Goal: Transaction & Acquisition: Purchase product/service

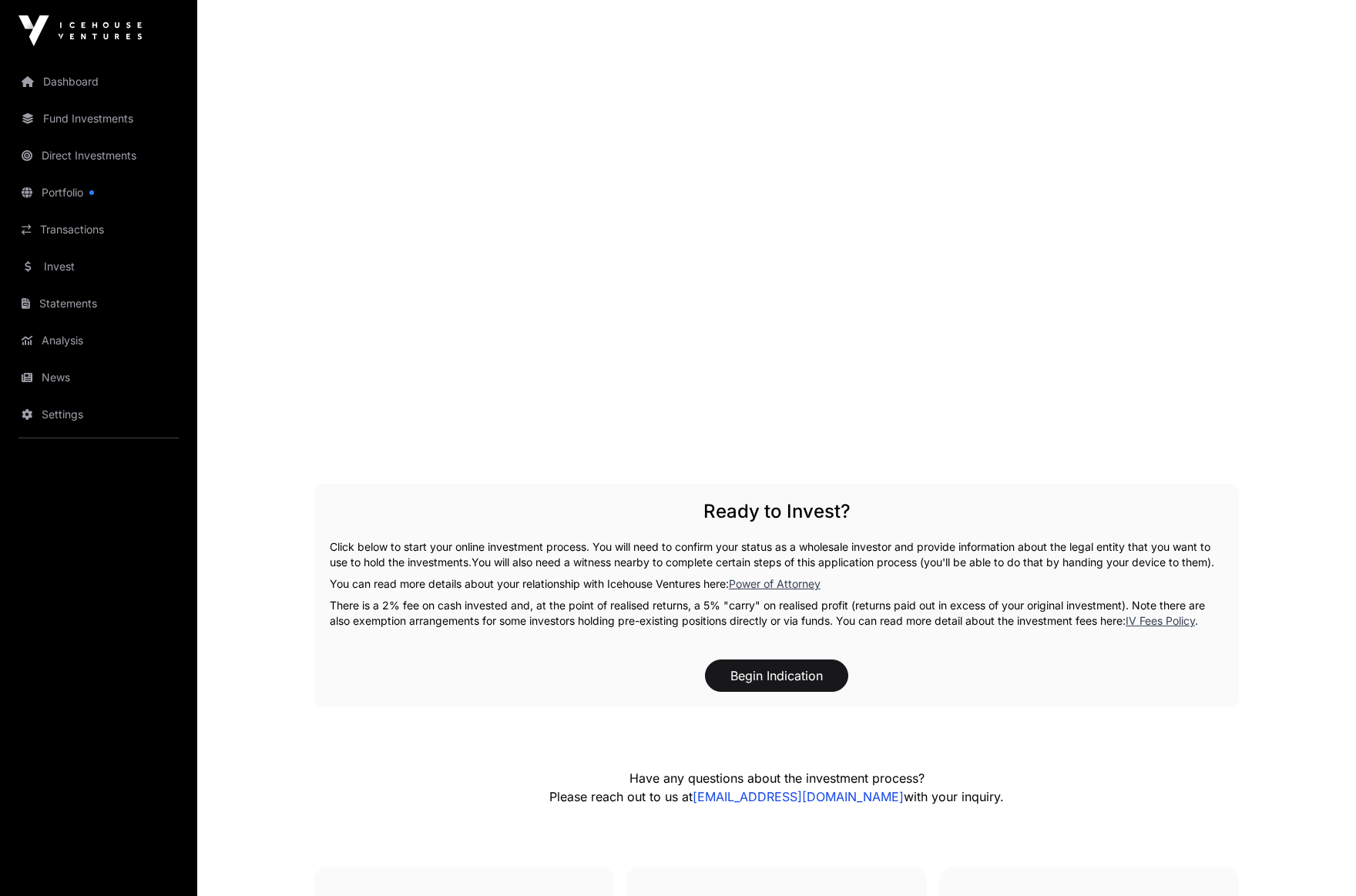
scroll to position [2348, 0]
click at [797, 687] on button "Begin Indication" at bounding box center [777, 673] width 143 height 32
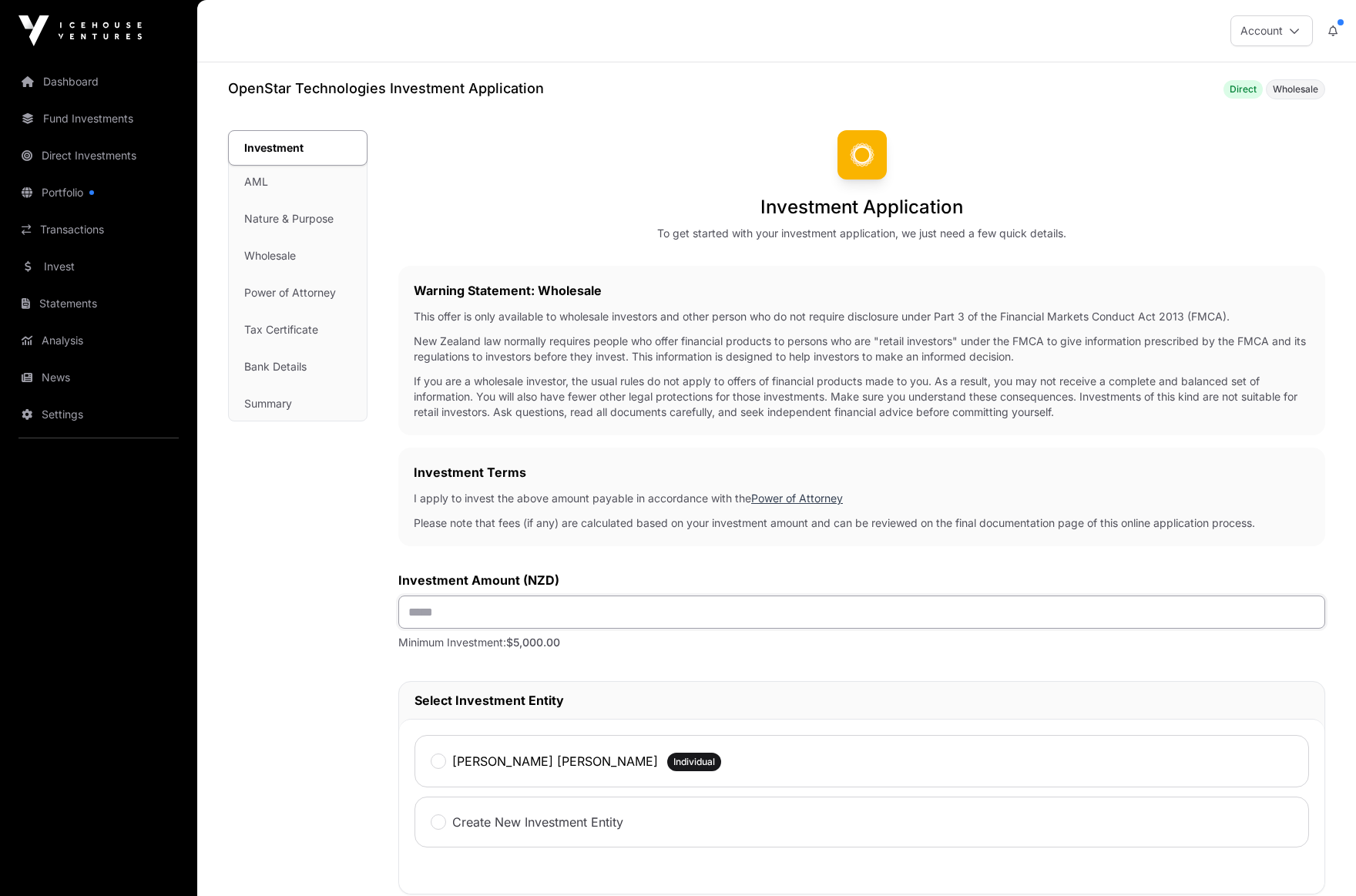
click at [618, 616] on input "text" at bounding box center [862, 612] width 927 height 33
type input "*******"
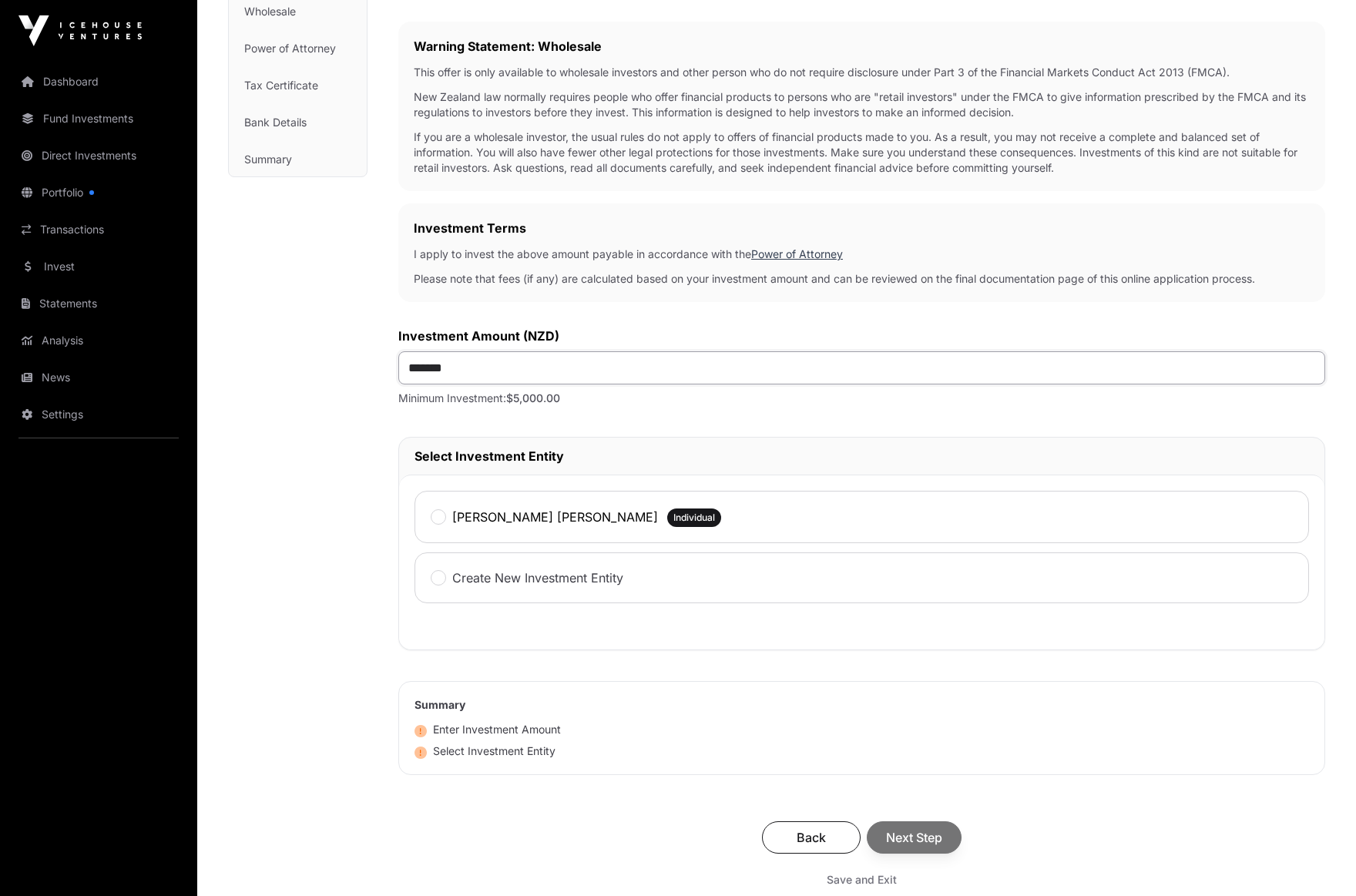
scroll to position [279, 0]
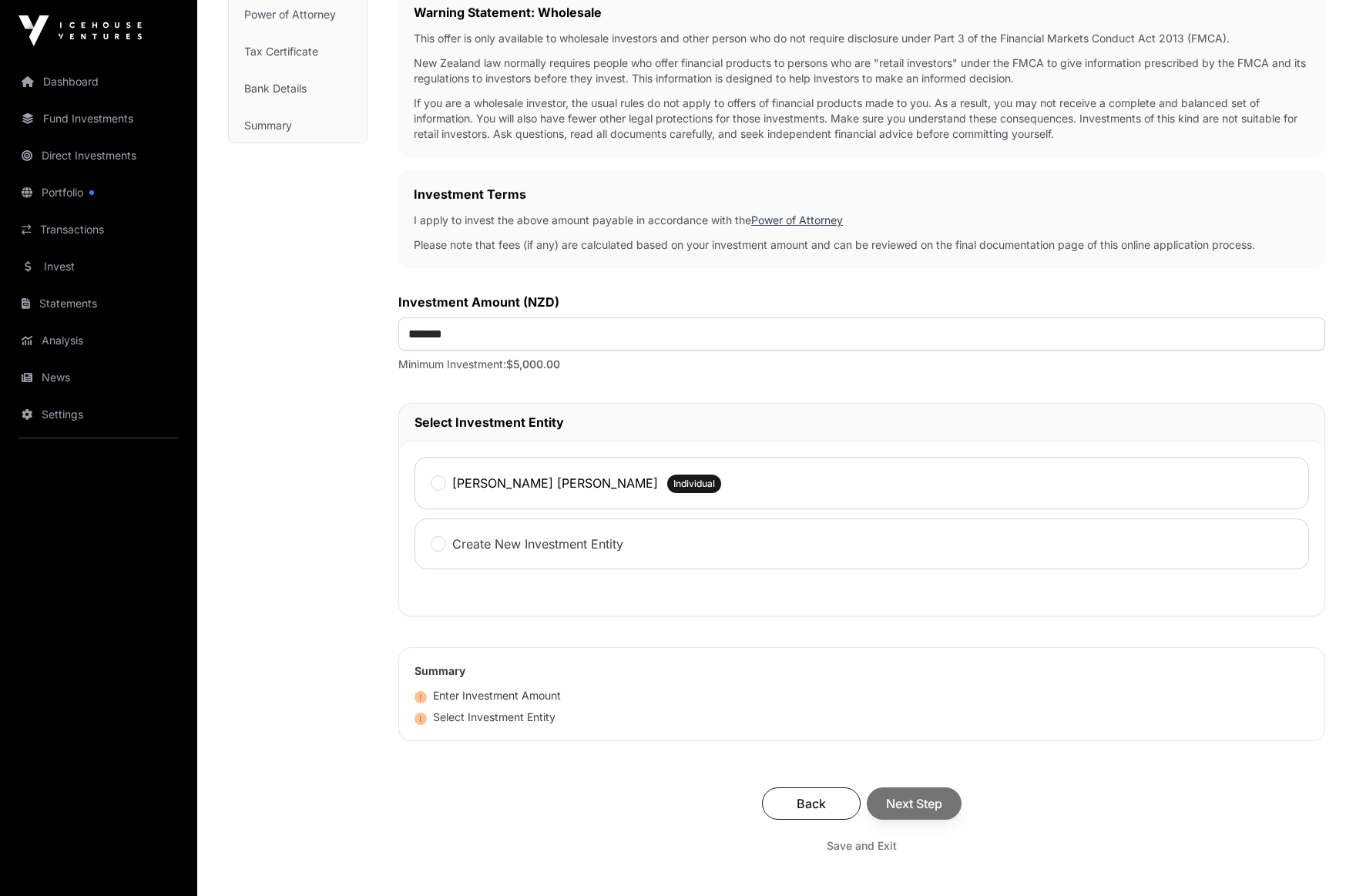
click at [553, 483] on label "[PERSON_NAME] [PERSON_NAME]" at bounding box center [555, 483] width 206 height 18
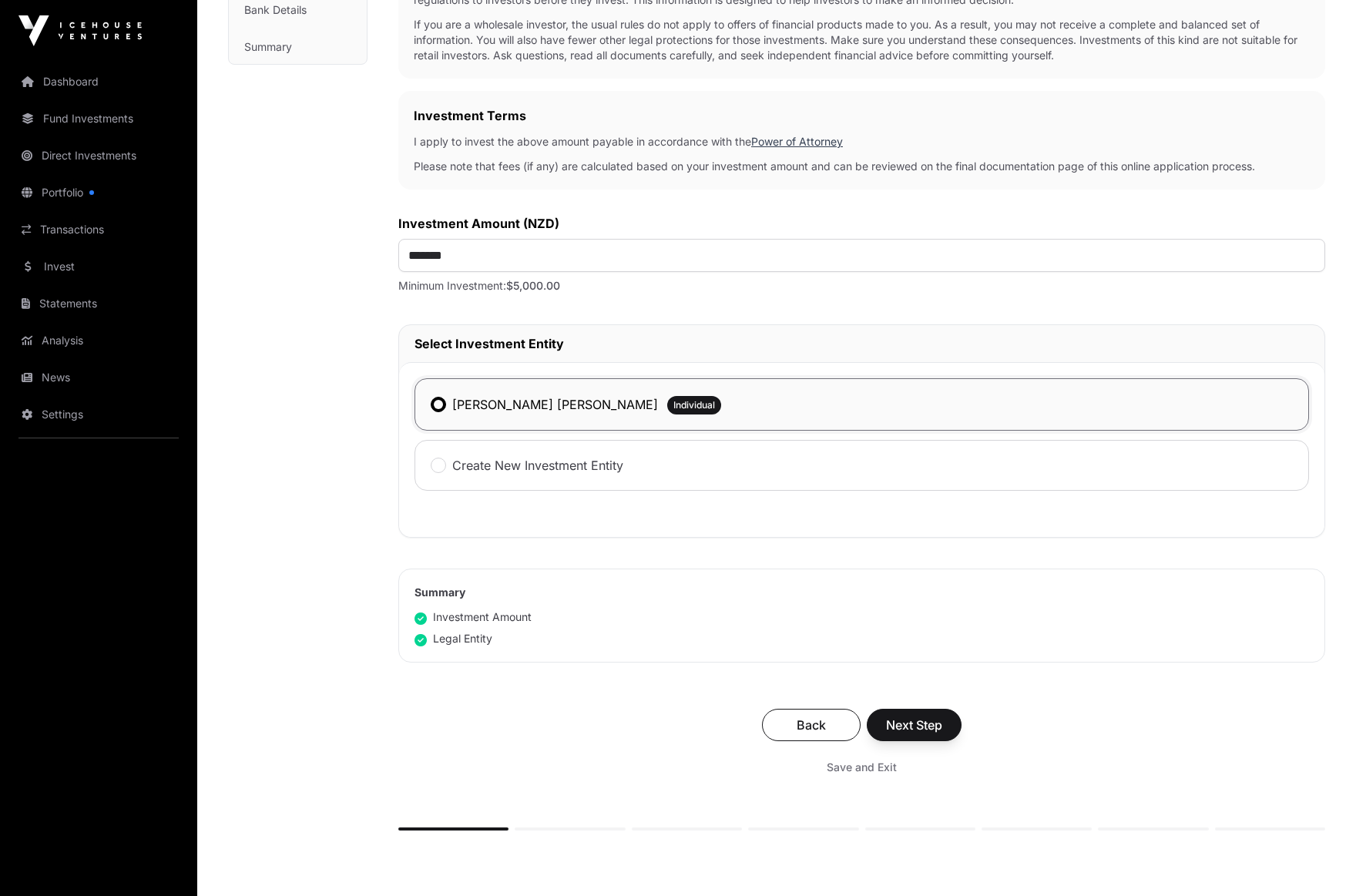
scroll to position [485, 0]
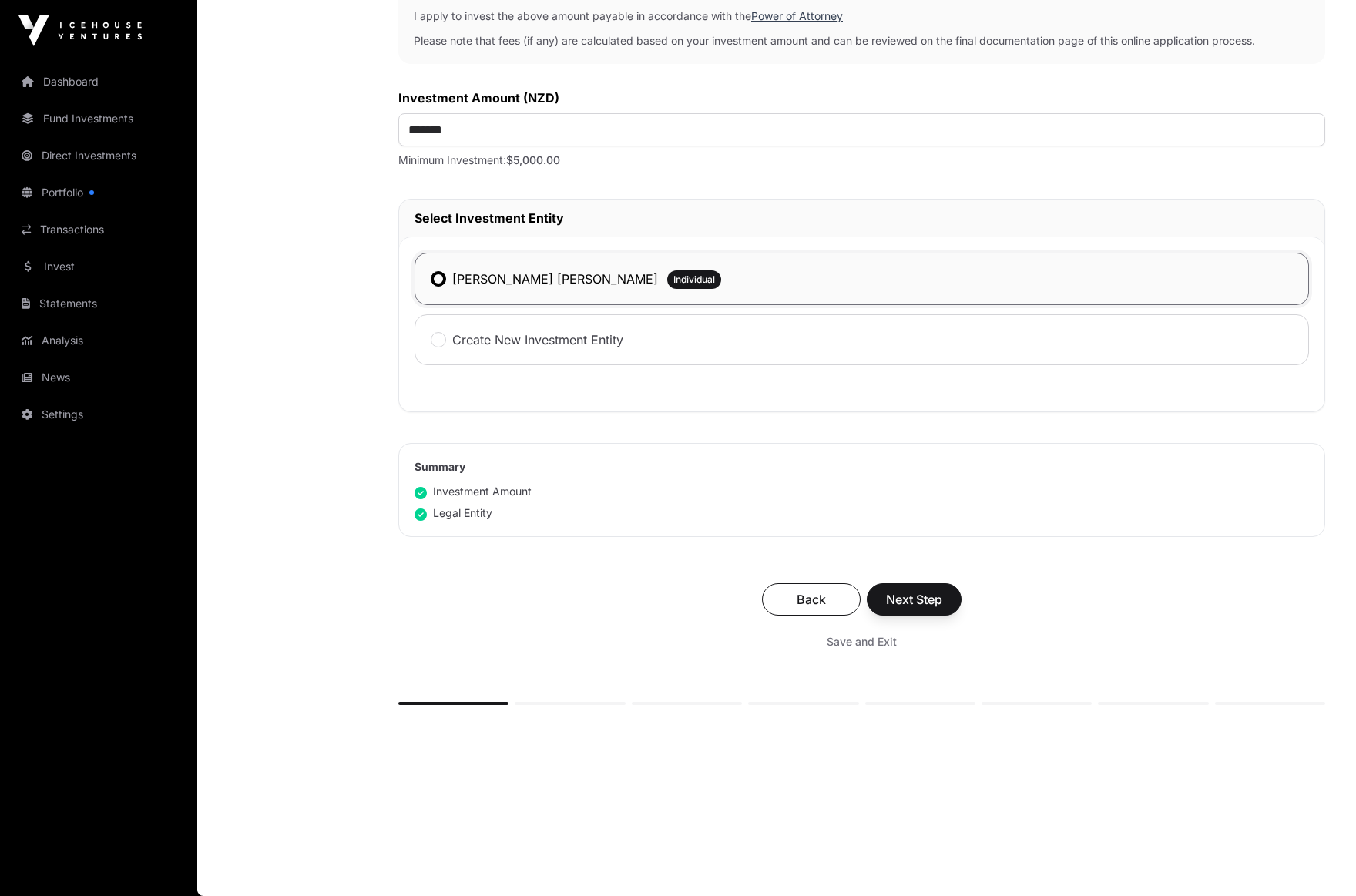
click at [919, 600] on span "Next Step" at bounding box center [913, 599] width 56 height 18
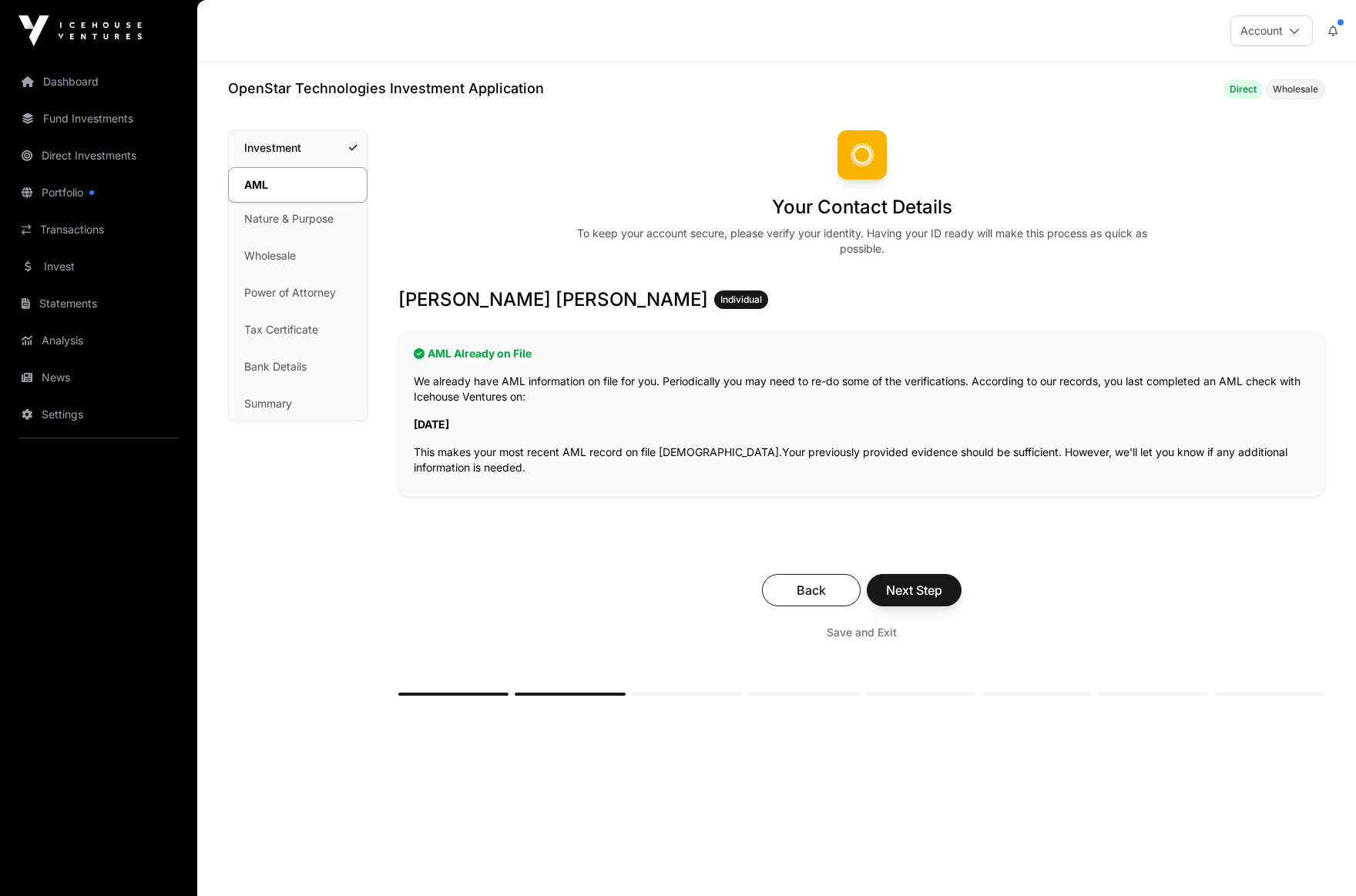
click at [928, 594] on span "Next Step" at bounding box center [913, 590] width 56 height 18
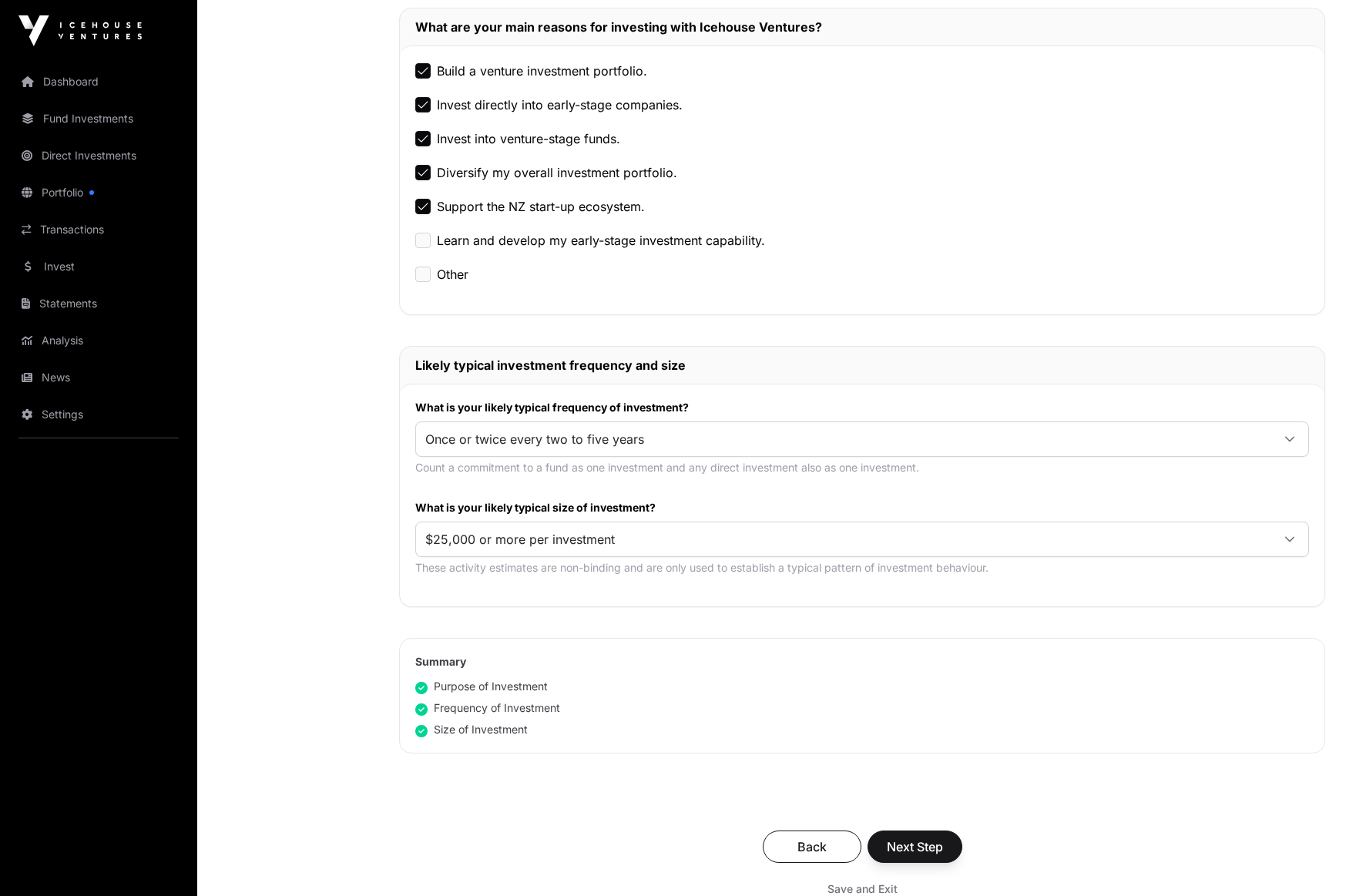
scroll to position [443, 0]
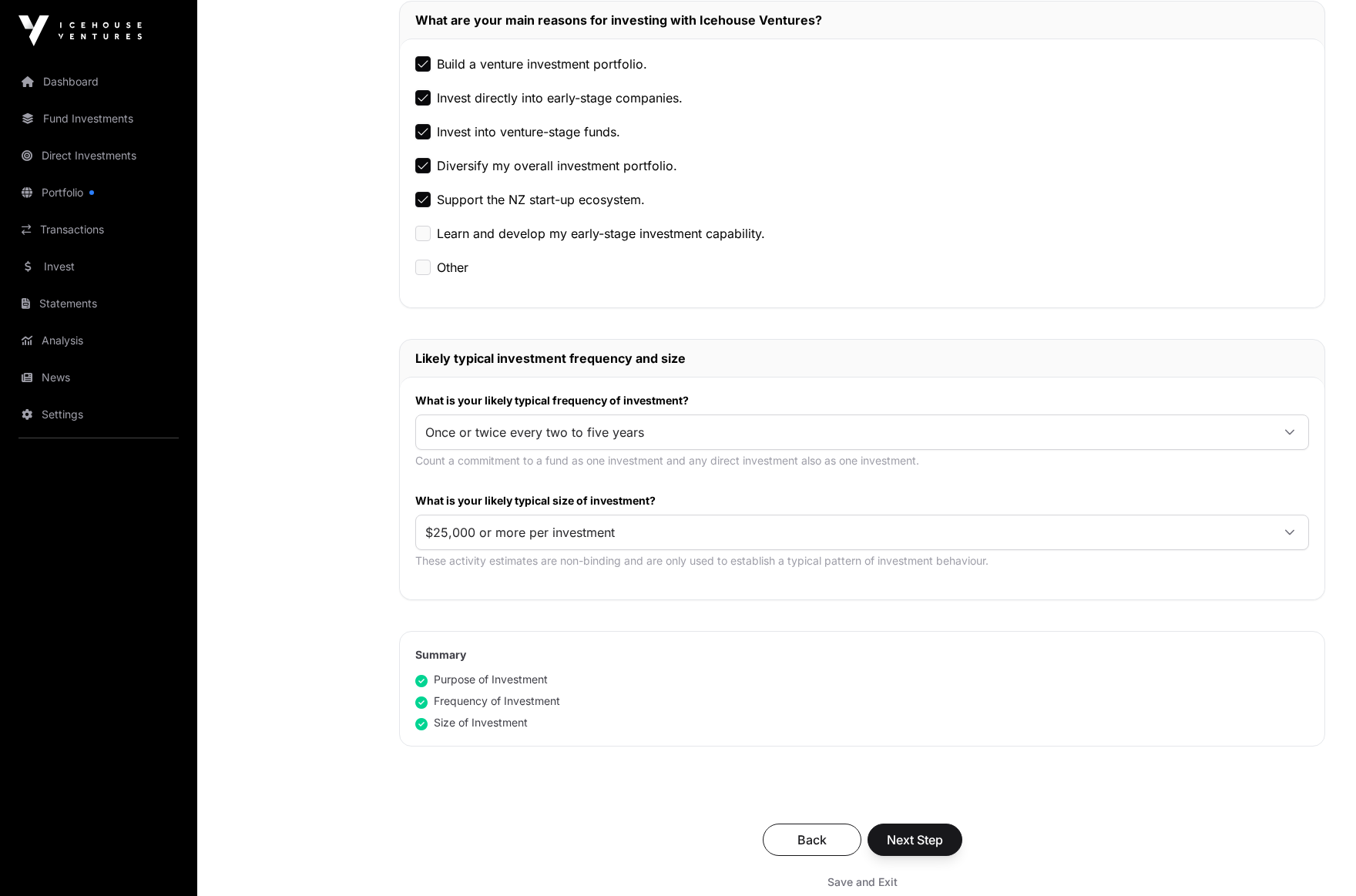
click at [928, 844] on span "Next Step" at bounding box center [914, 840] width 56 height 18
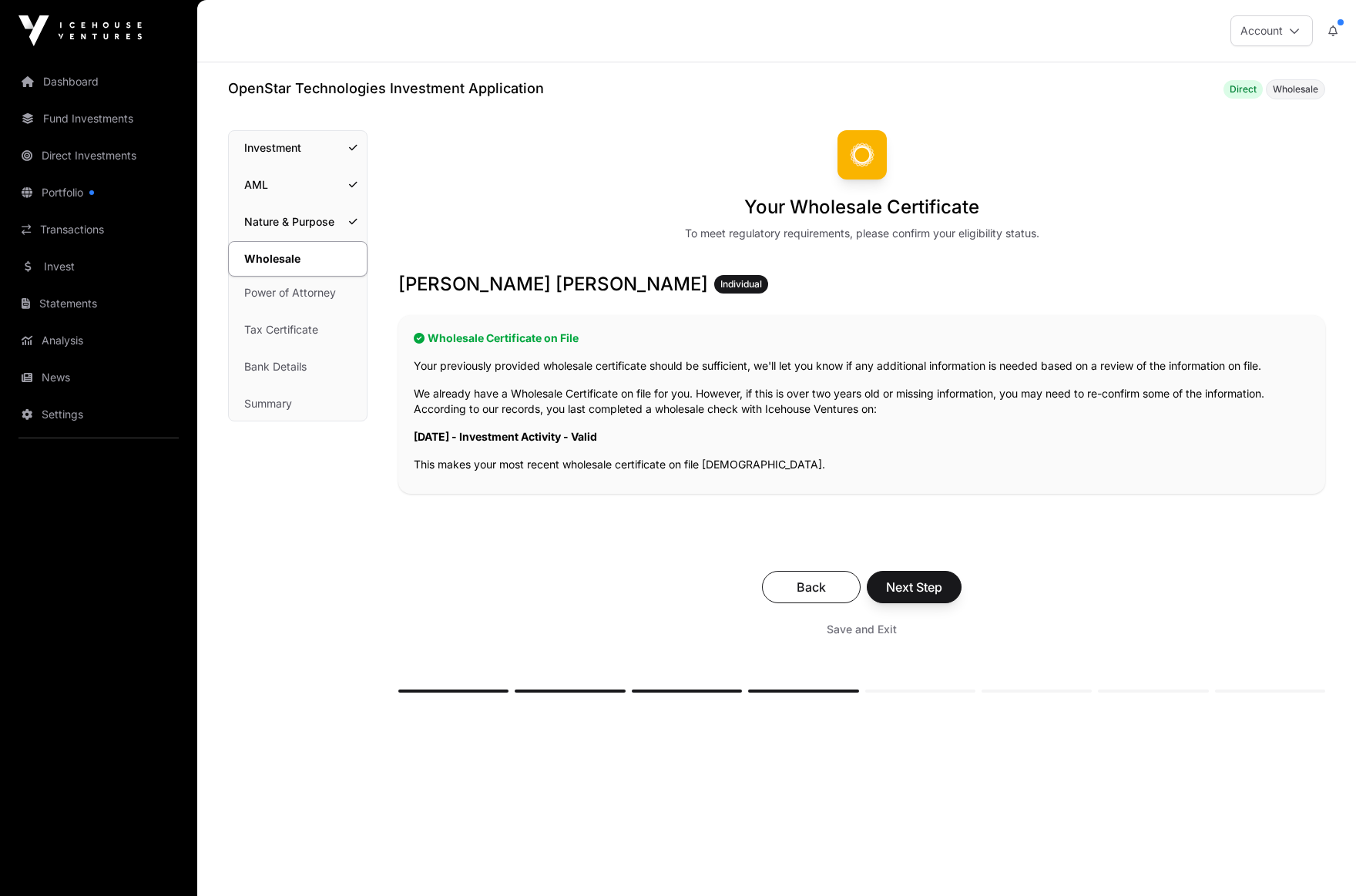
click at [934, 587] on span "Next Step" at bounding box center [913, 587] width 56 height 18
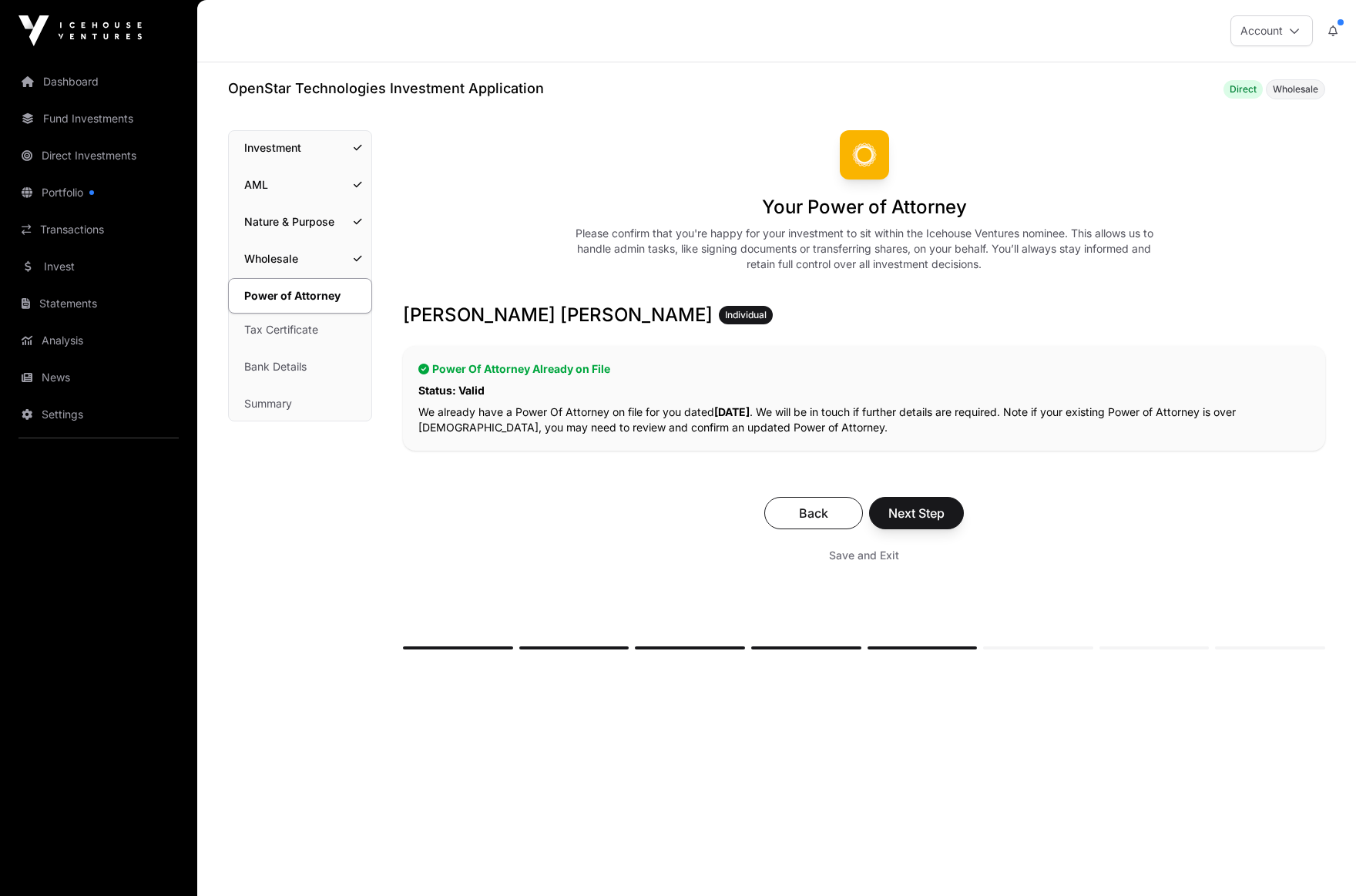
click at [925, 512] on span "Next Step" at bounding box center [916, 513] width 56 height 18
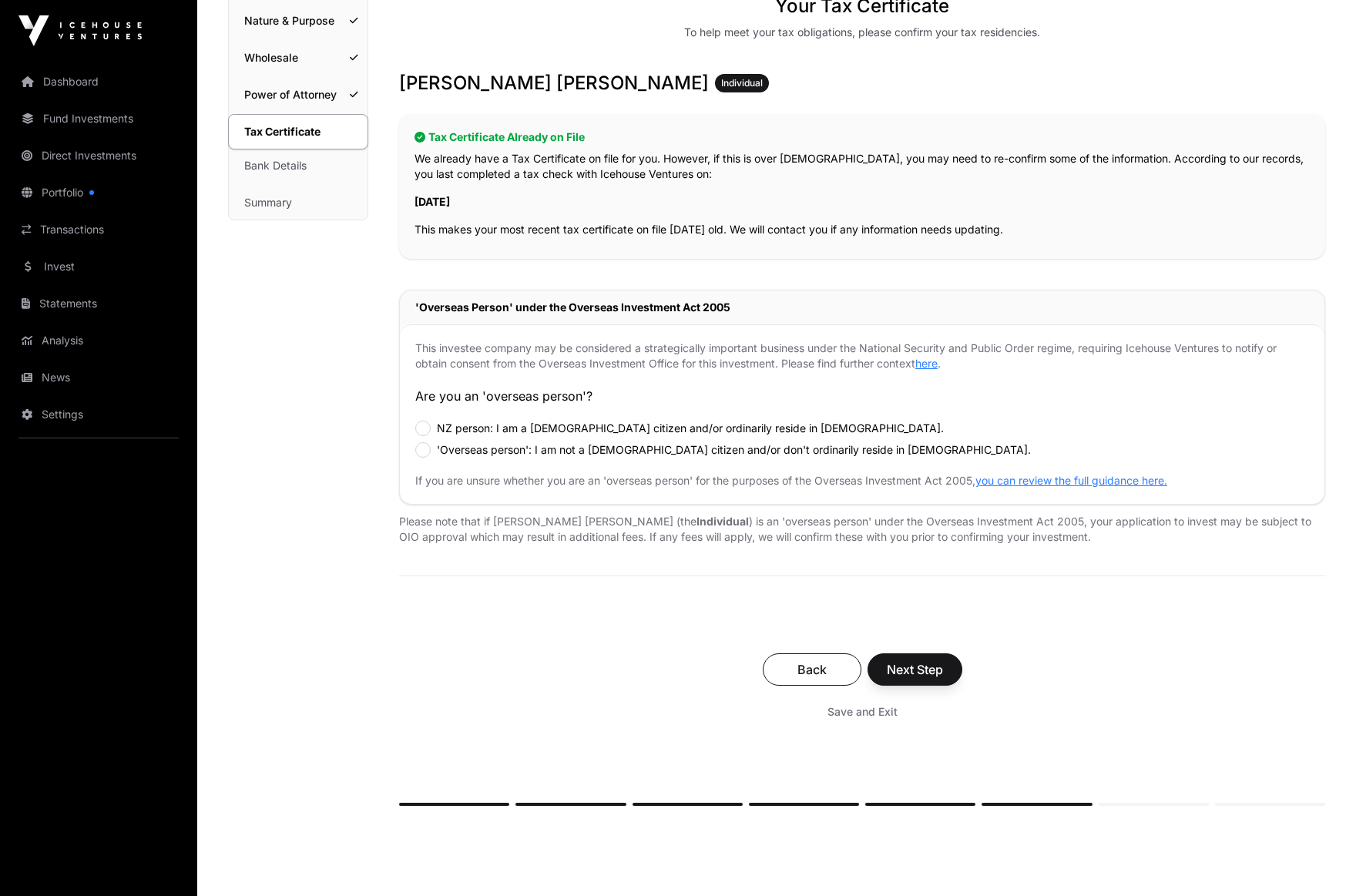
scroll to position [221, 0]
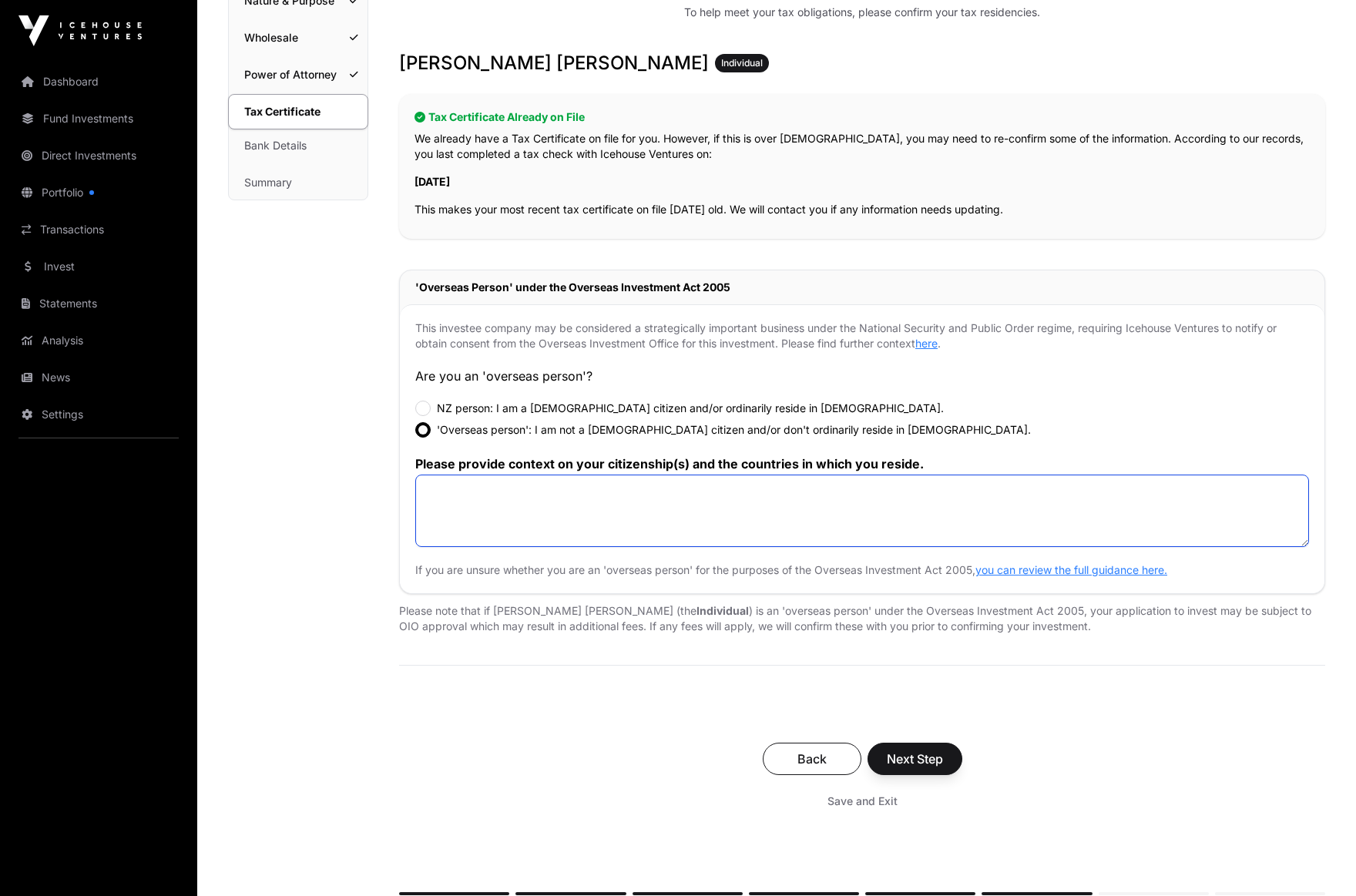
click at [813, 494] on textarea at bounding box center [862, 510] width 894 height 72
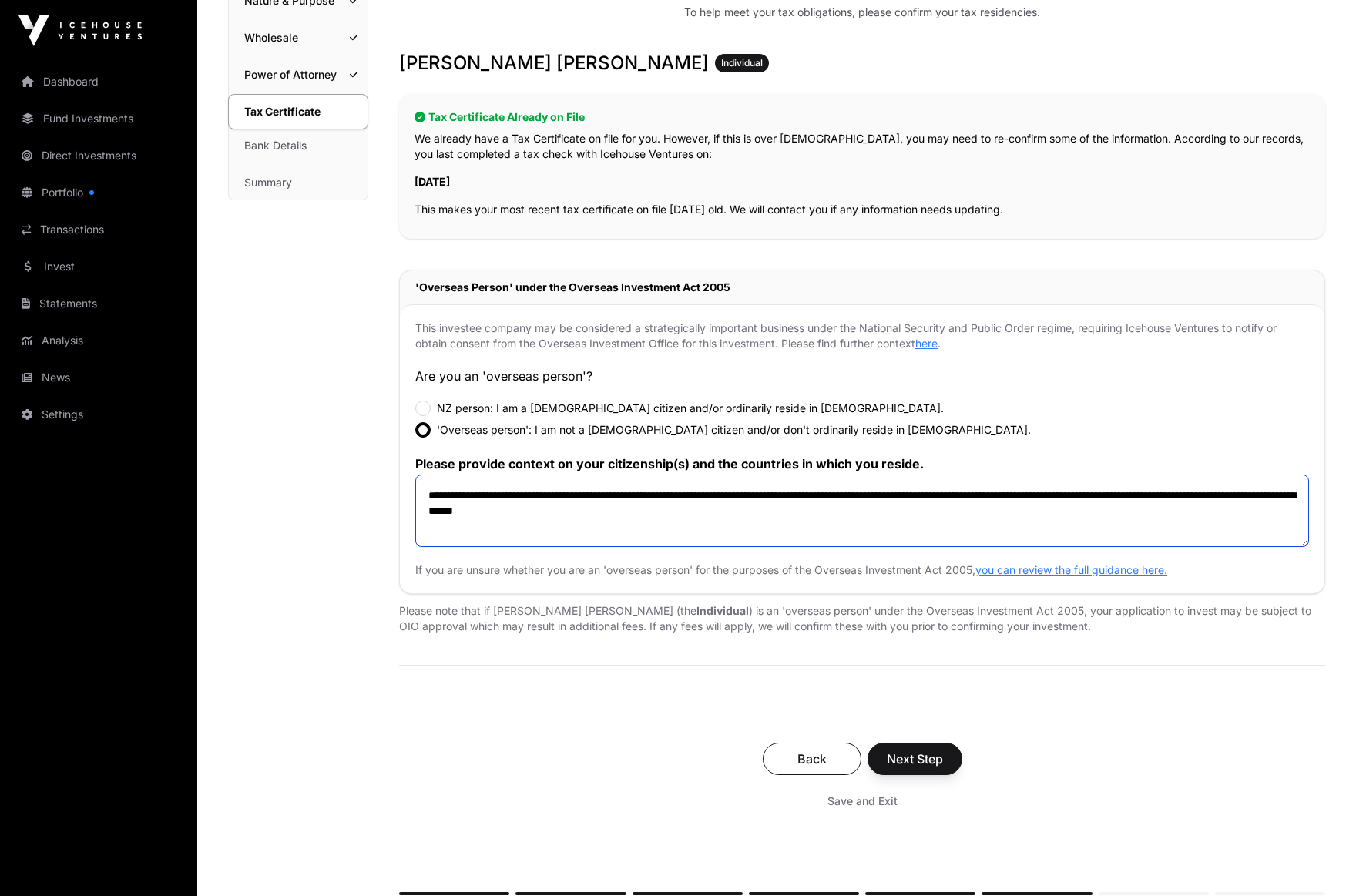
click at [1073, 497] on textarea "**********" at bounding box center [862, 510] width 894 height 72
drag, startPoint x: 1073, startPoint y: 497, endPoint x: 1055, endPoint y: 497, distance: 18.0
click at [1055, 497] on textarea "**********" at bounding box center [862, 510] width 894 height 72
click at [1100, 497] on textarea "**********" at bounding box center [862, 510] width 894 height 72
drag, startPoint x: 1100, startPoint y: 497, endPoint x: 1055, endPoint y: 496, distance: 45.0
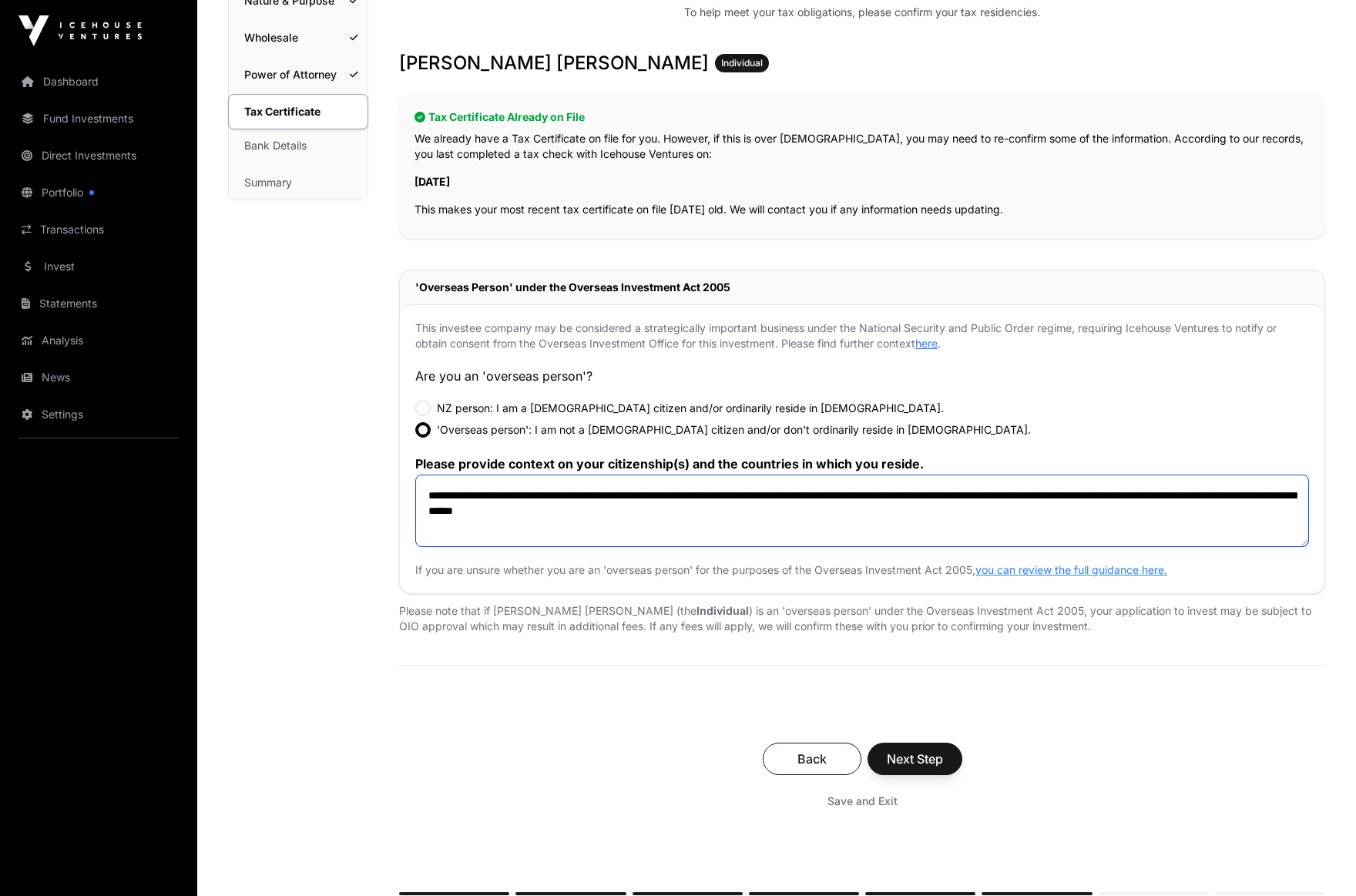
click at [1055, 496] on textarea "**********" at bounding box center [862, 510] width 894 height 72
type textarea "**********"
click at [923, 752] on span "Next Step" at bounding box center [914, 759] width 56 height 18
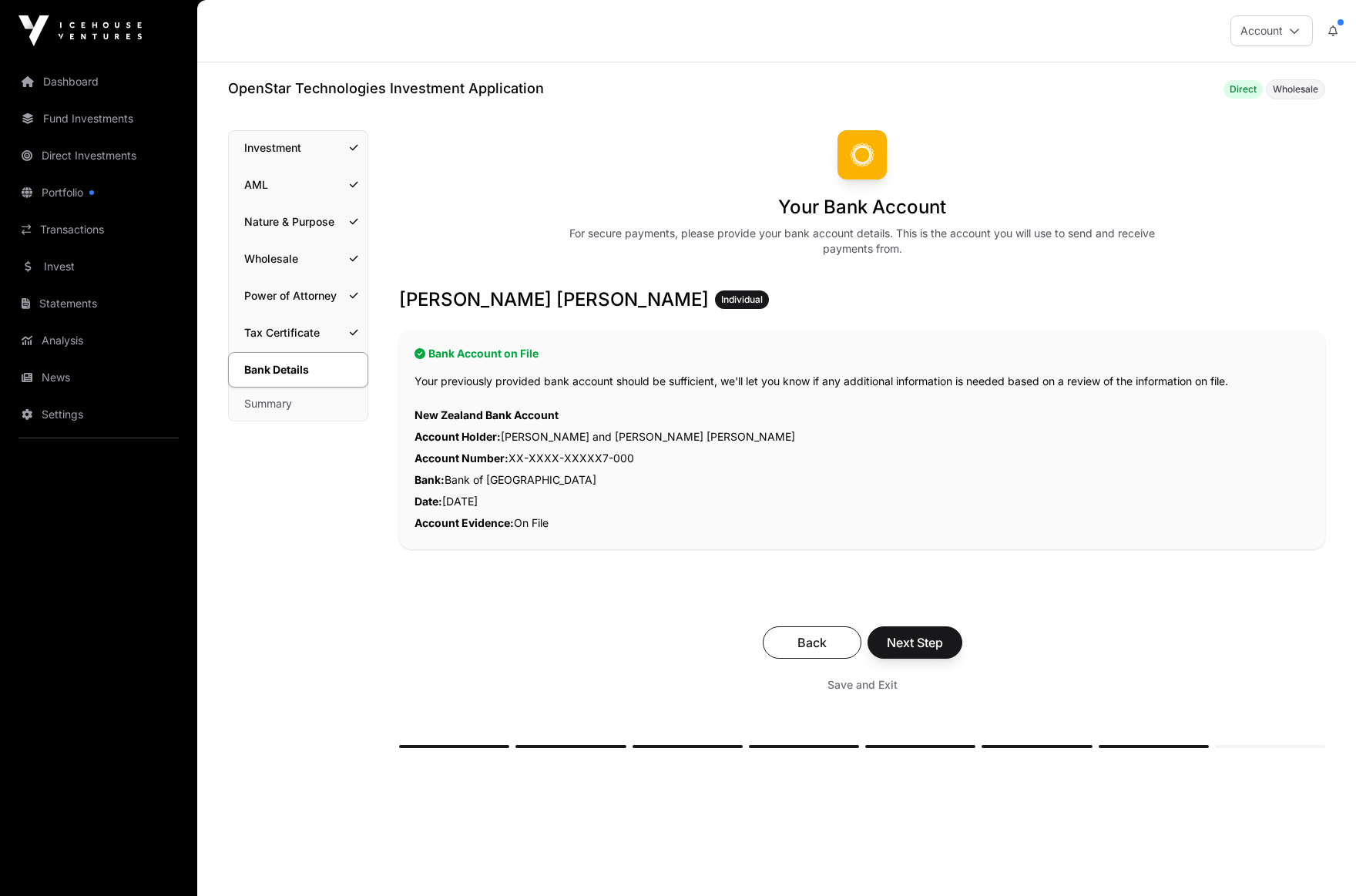
click at [930, 639] on span "Next Step" at bounding box center [914, 642] width 56 height 18
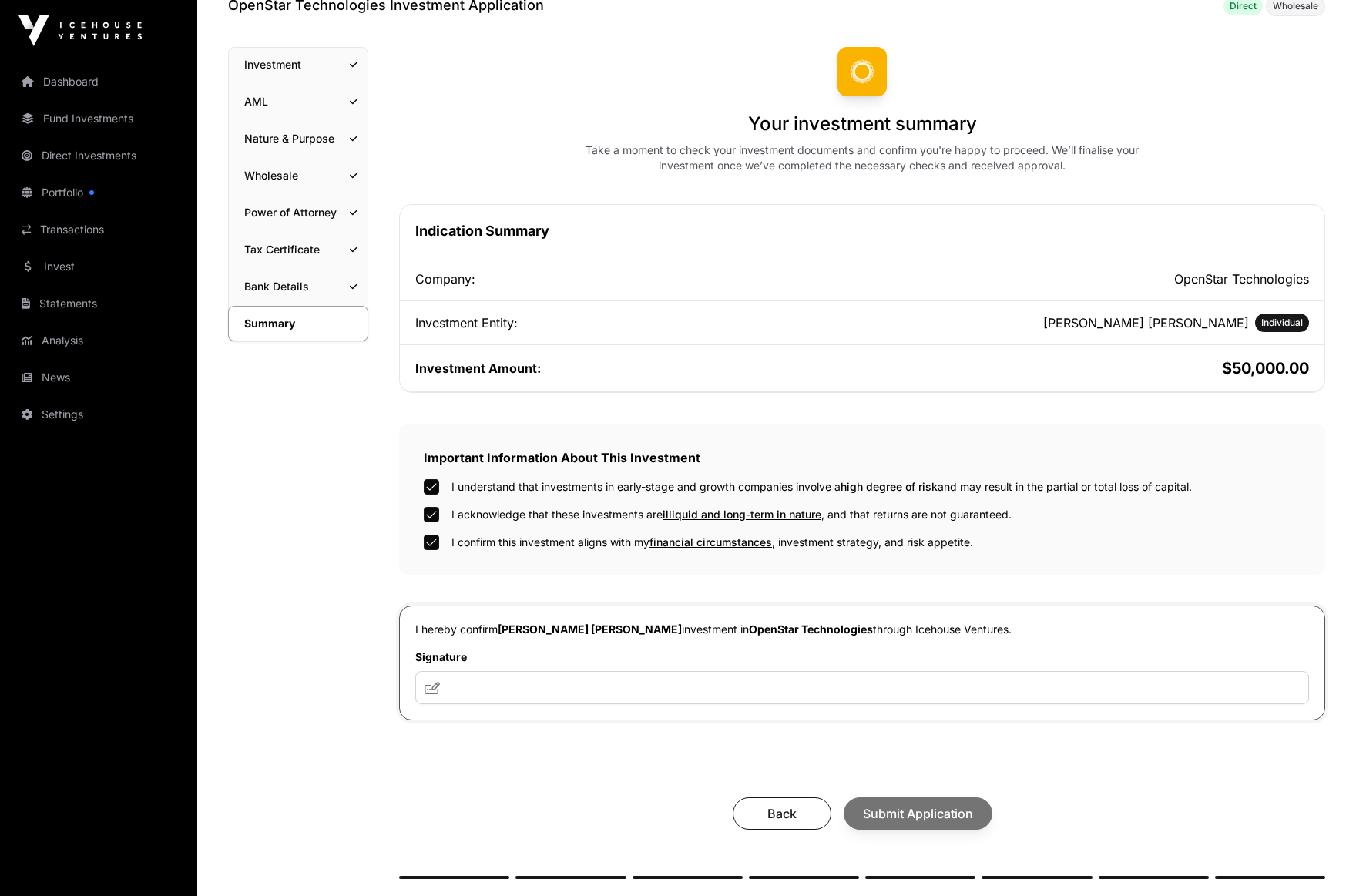
scroll to position [125, 0]
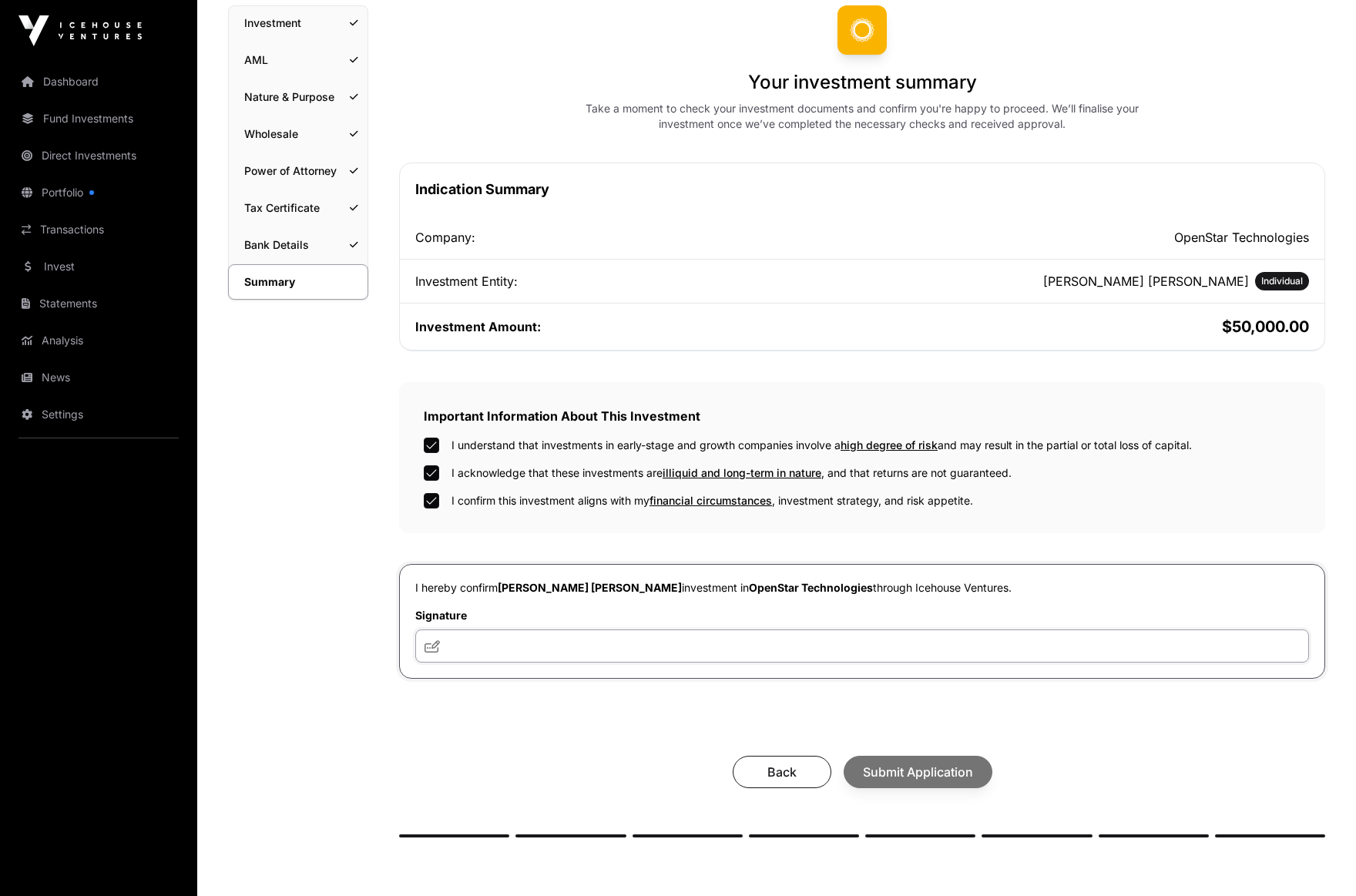
click at [579, 651] on input "text" at bounding box center [862, 646] width 894 height 33
type input "**********"
click at [928, 775] on span "Submit Application" at bounding box center [918, 772] width 110 height 18
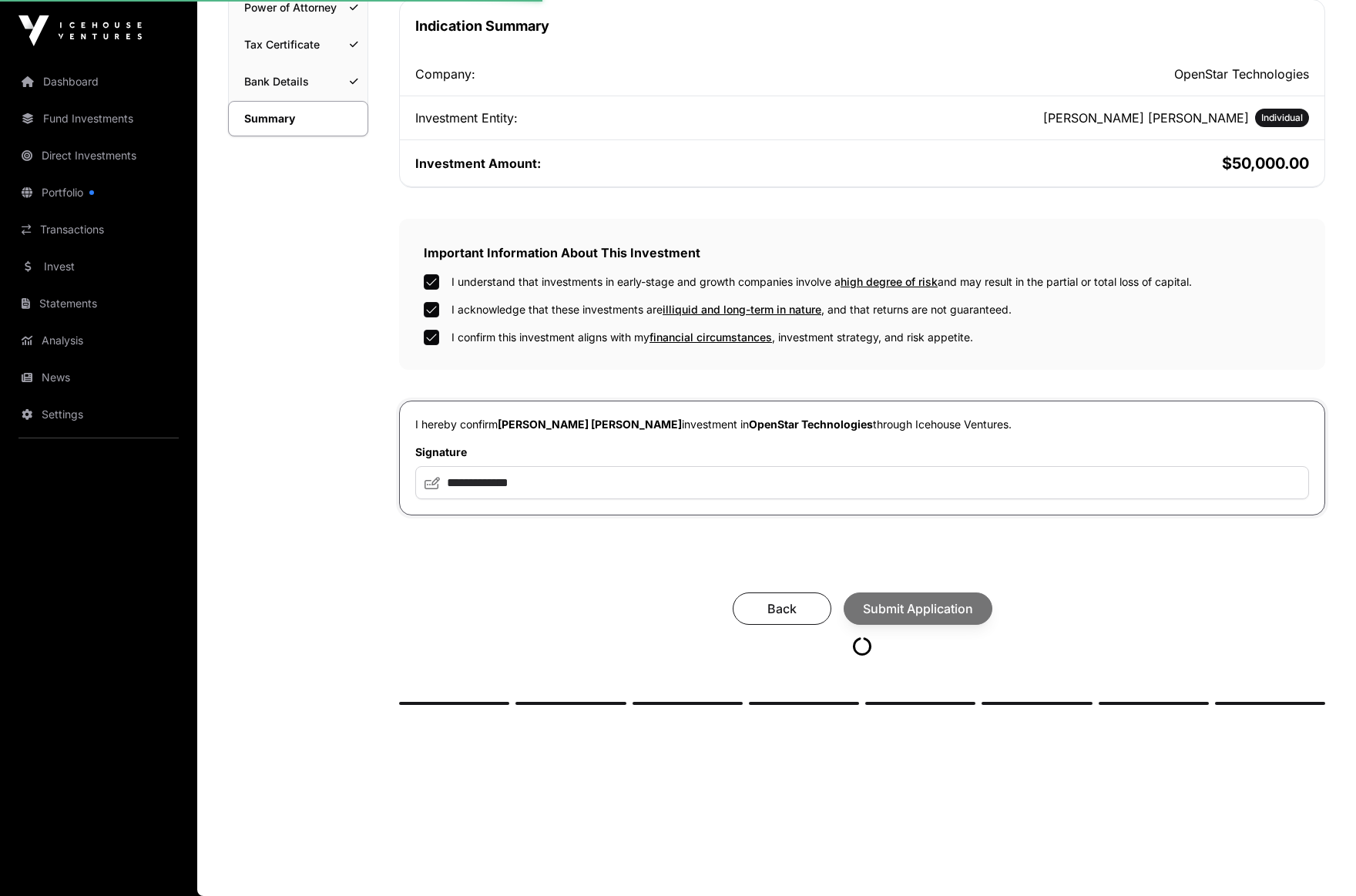
scroll to position [291, 0]
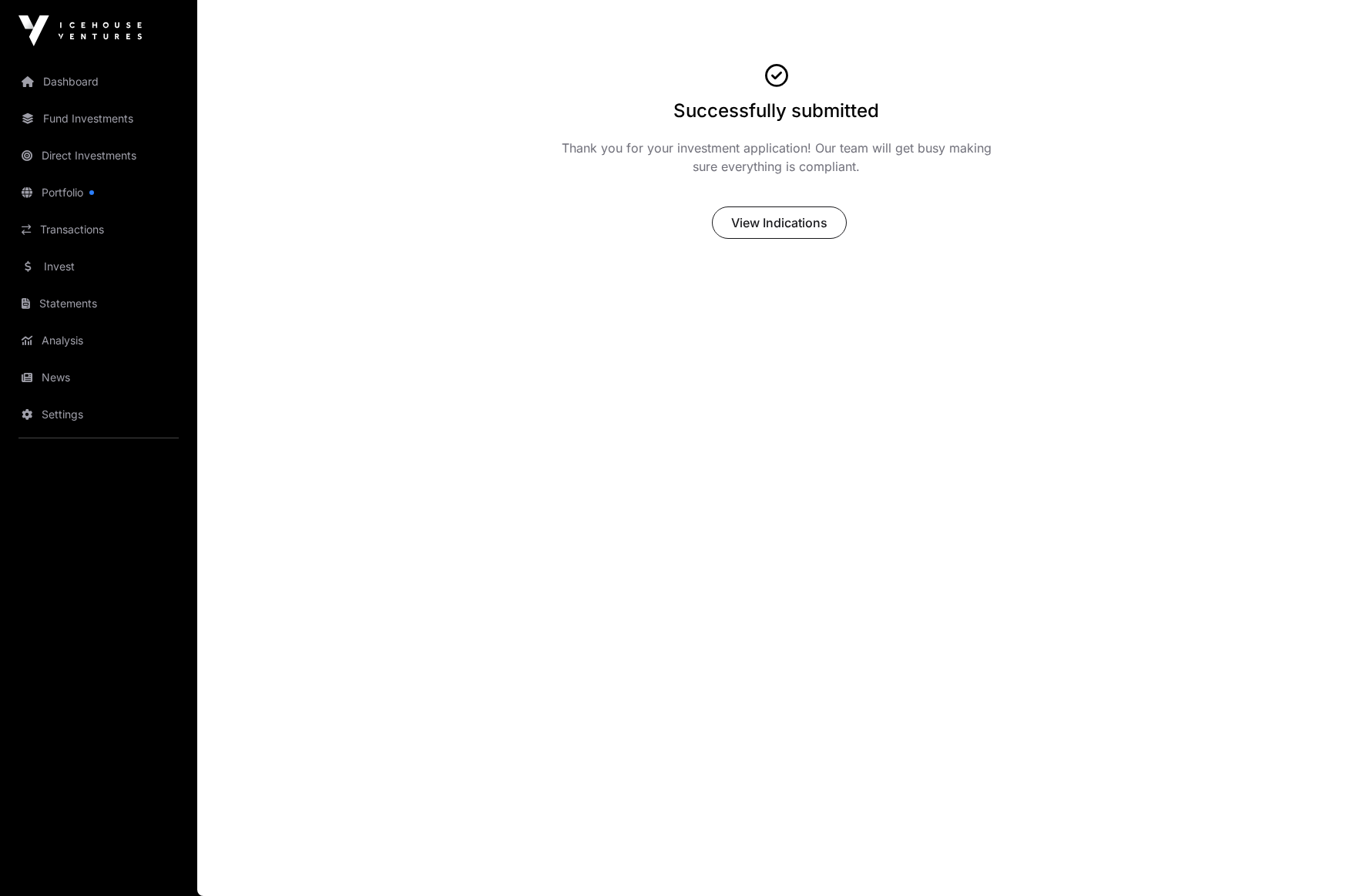
click at [260, 31] on main "Successfully submitted Thank you for your investment application! Our team will…" at bounding box center [776, 448] width 1159 height 896
click at [769, 282] on main "Successfully submitted Thank you for your investment application! Our team will…" at bounding box center [776, 448] width 1159 height 896
click at [789, 284] on main "Successfully submitted Thank you for your investment application! Our team will…" at bounding box center [776, 448] width 1159 height 896
click at [344, 32] on main "Successfully submitted Thank you for your investment application! Our team will…" at bounding box center [776, 448] width 1159 height 896
click at [442, 33] on main "Successfully submitted Thank you for your investment application! Our team will…" at bounding box center [776, 448] width 1159 height 896
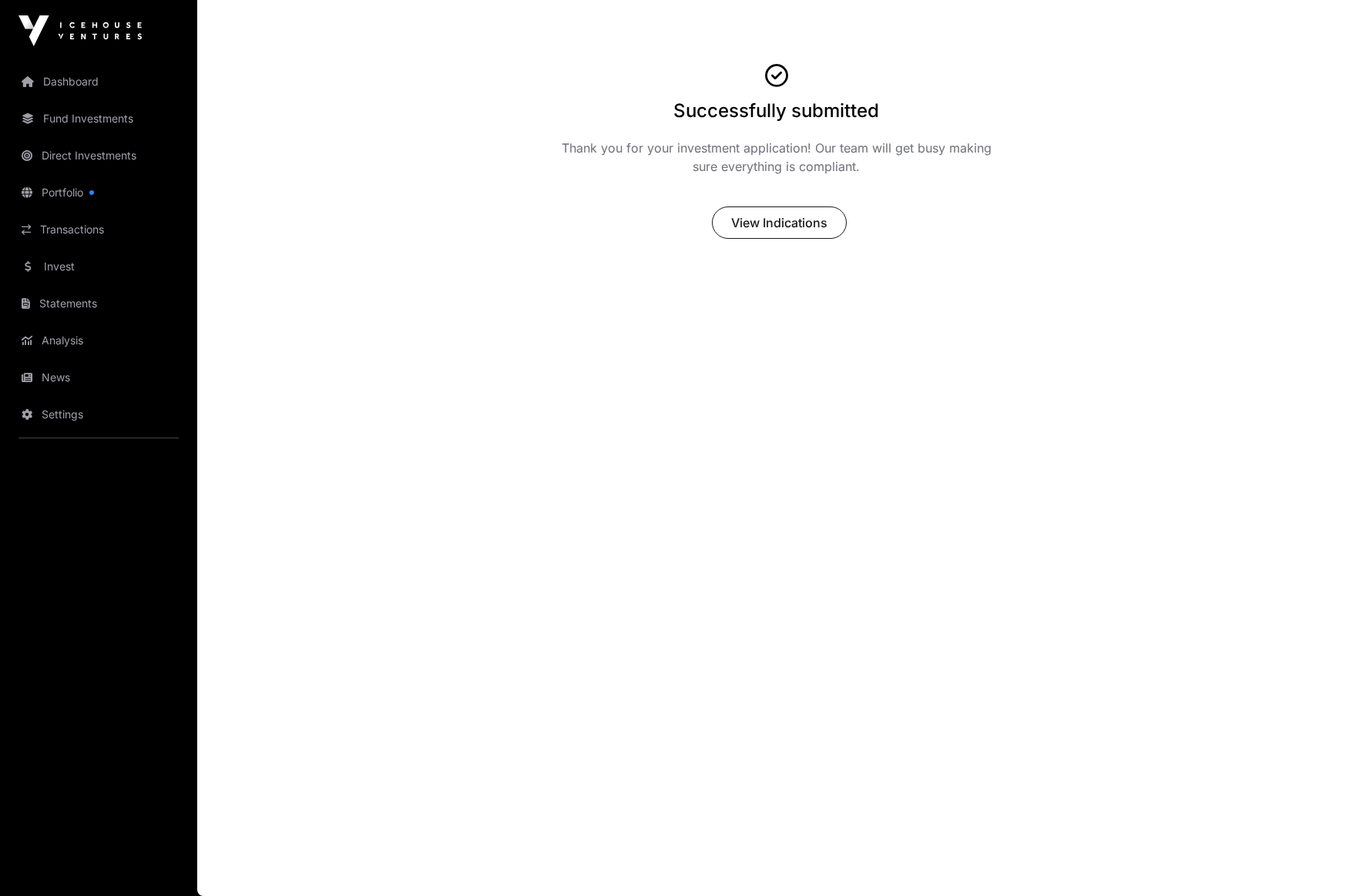
click at [83, 80] on link "Dashboard" at bounding box center [98, 82] width 172 height 34
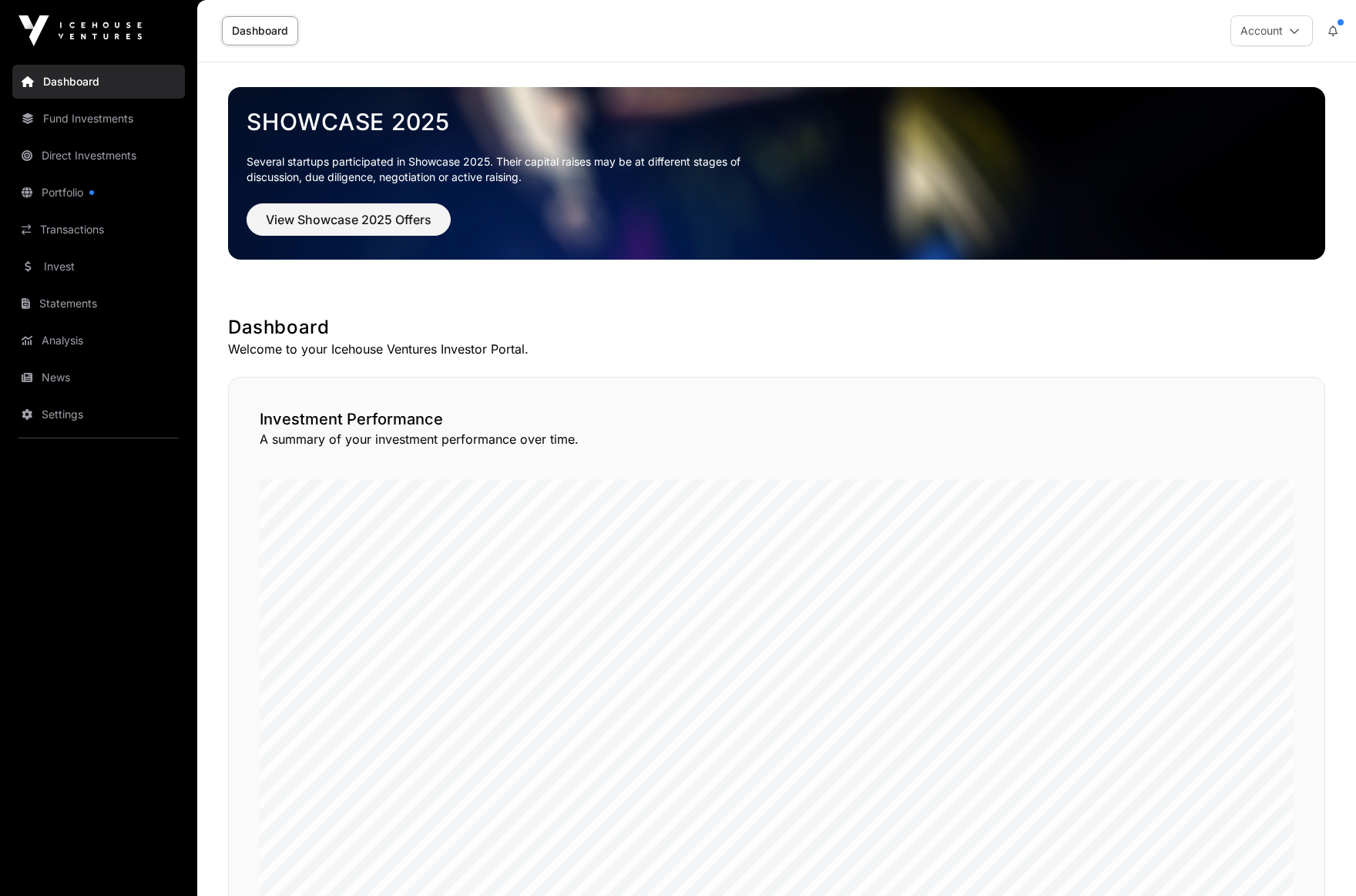
click at [91, 113] on link "Fund Investments" at bounding box center [98, 118] width 172 height 34
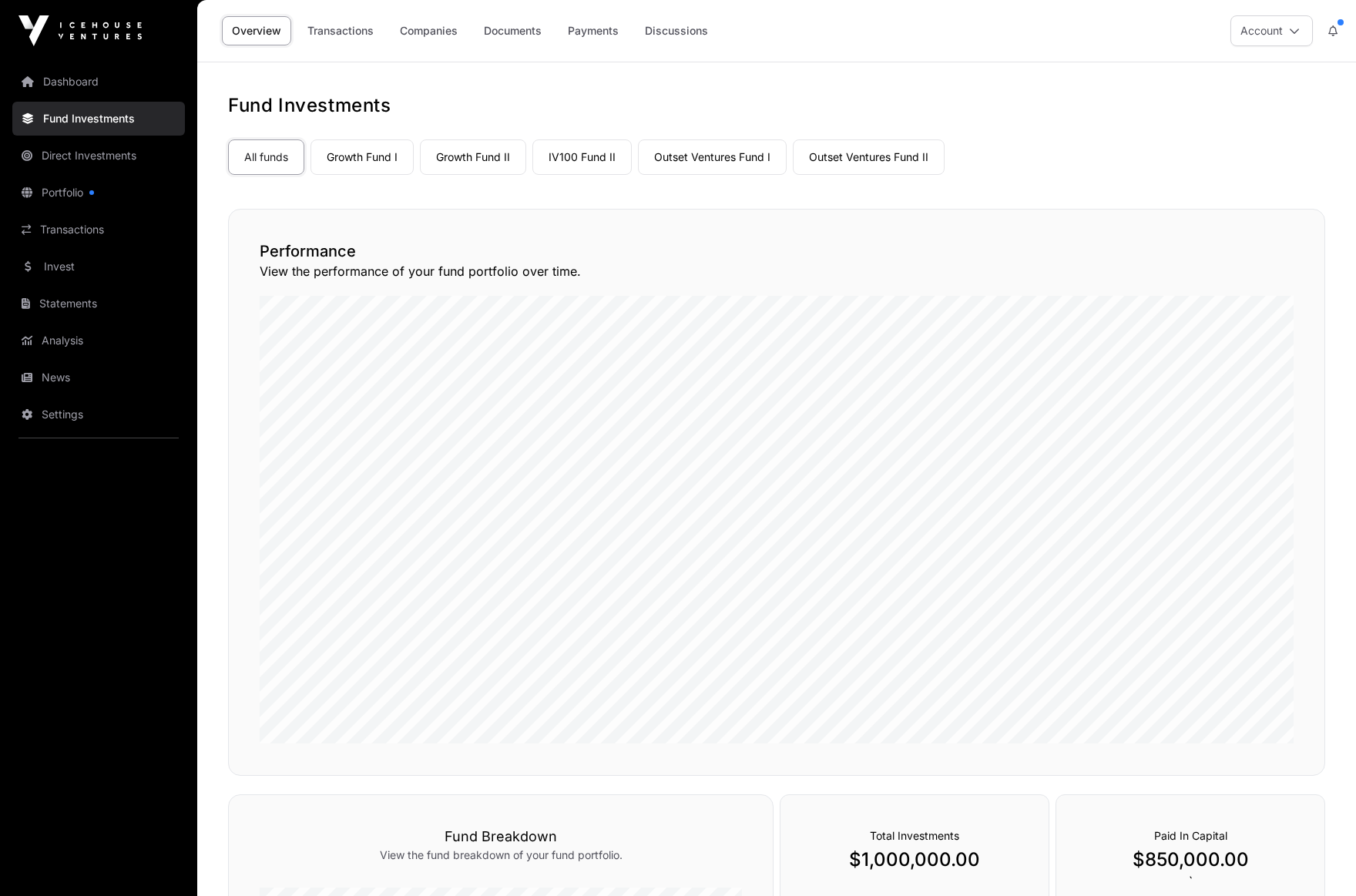
click at [83, 188] on link "Portfolio" at bounding box center [98, 192] width 172 height 34
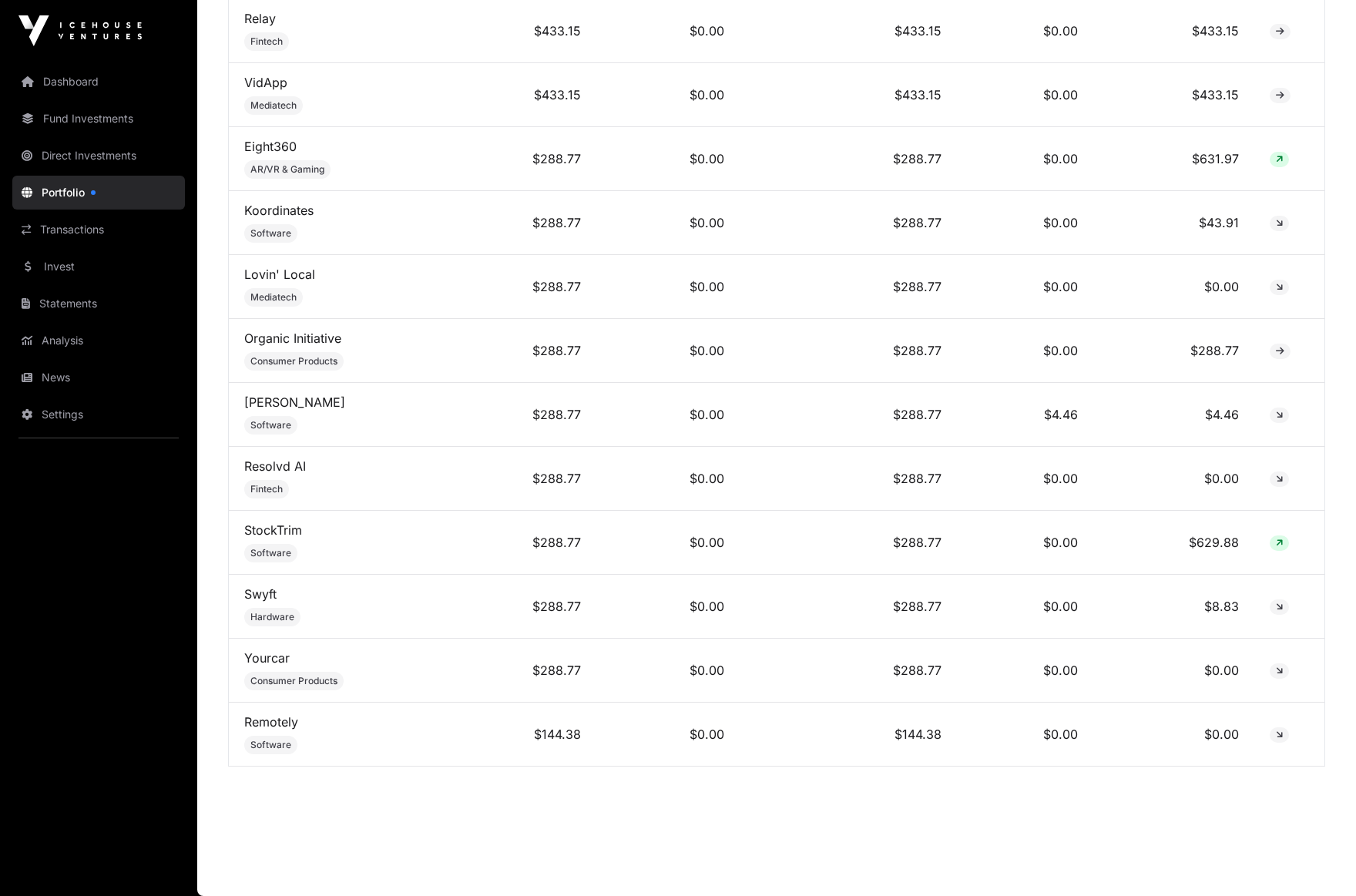
scroll to position [8306, 0]
click at [62, 260] on link "Invest" at bounding box center [98, 266] width 172 height 34
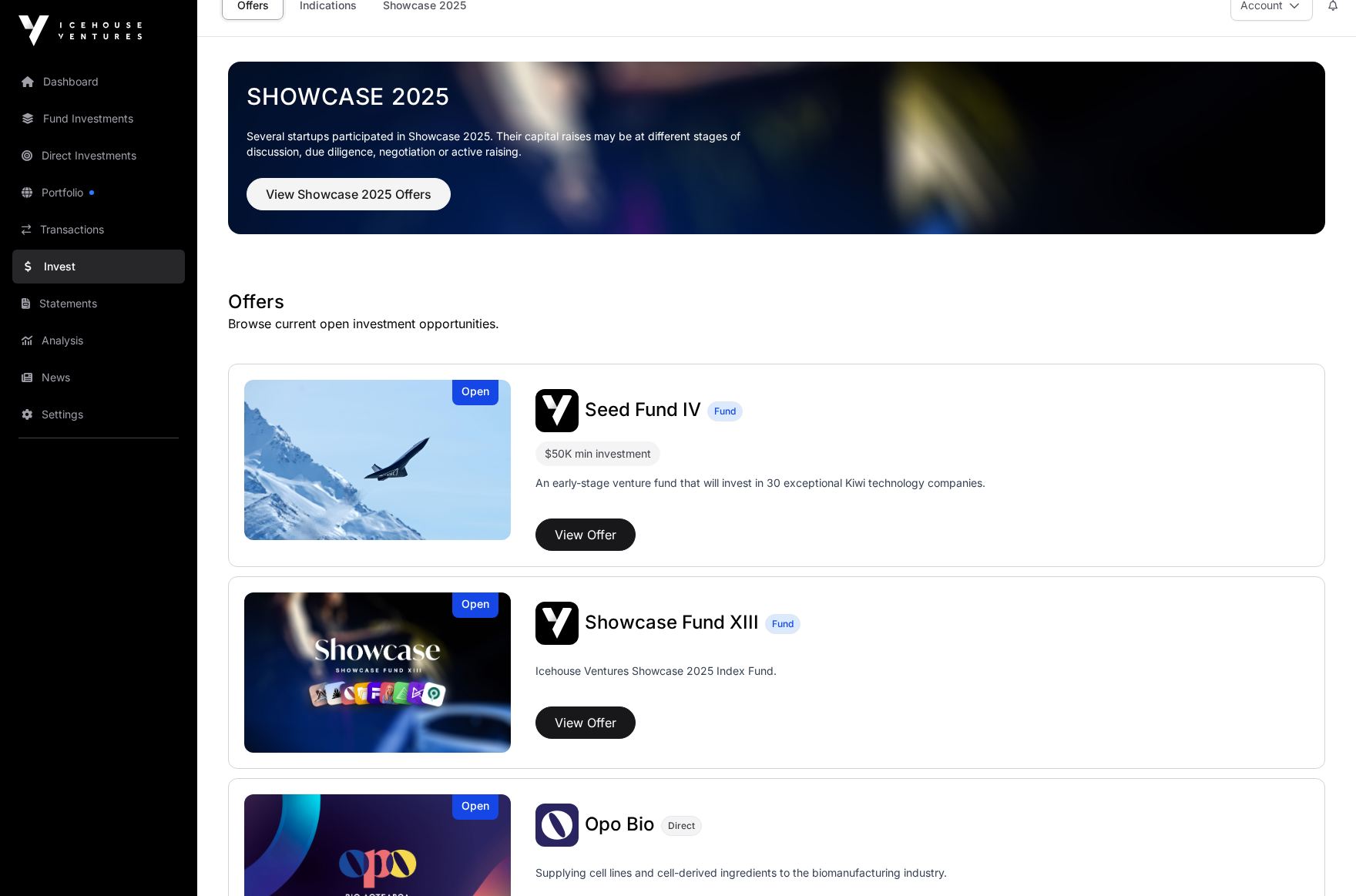
scroll to position [27, 0]
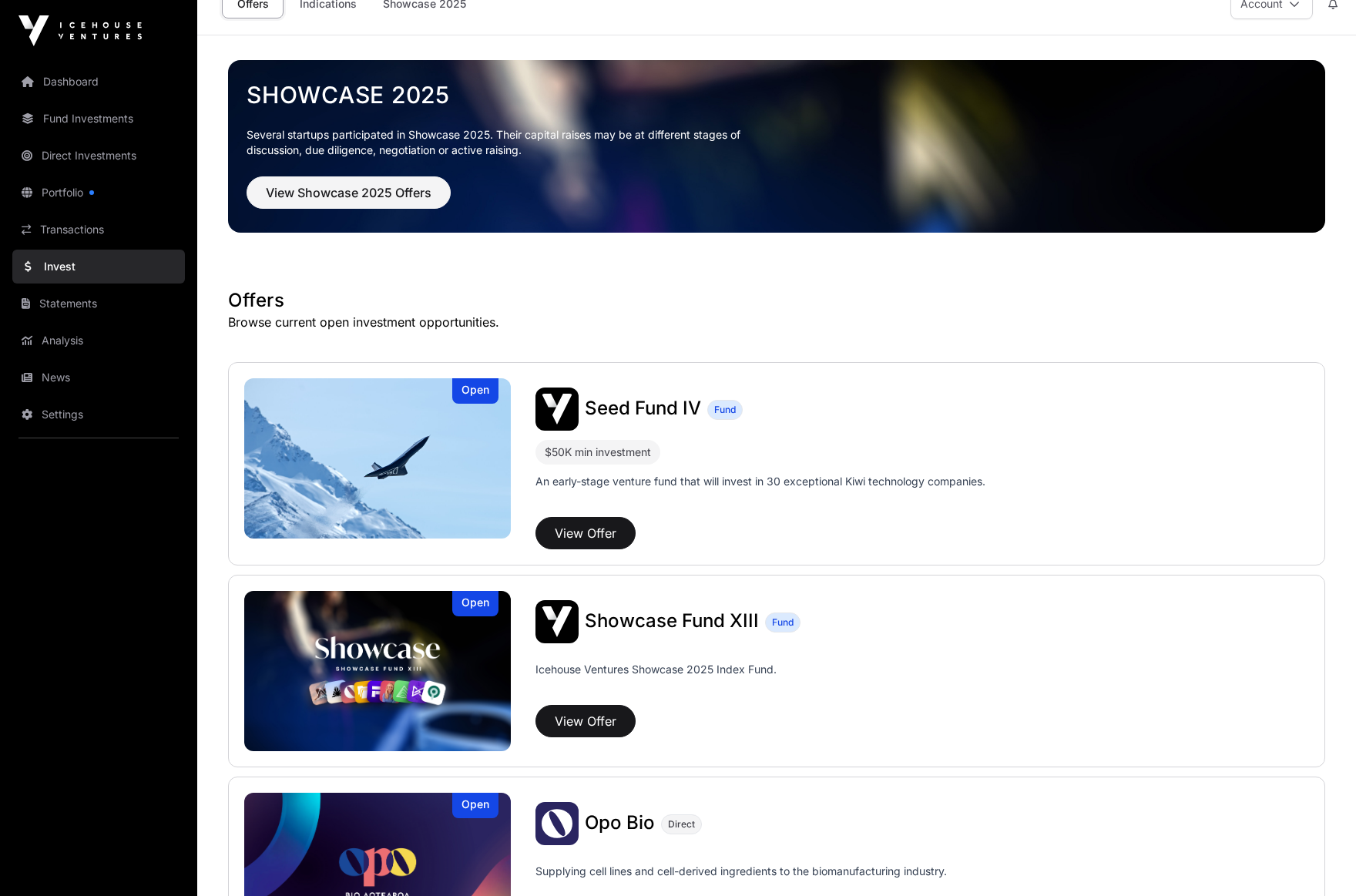
click at [620, 530] on button "View Offer" at bounding box center [585, 532] width 100 height 32
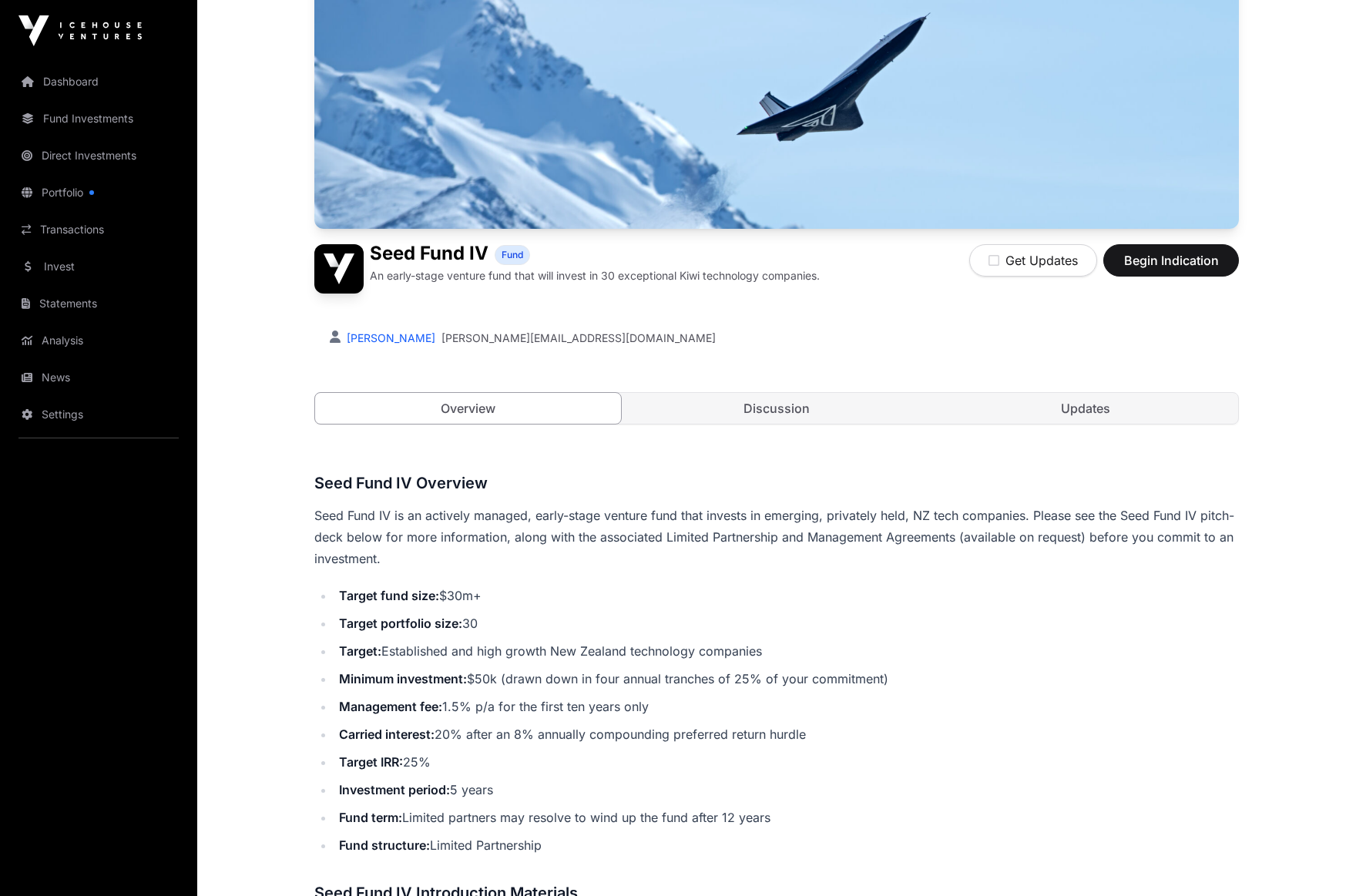
scroll to position [308, 0]
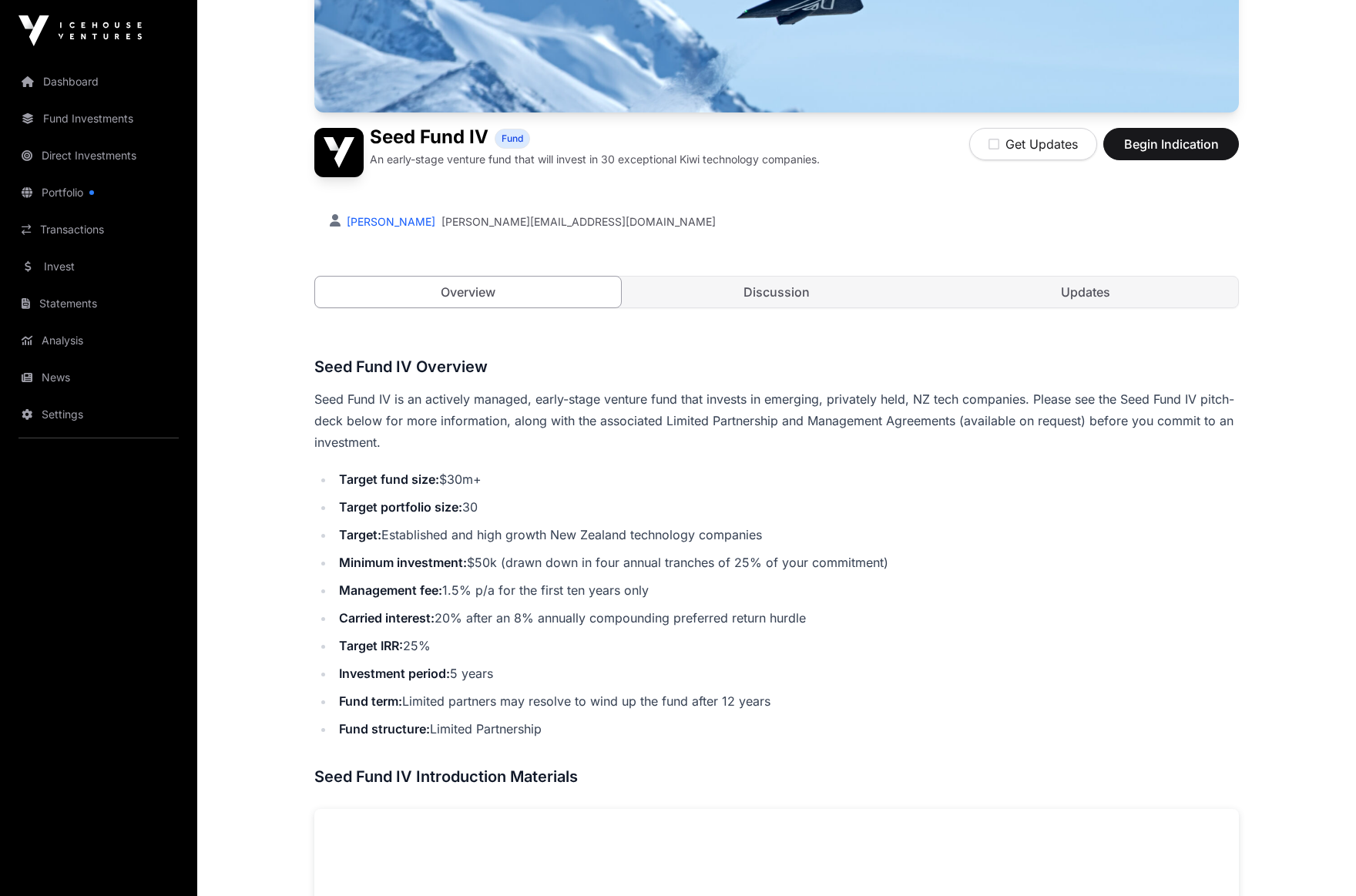
click at [1183, 136] on span "Begin Indication" at bounding box center [1171, 144] width 97 height 18
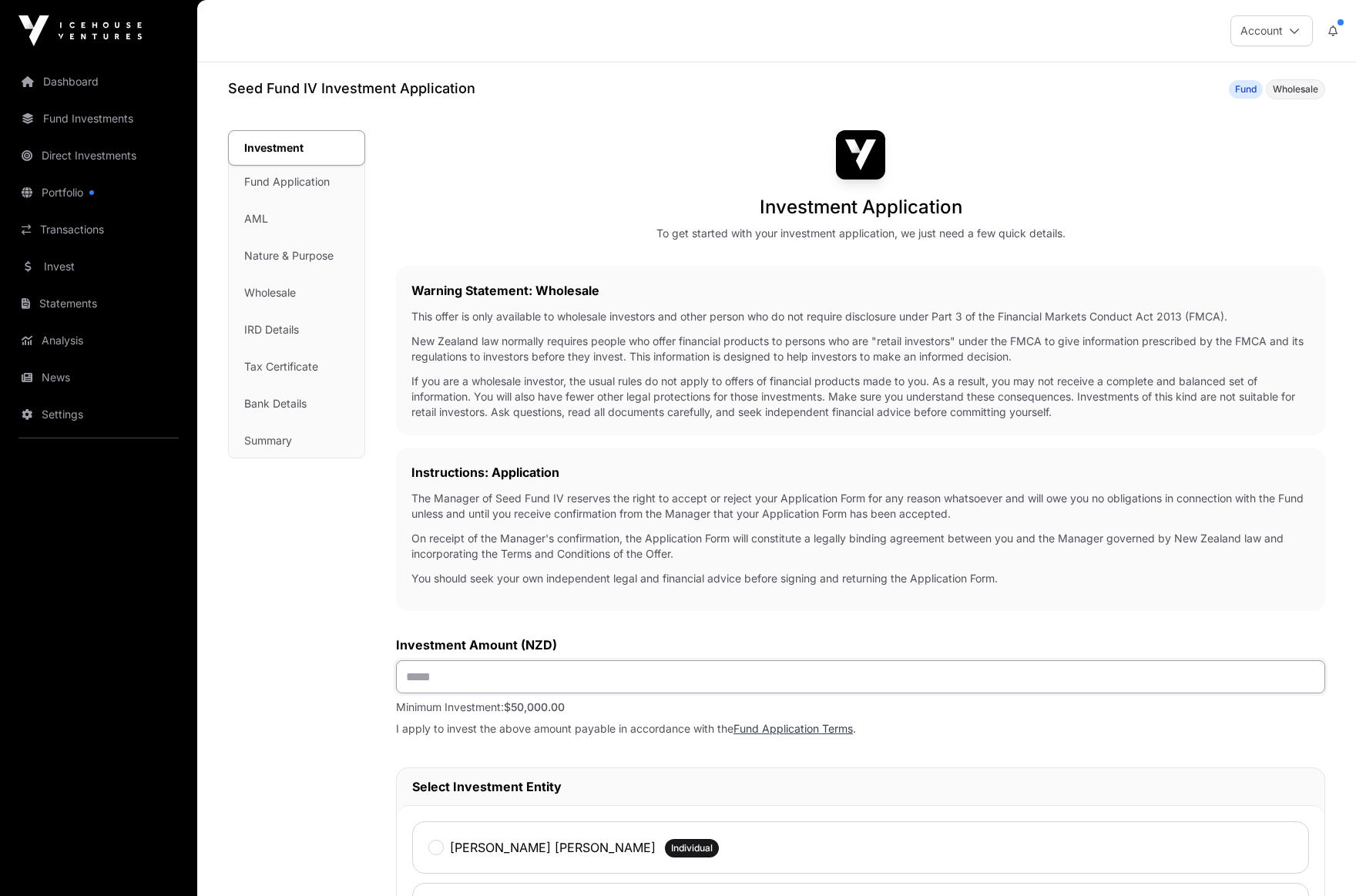
click at [572, 679] on input "text" at bounding box center [860, 677] width 929 height 33
type input "********"
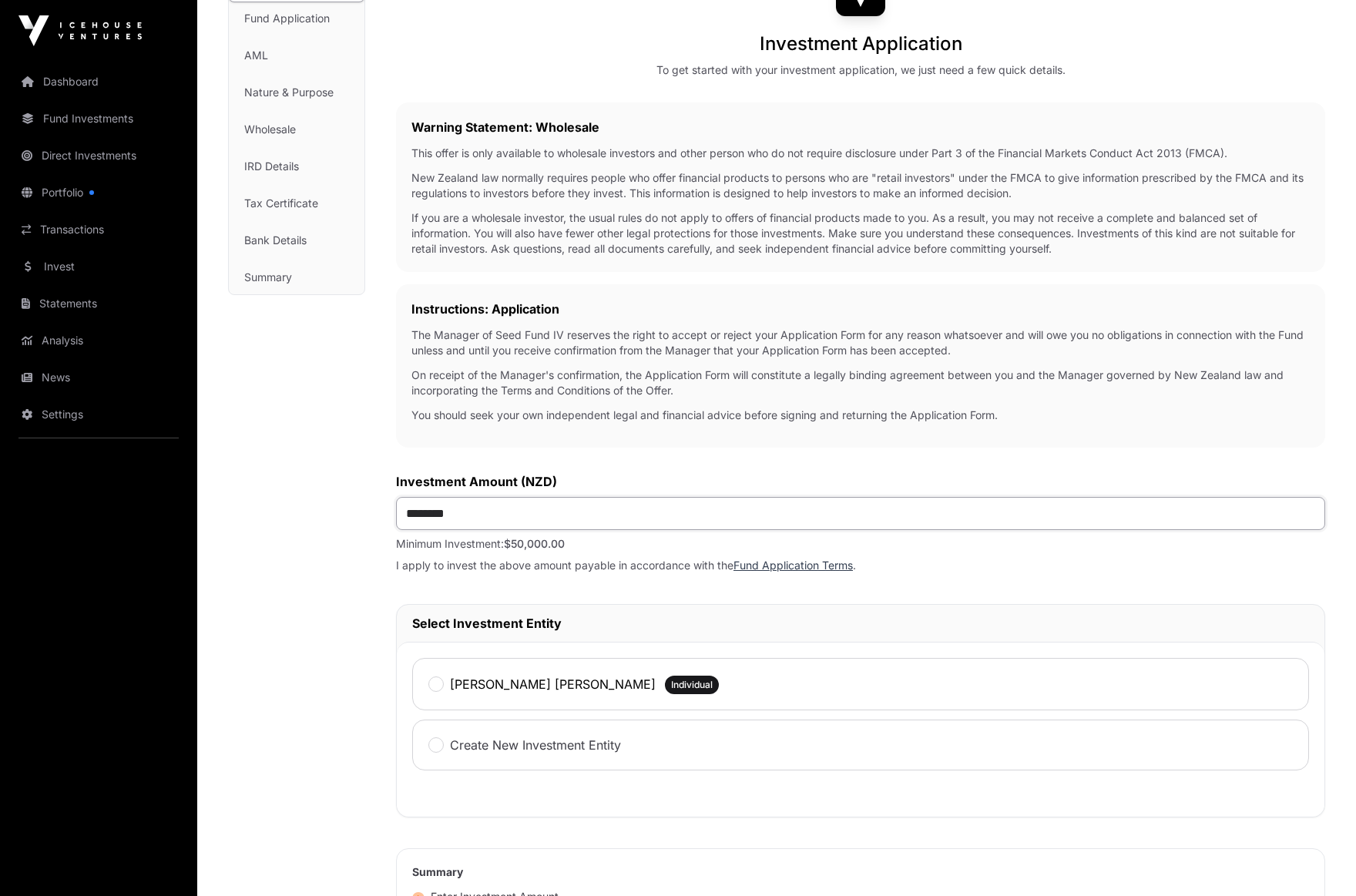
scroll to position [164, 0]
click at [555, 685] on label "[PERSON_NAME] [PERSON_NAME]" at bounding box center [552, 683] width 206 height 18
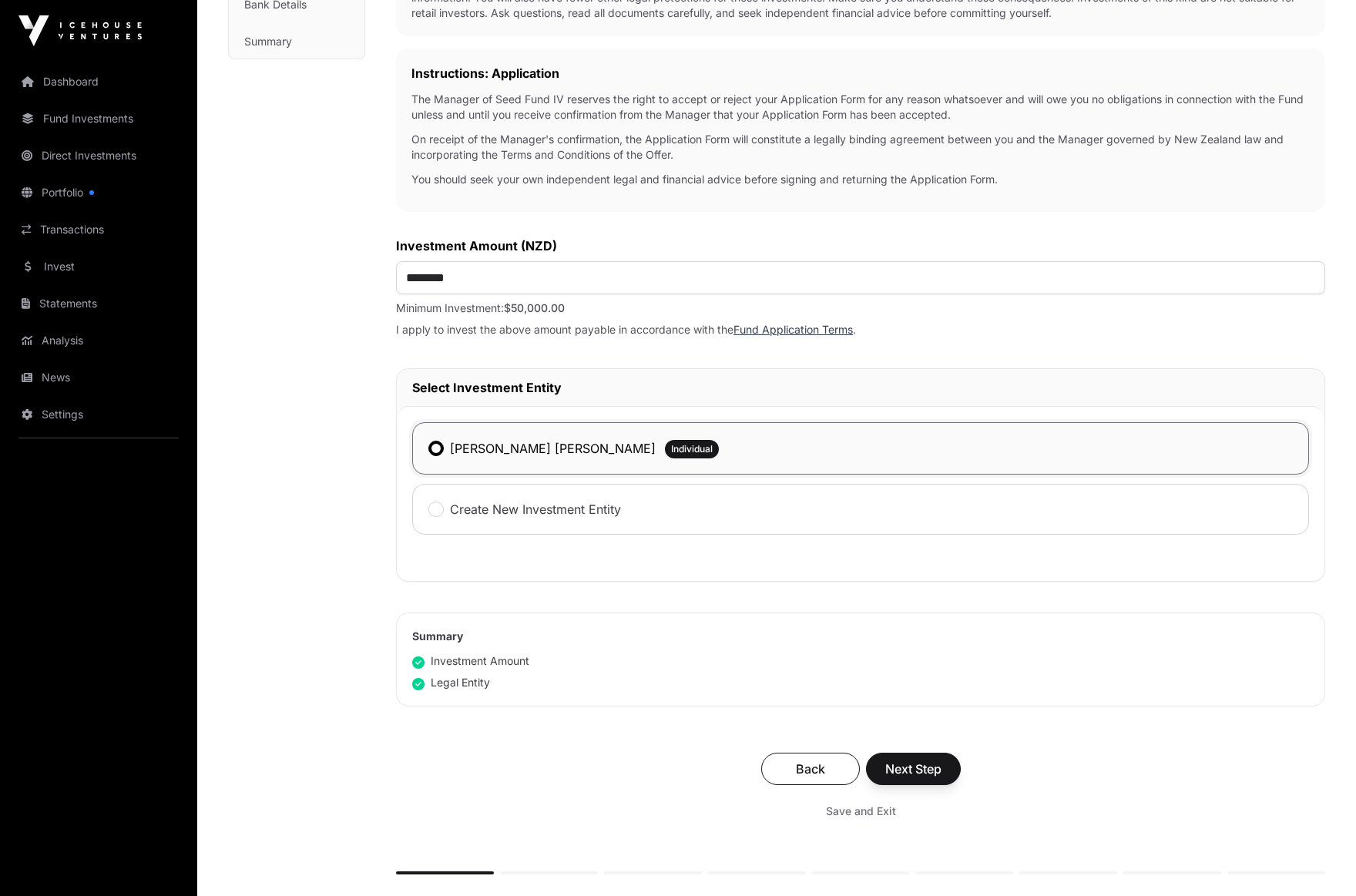
scroll to position [562, 0]
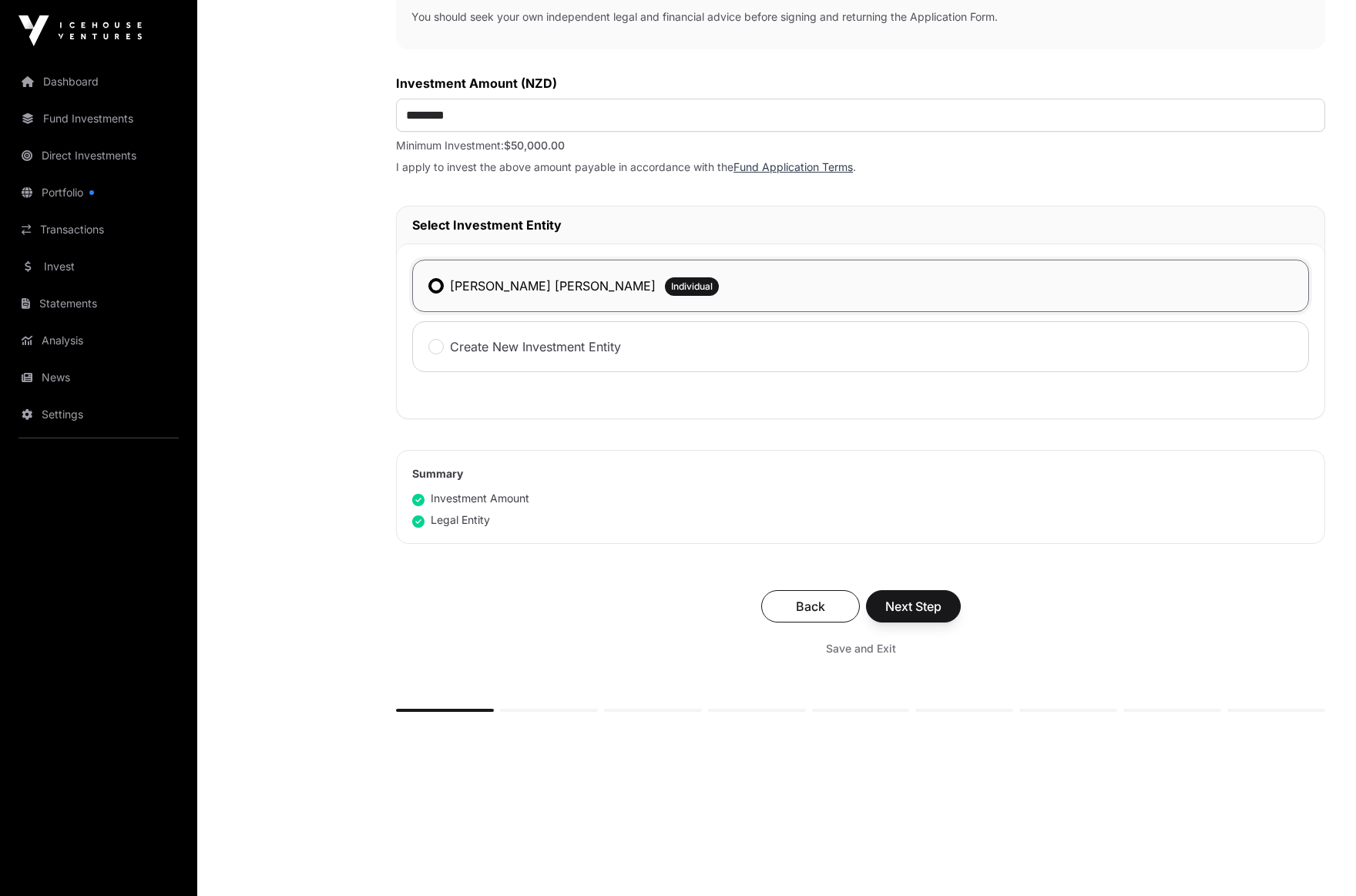
click at [924, 616] on span "Next Step" at bounding box center [913, 606] width 56 height 18
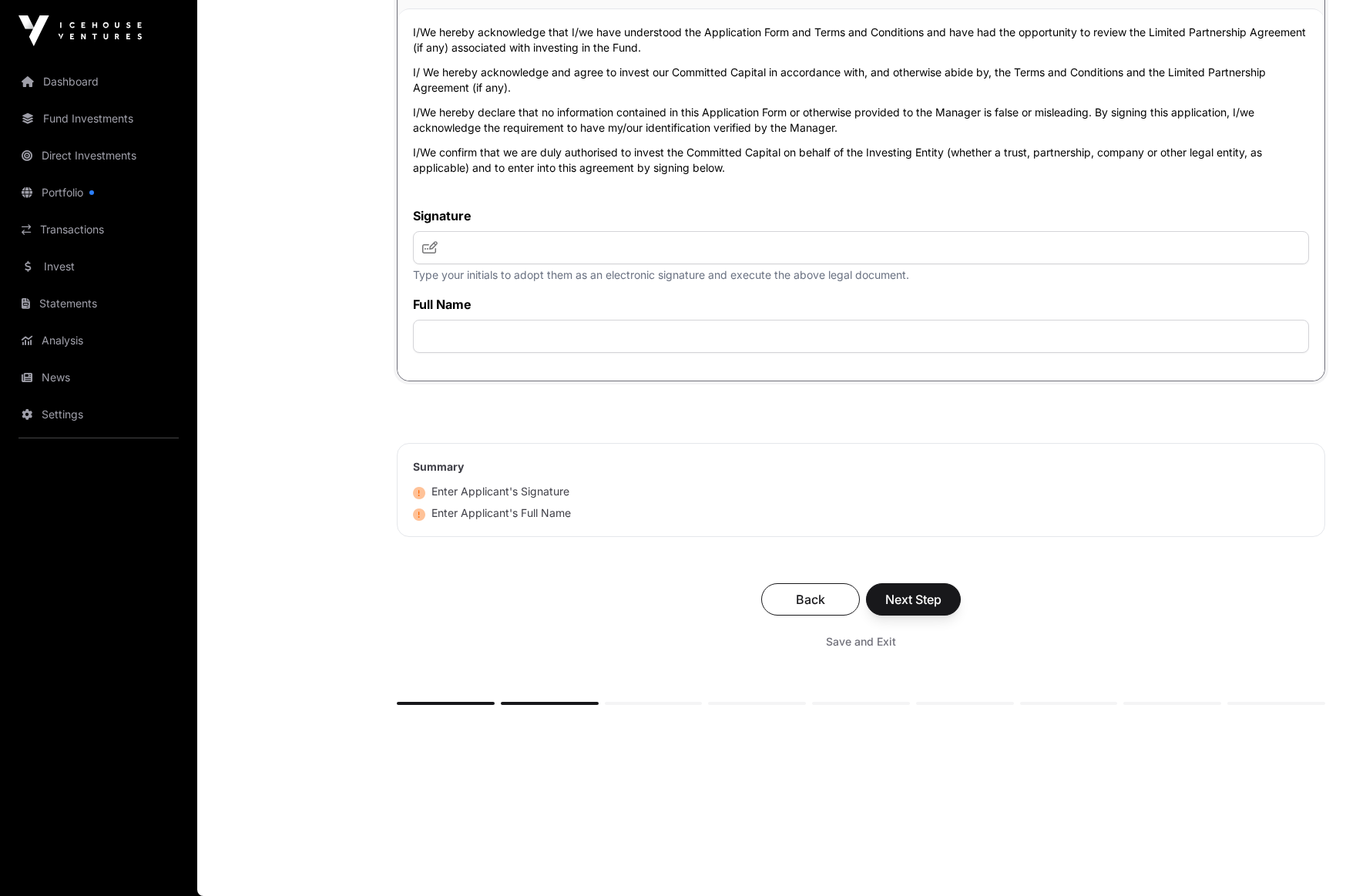
scroll to position [3363, 0]
click at [935, 602] on span "Next Step" at bounding box center [913, 599] width 56 height 18
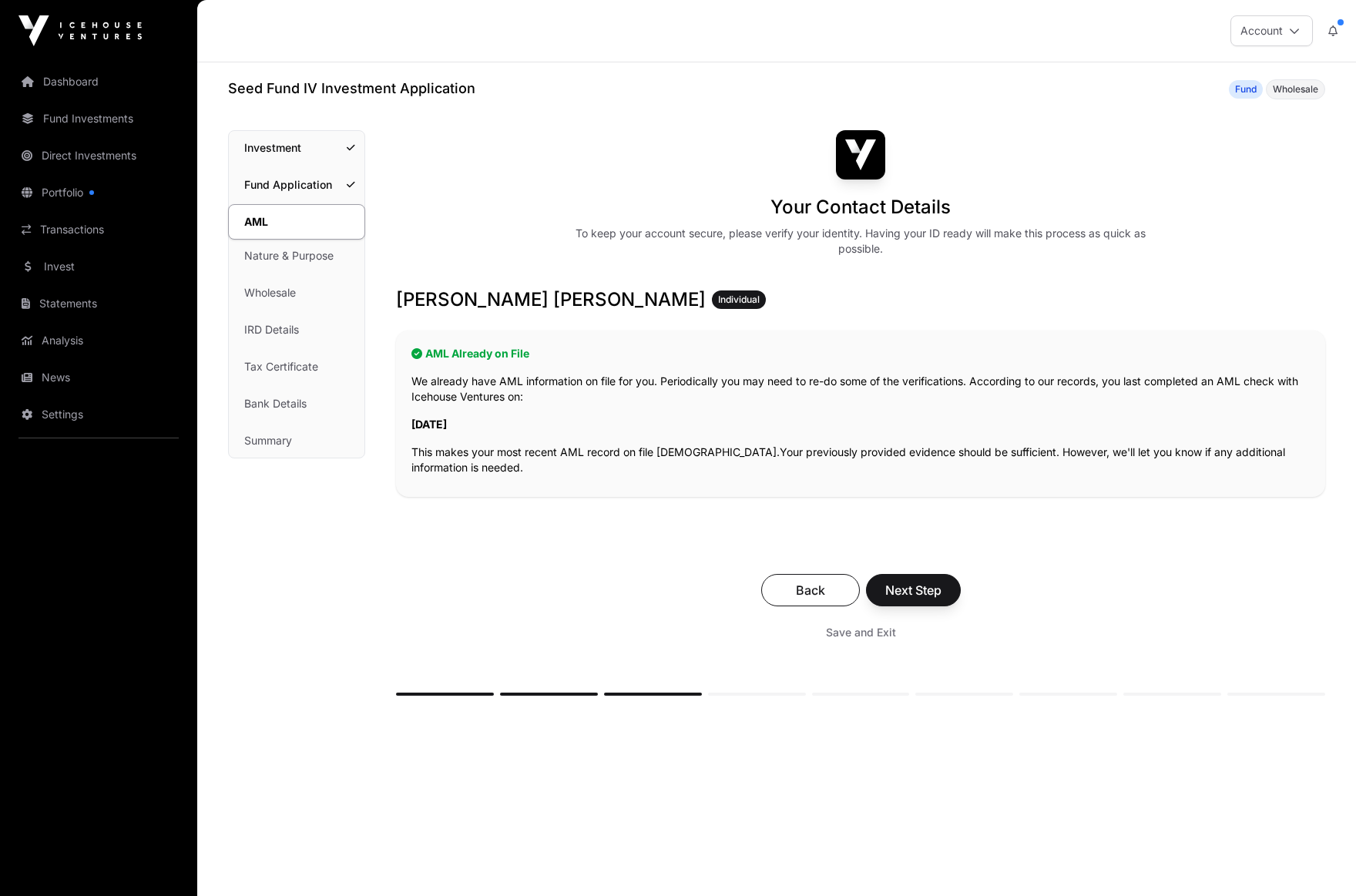
click at [935, 597] on span "Next Step" at bounding box center [913, 590] width 56 height 18
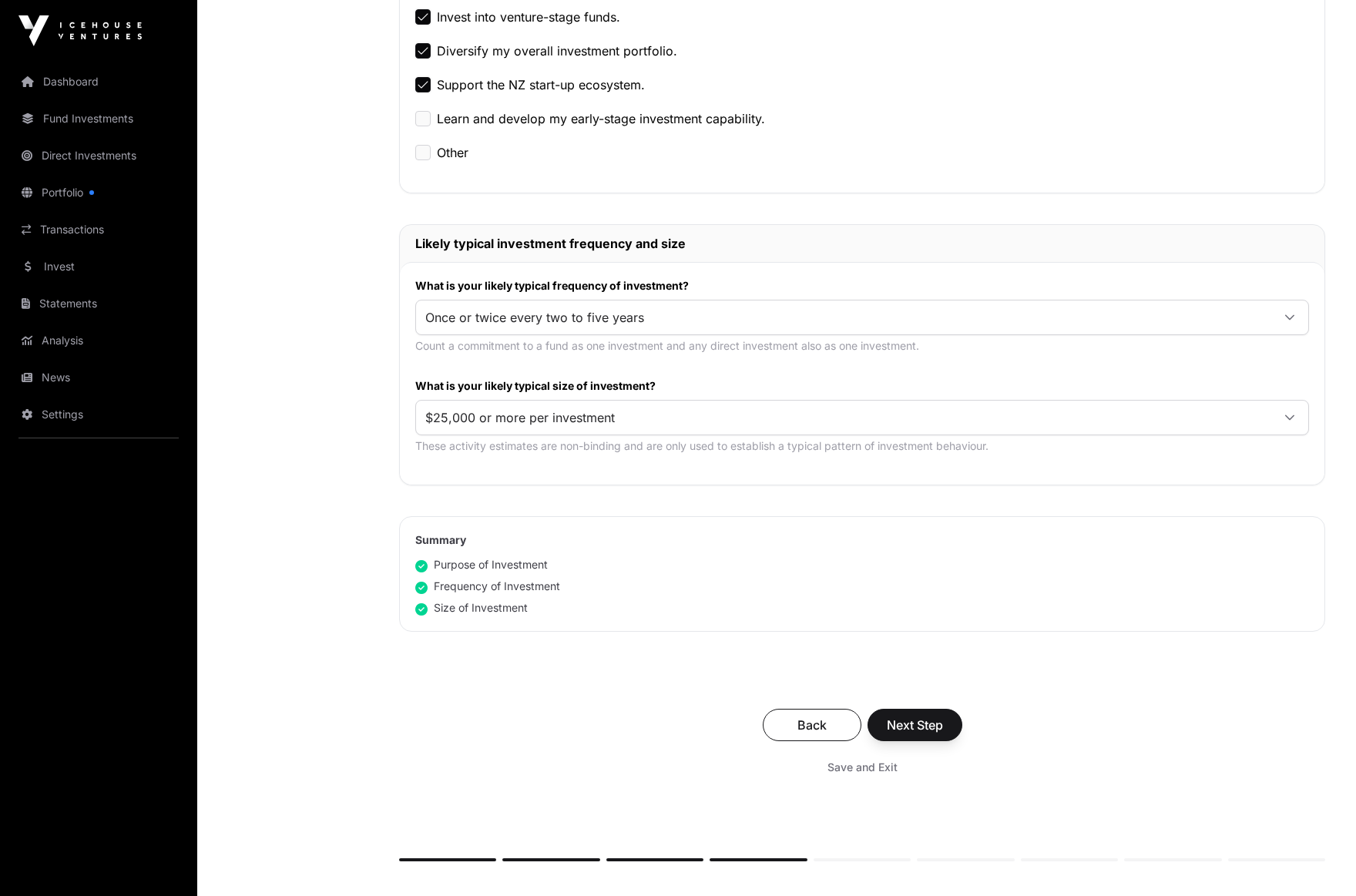
scroll to position [590, 0]
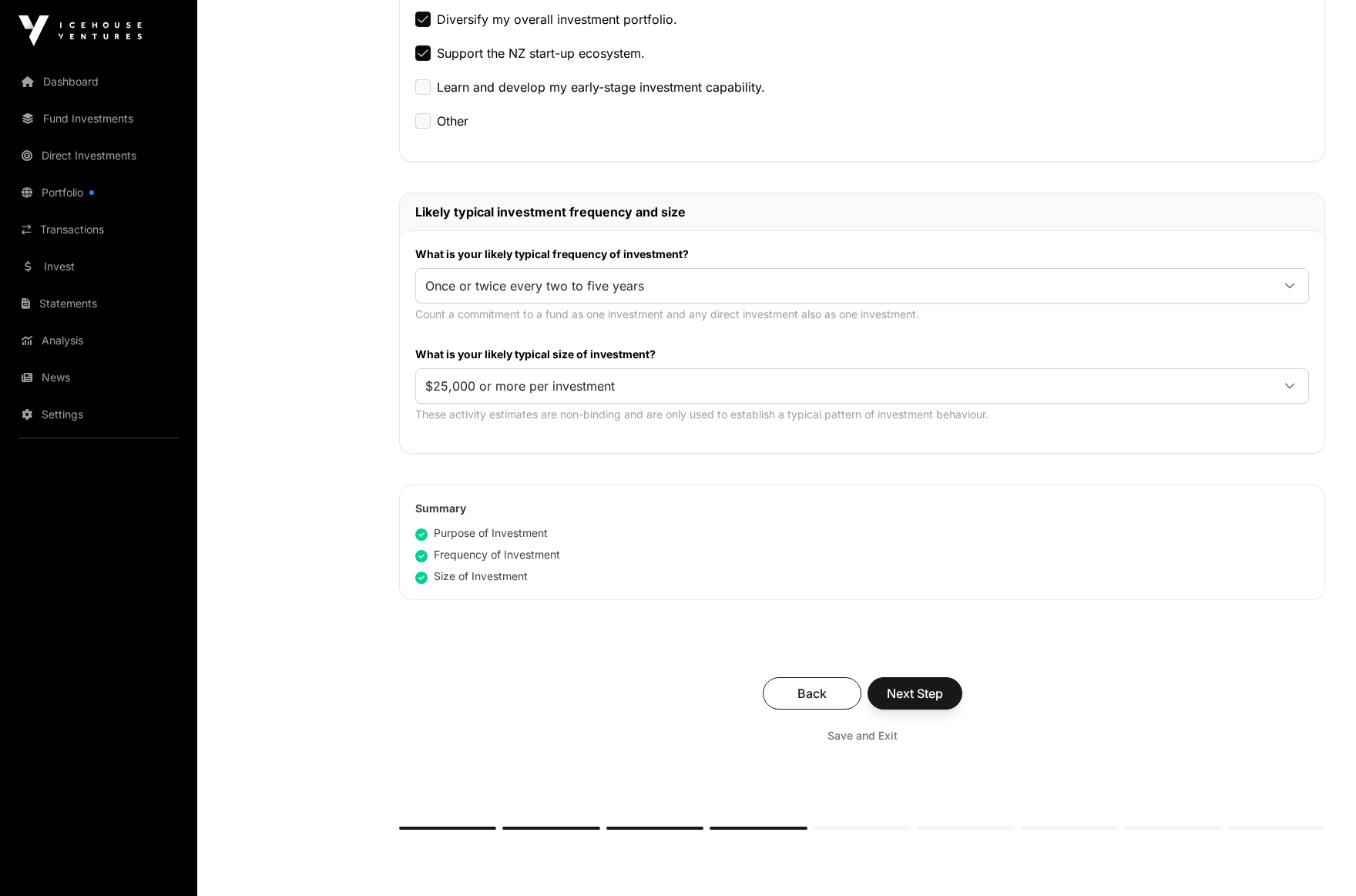
click at [925, 687] on span "Next Step" at bounding box center [914, 694] width 56 height 18
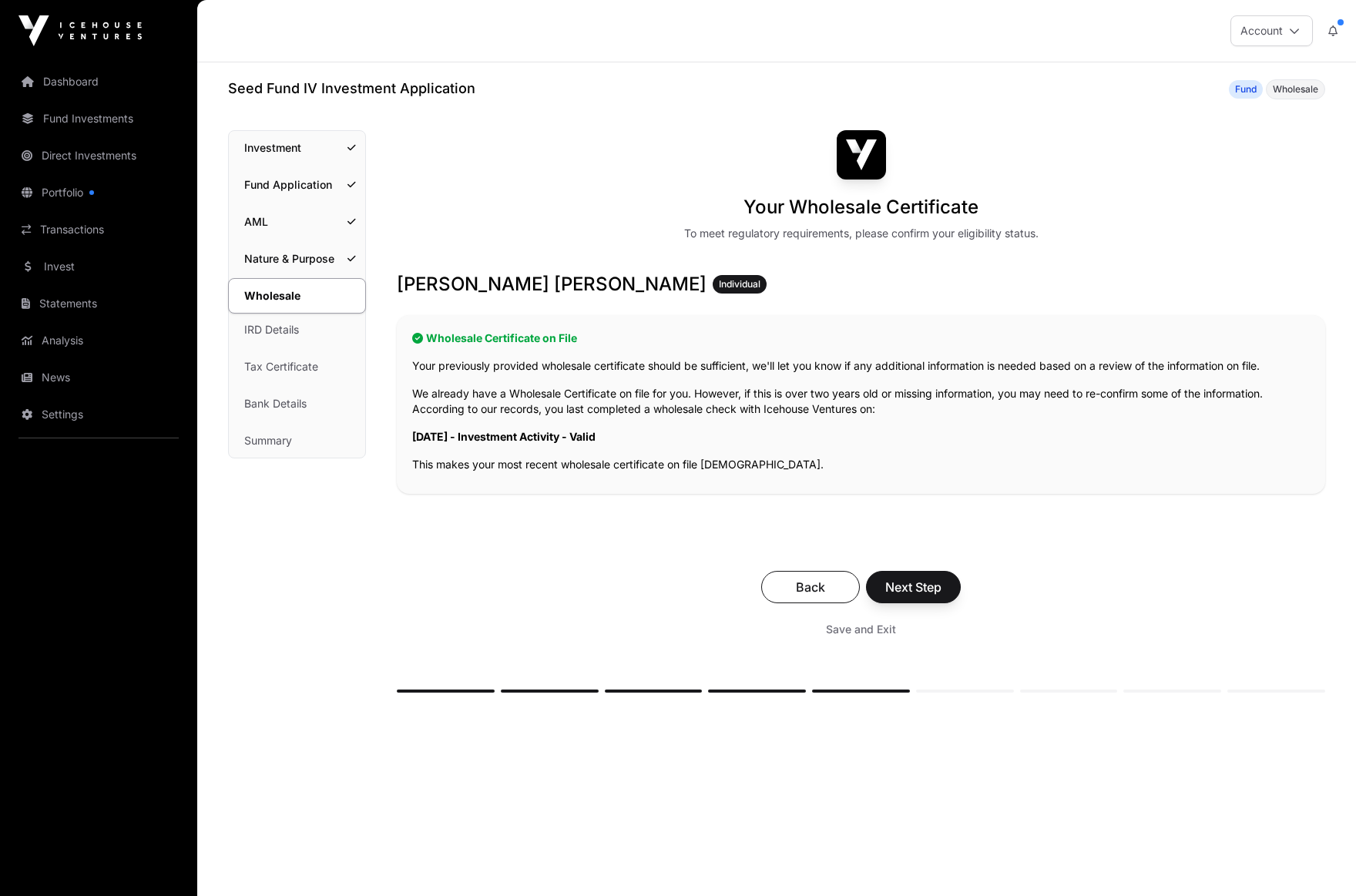
click at [938, 585] on span "Next Step" at bounding box center [913, 587] width 56 height 18
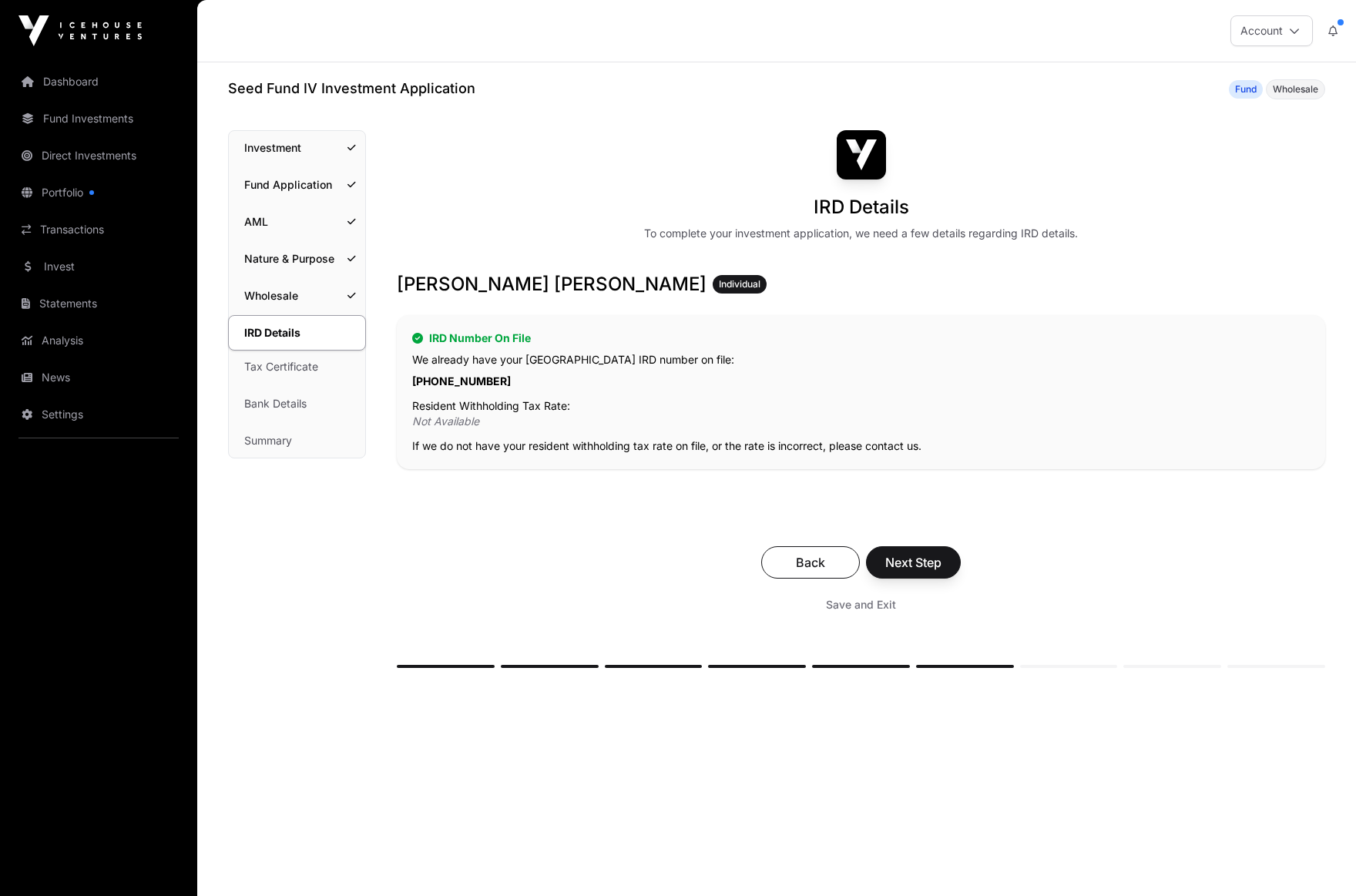
click at [930, 563] on span "Next Step" at bounding box center [913, 563] width 56 height 18
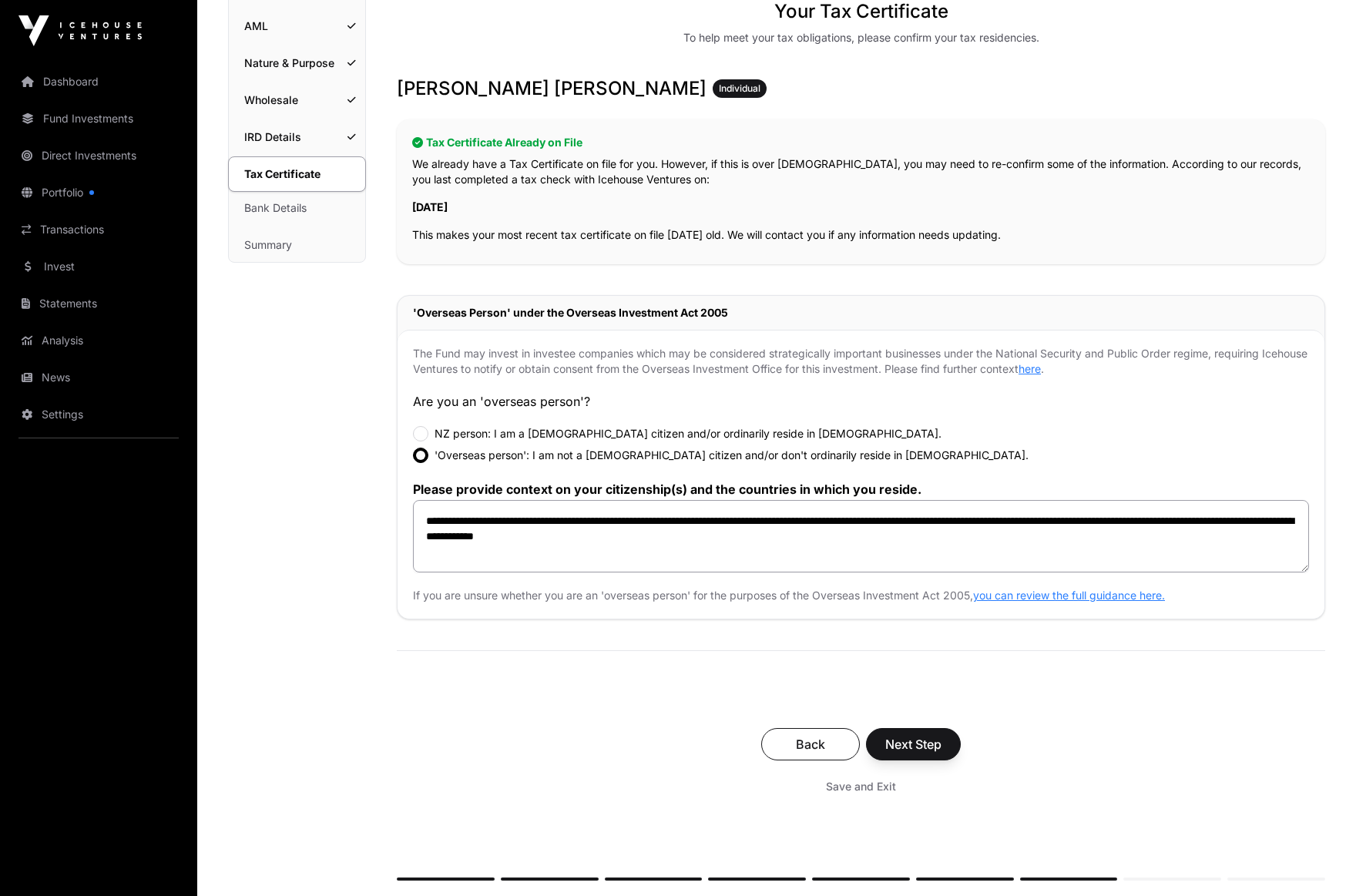
scroll to position [207, 0]
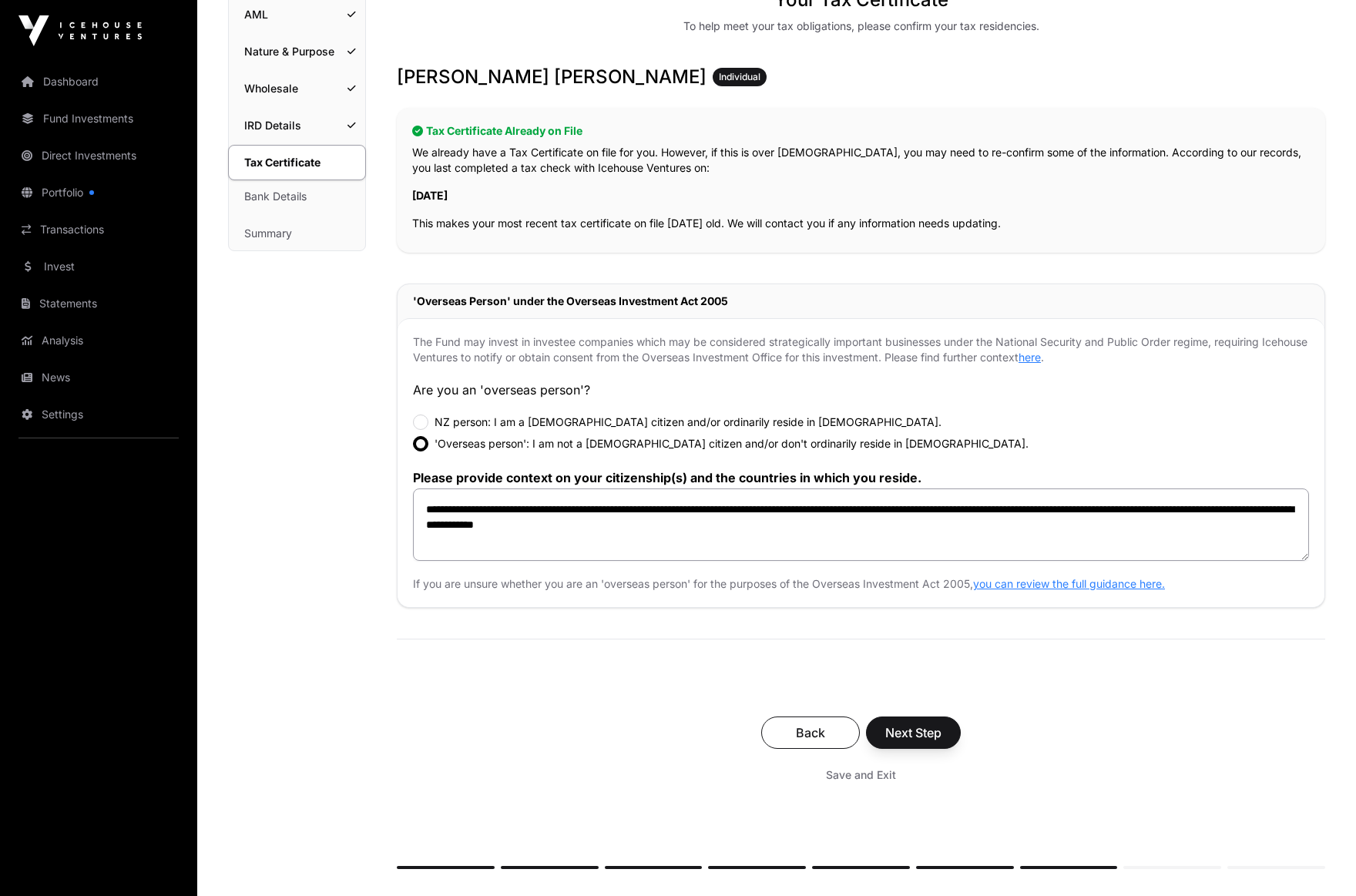
click at [923, 734] on span "Next Step" at bounding box center [913, 733] width 56 height 18
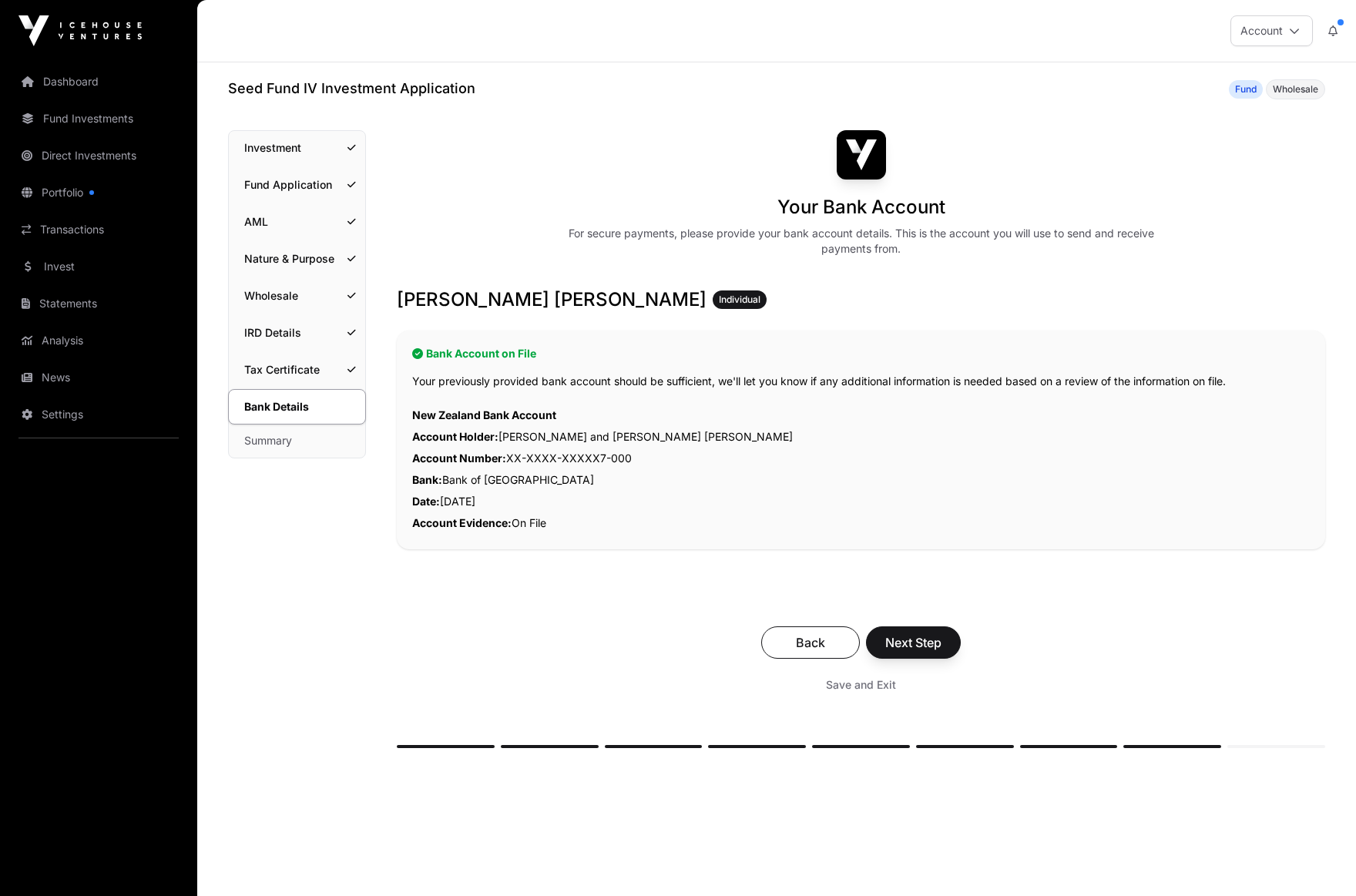
click at [941, 639] on span "Next Step" at bounding box center [913, 642] width 56 height 18
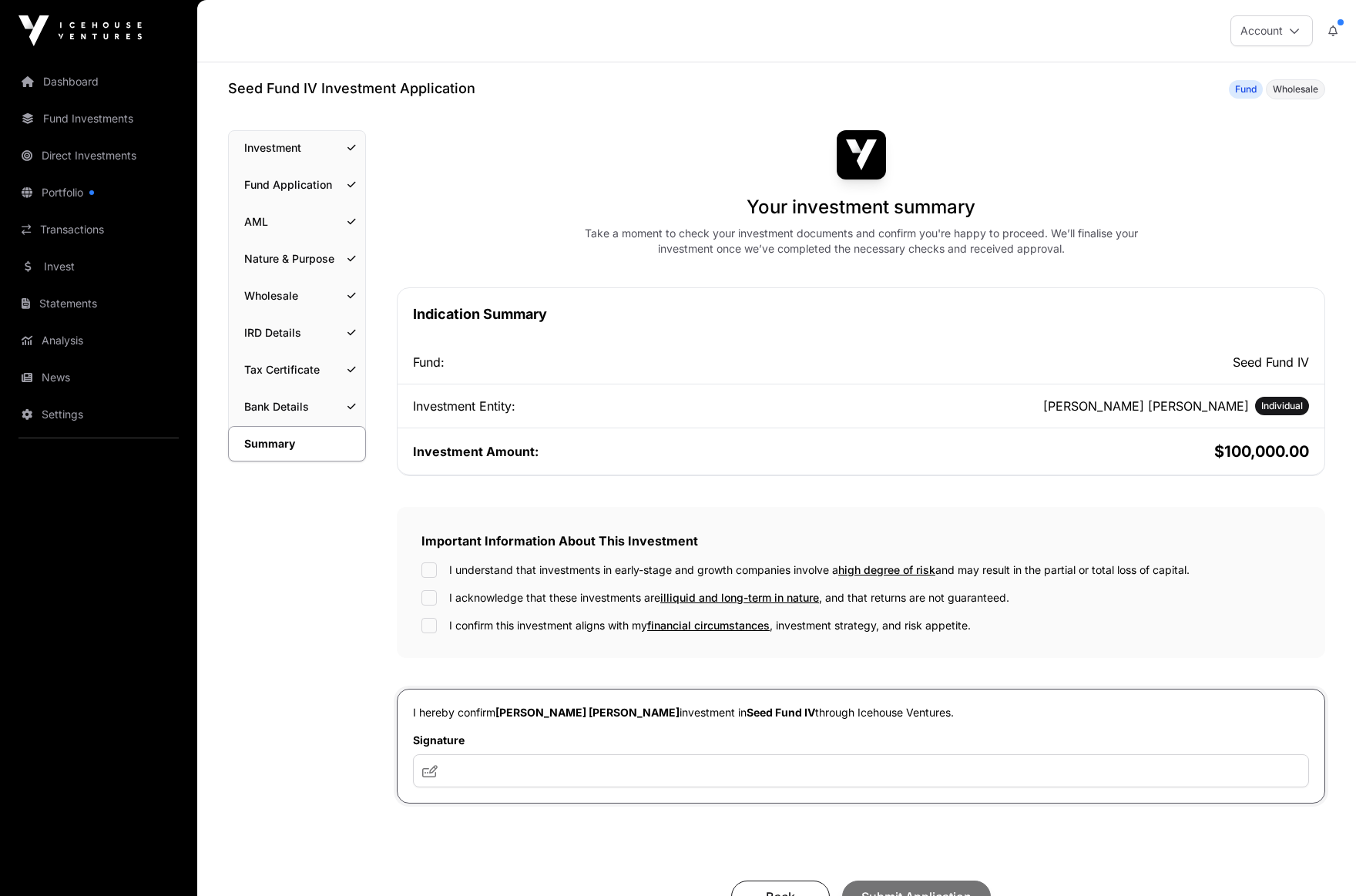
click at [502, 584] on div "I understand that investments in early-stage and growth companies involve a hig…" at bounding box center [861, 597] width 880 height 71
click at [429, 560] on div "Important Information About This Investment I understand that investments in ea…" at bounding box center [860, 582] width 928 height 151
click at [432, 585] on div "I understand that investments in early-stage and growth companies involve a hig…" at bounding box center [861, 597] width 880 height 71
click at [701, 775] on input "text" at bounding box center [861, 770] width 896 height 33
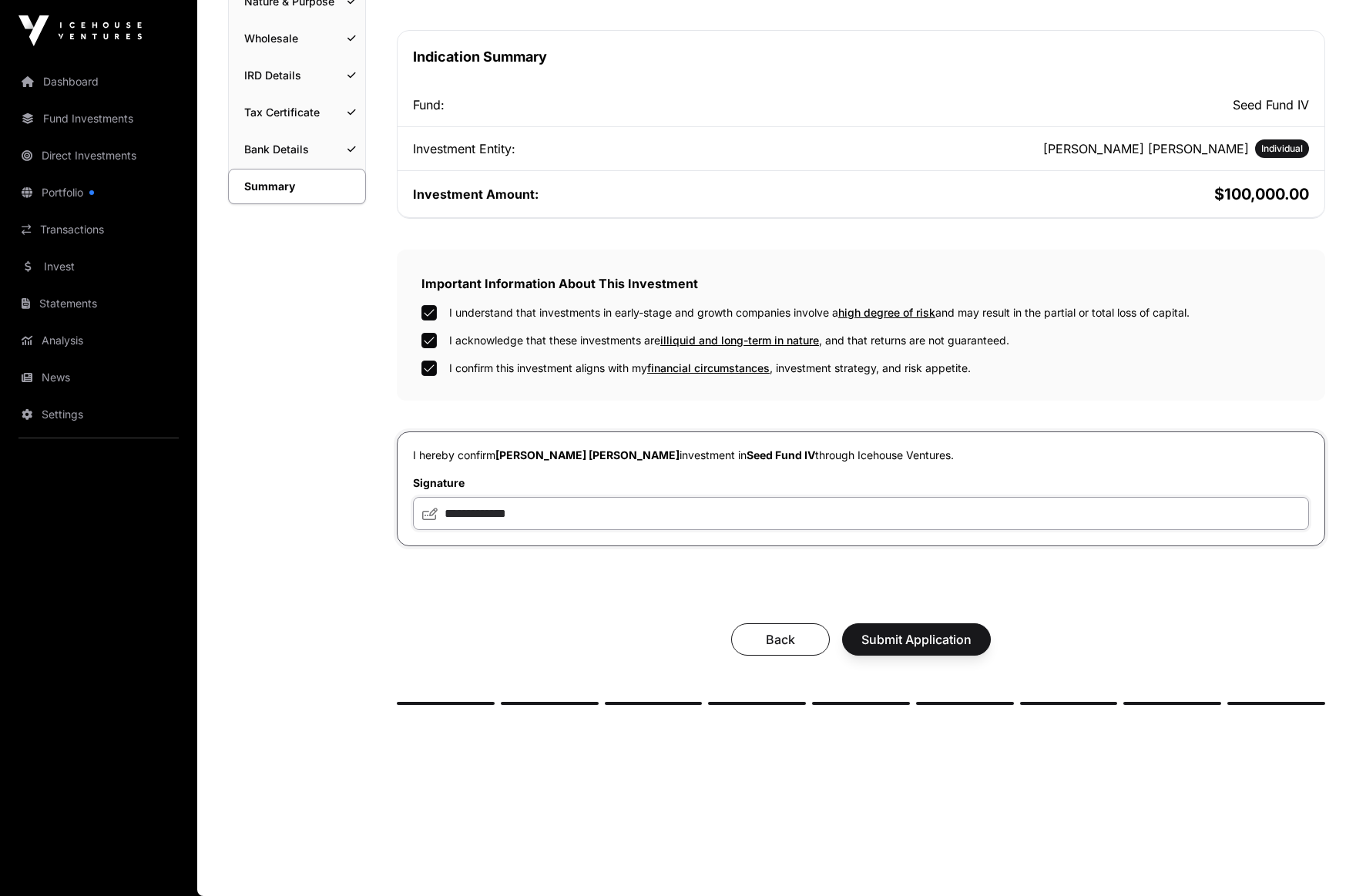
scroll to position [259, 0]
type input "**********"
click at [924, 636] on span "Submit Application" at bounding box center [916, 639] width 110 height 18
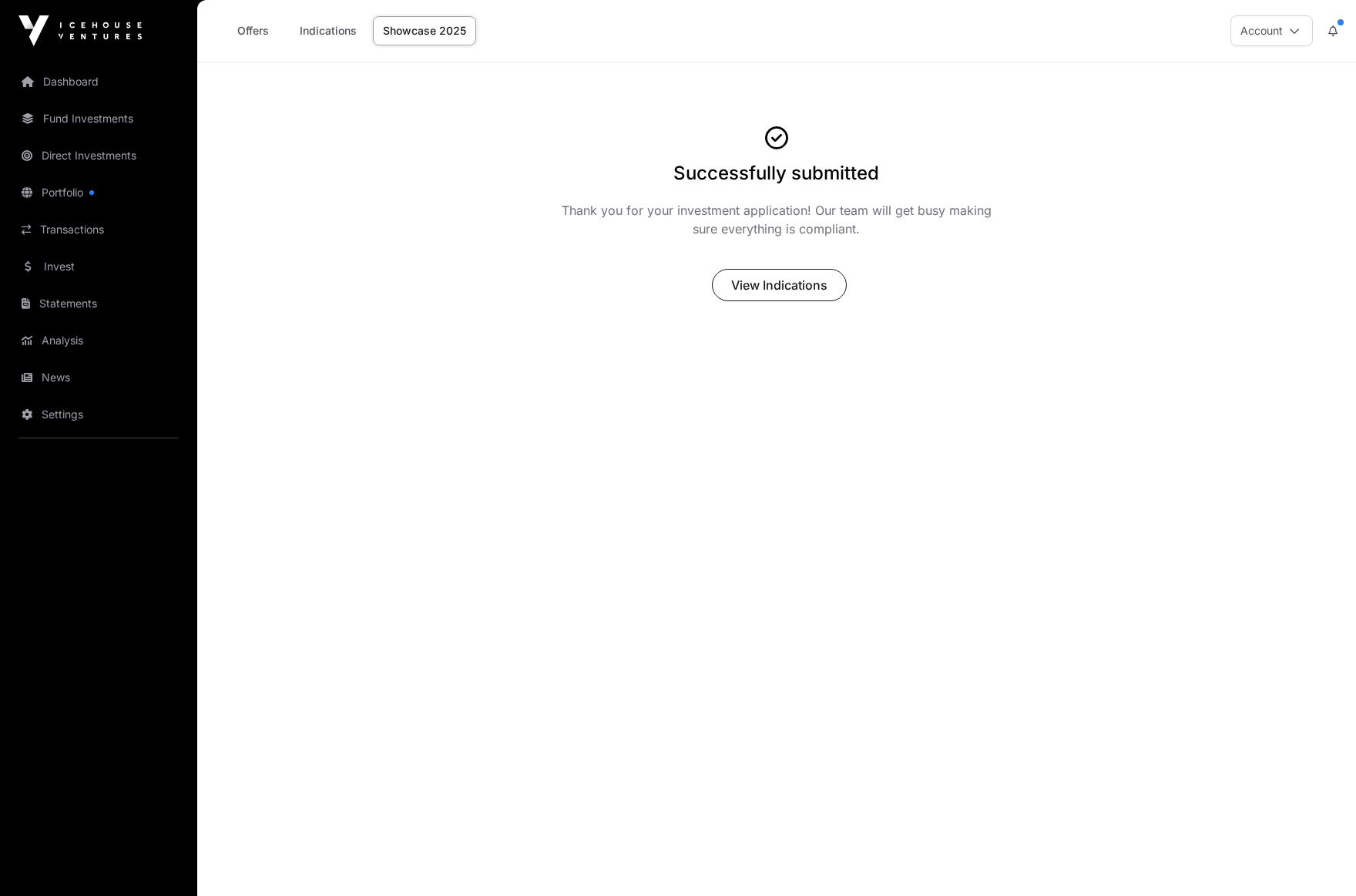
click at [256, 27] on link "Offers" at bounding box center [252, 31] width 61 height 29
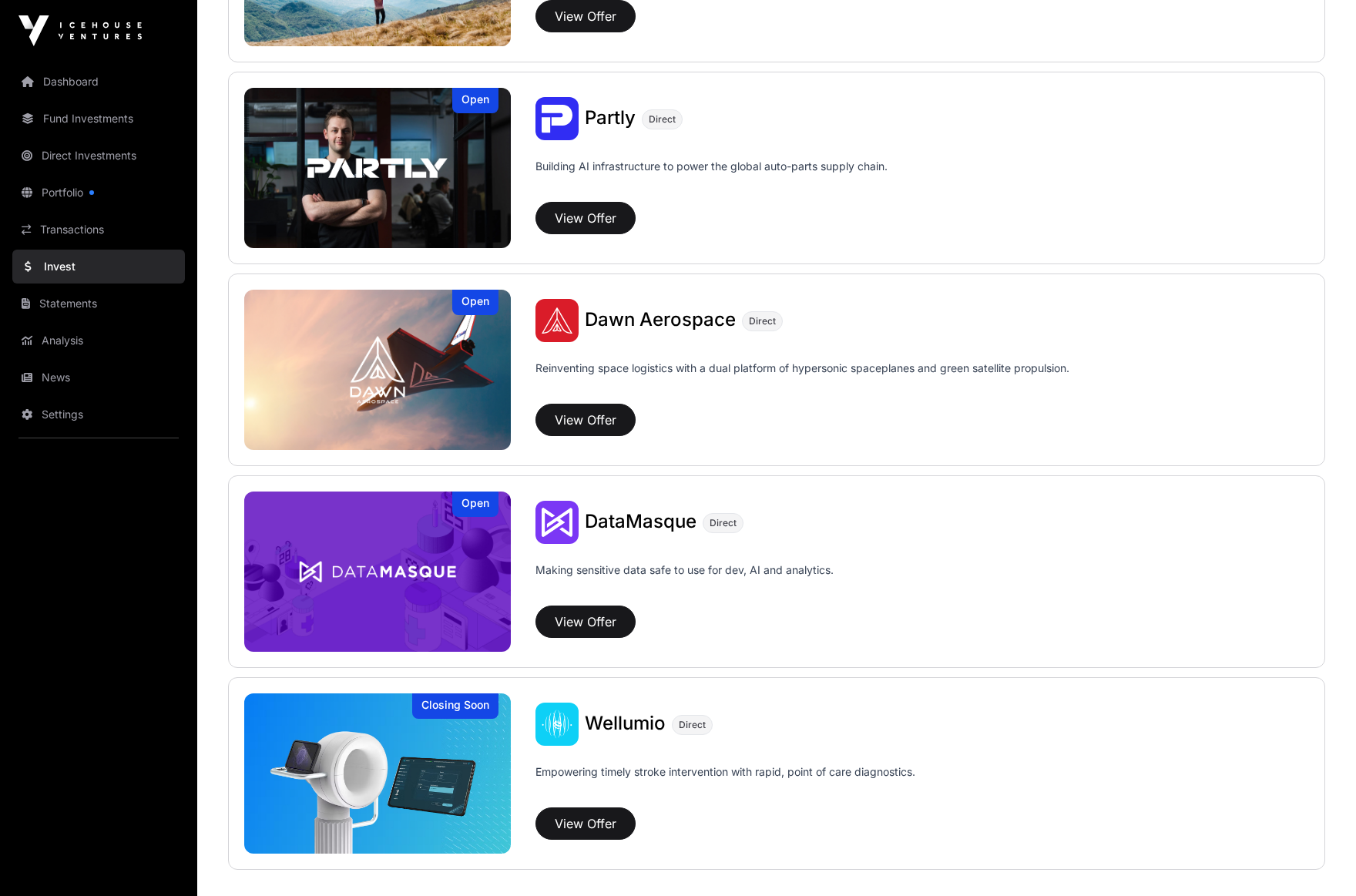
scroll to position [1540, 0]
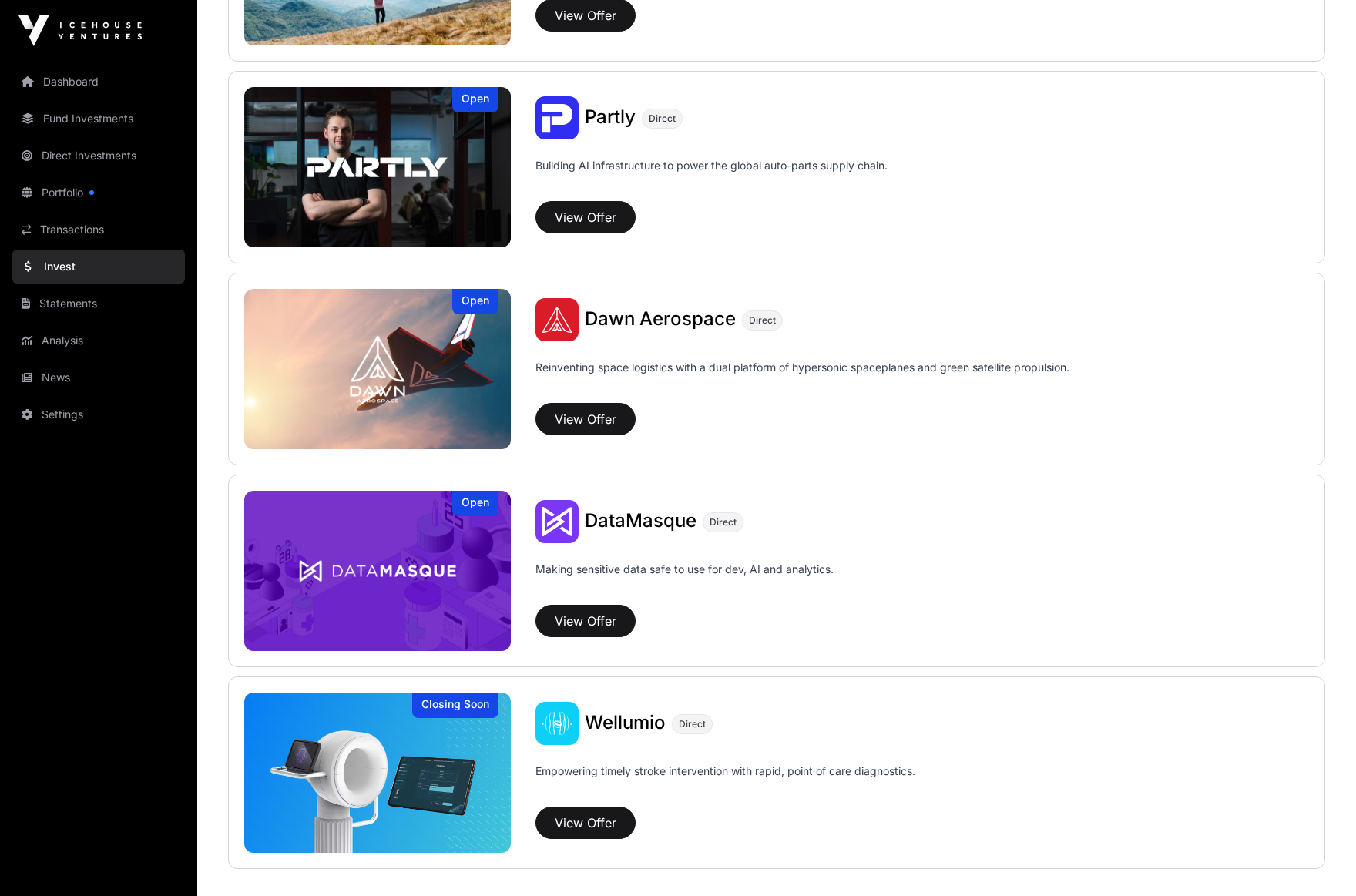
click at [594, 414] on button "View Offer" at bounding box center [585, 419] width 100 height 32
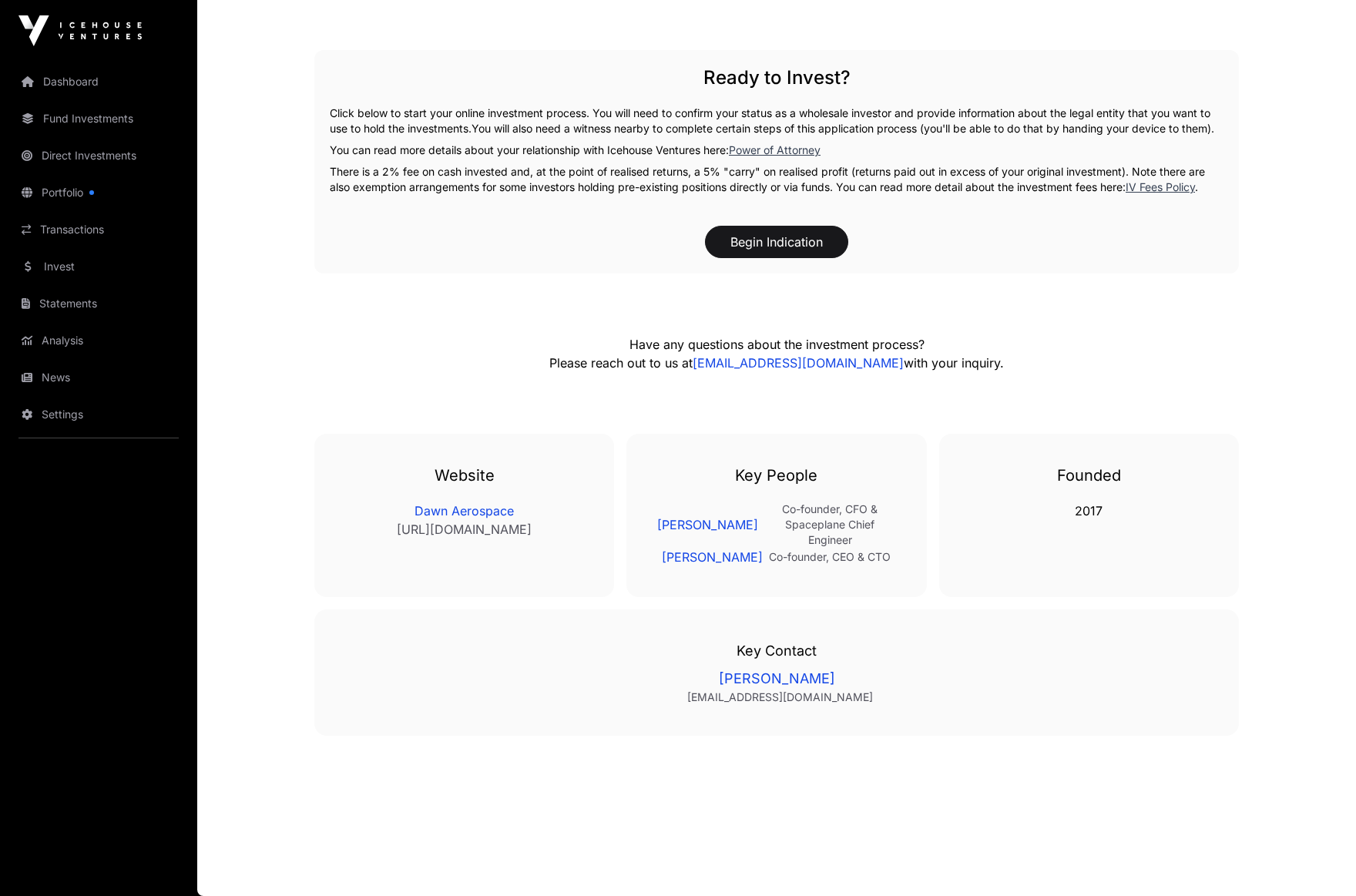
scroll to position [2519, 0]
click at [818, 251] on button "Begin Indication" at bounding box center [777, 241] width 143 height 32
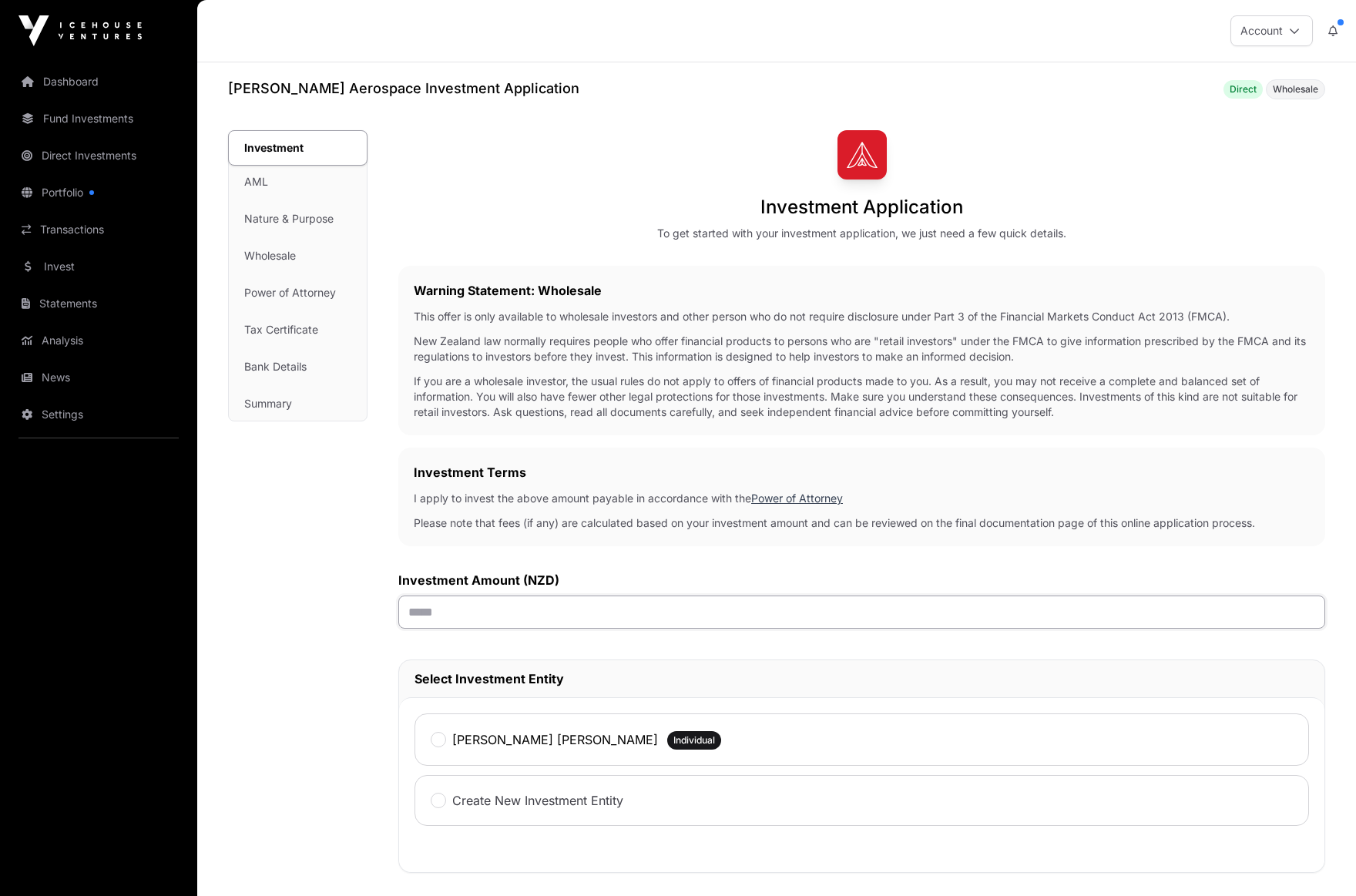
click at [739, 607] on input "text" at bounding box center [862, 612] width 927 height 33
type input "*******"
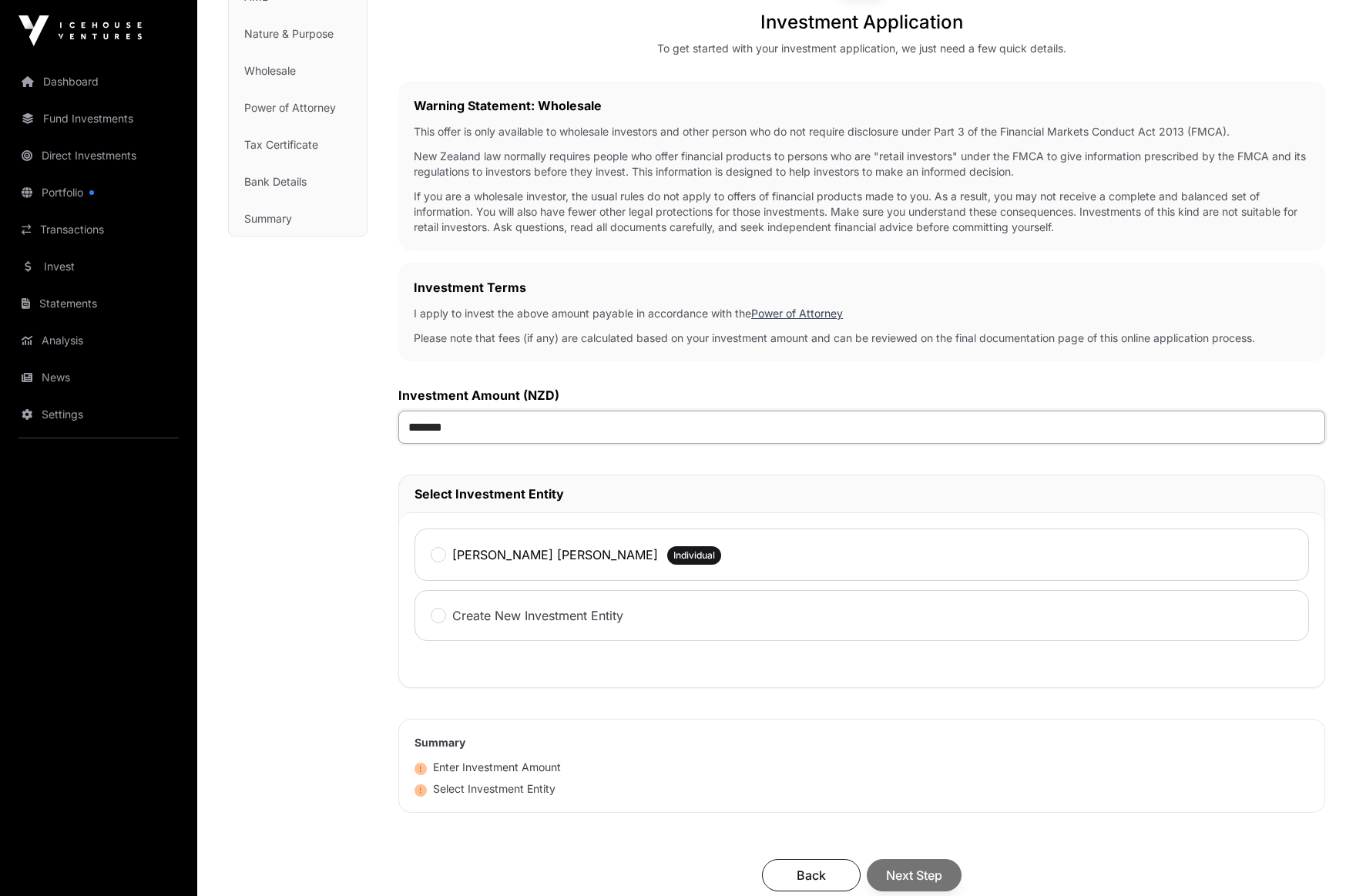
scroll to position [195, 0]
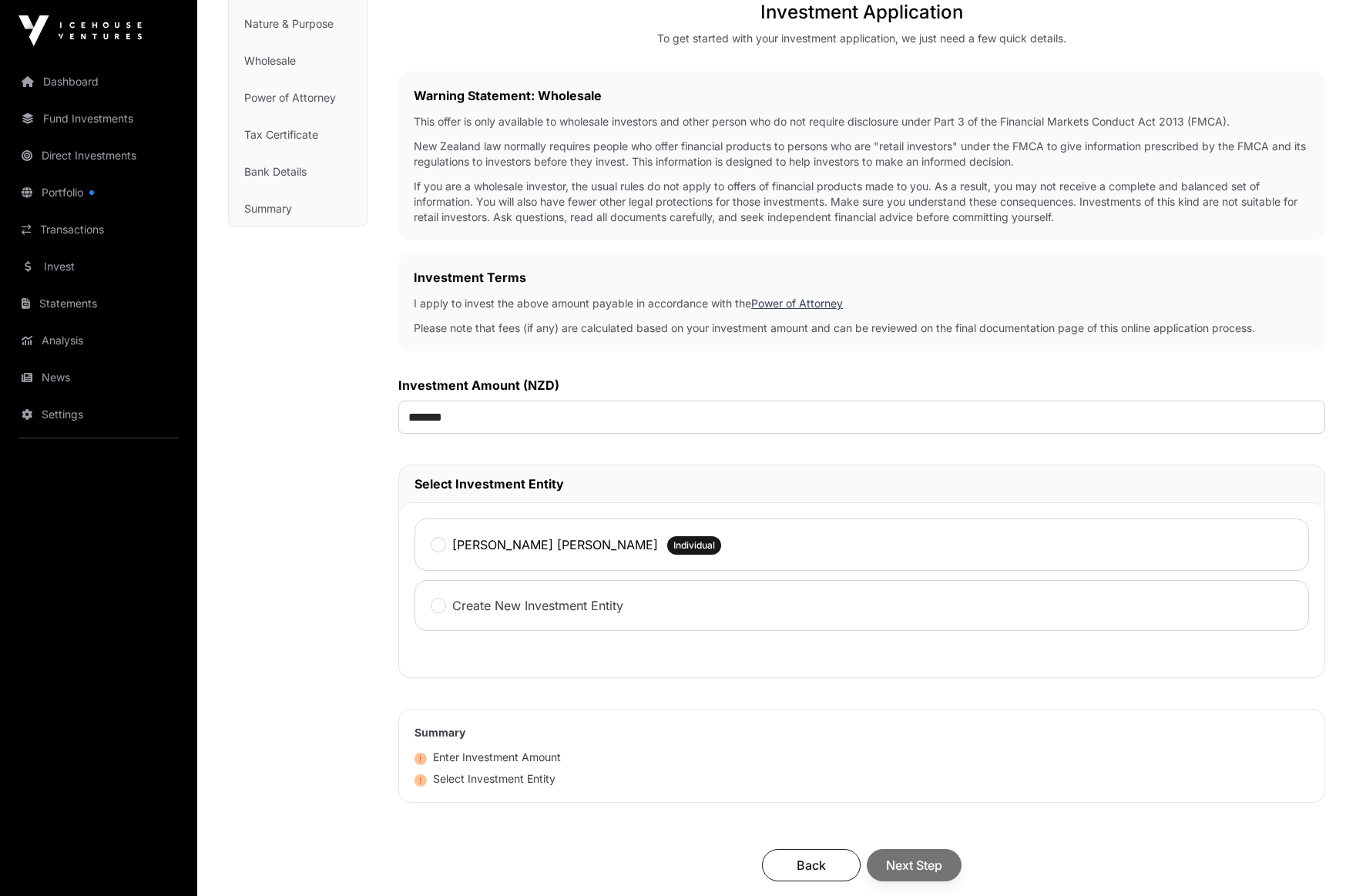
click at [567, 558] on div "[PERSON_NAME] [PERSON_NAME] Individual" at bounding box center [861, 544] width 894 height 52
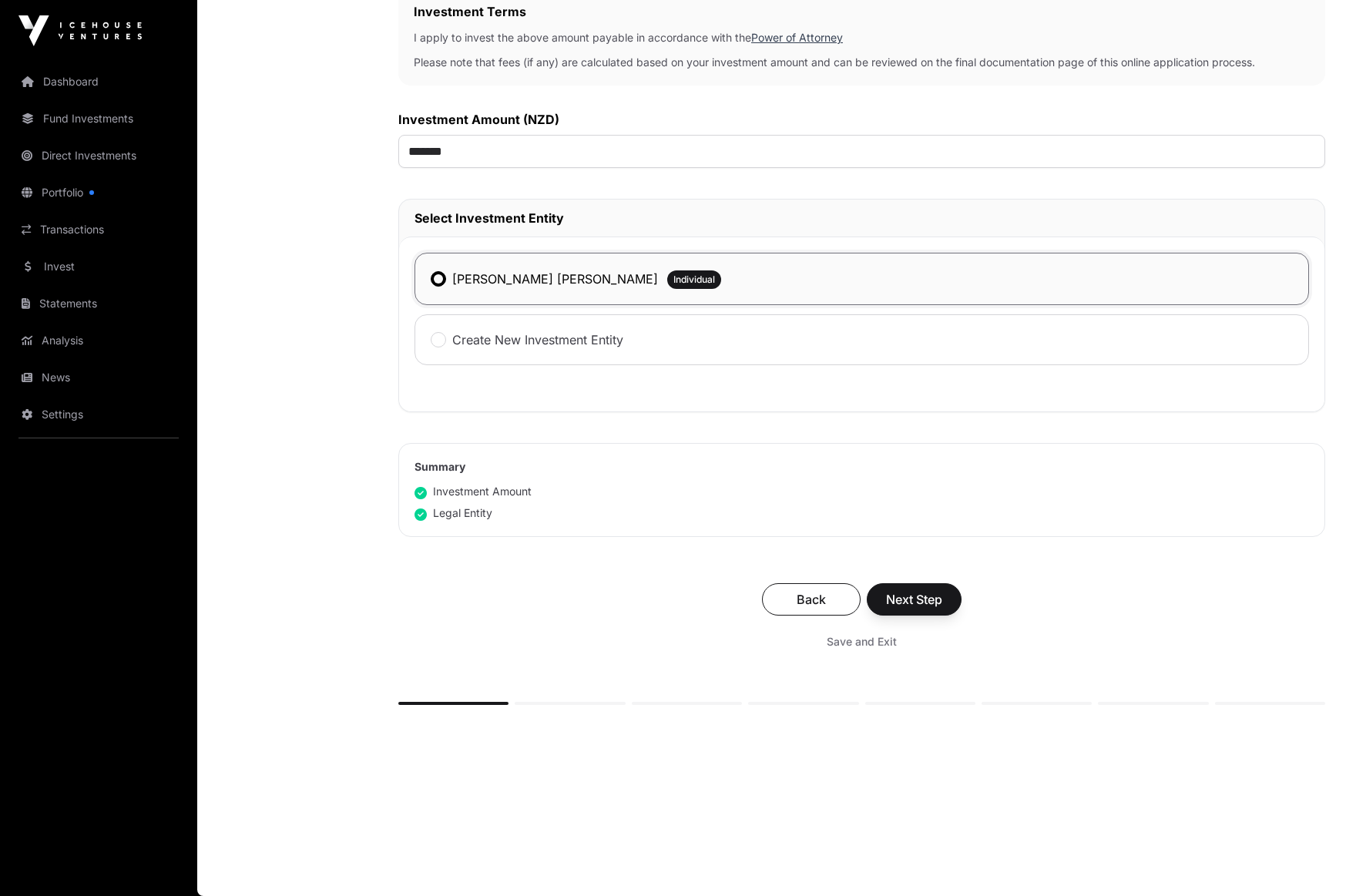
scroll to position [463, 0]
click at [913, 593] on span "Next Step" at bounding box center [913, 599] width 56 height 18
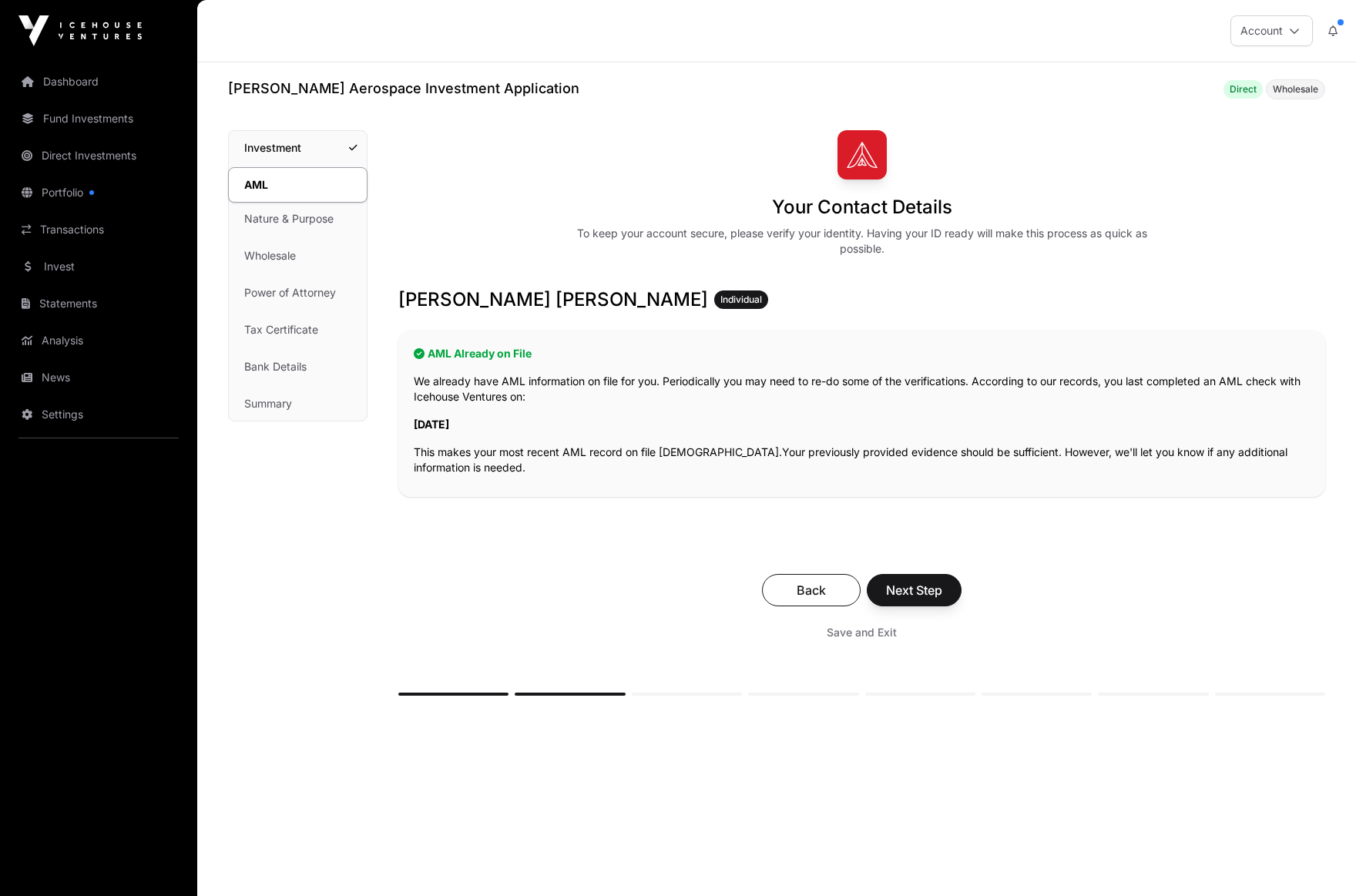
click at [913, 593] on span "Next Step" at bounding box center [913, 590] width 56 height 18
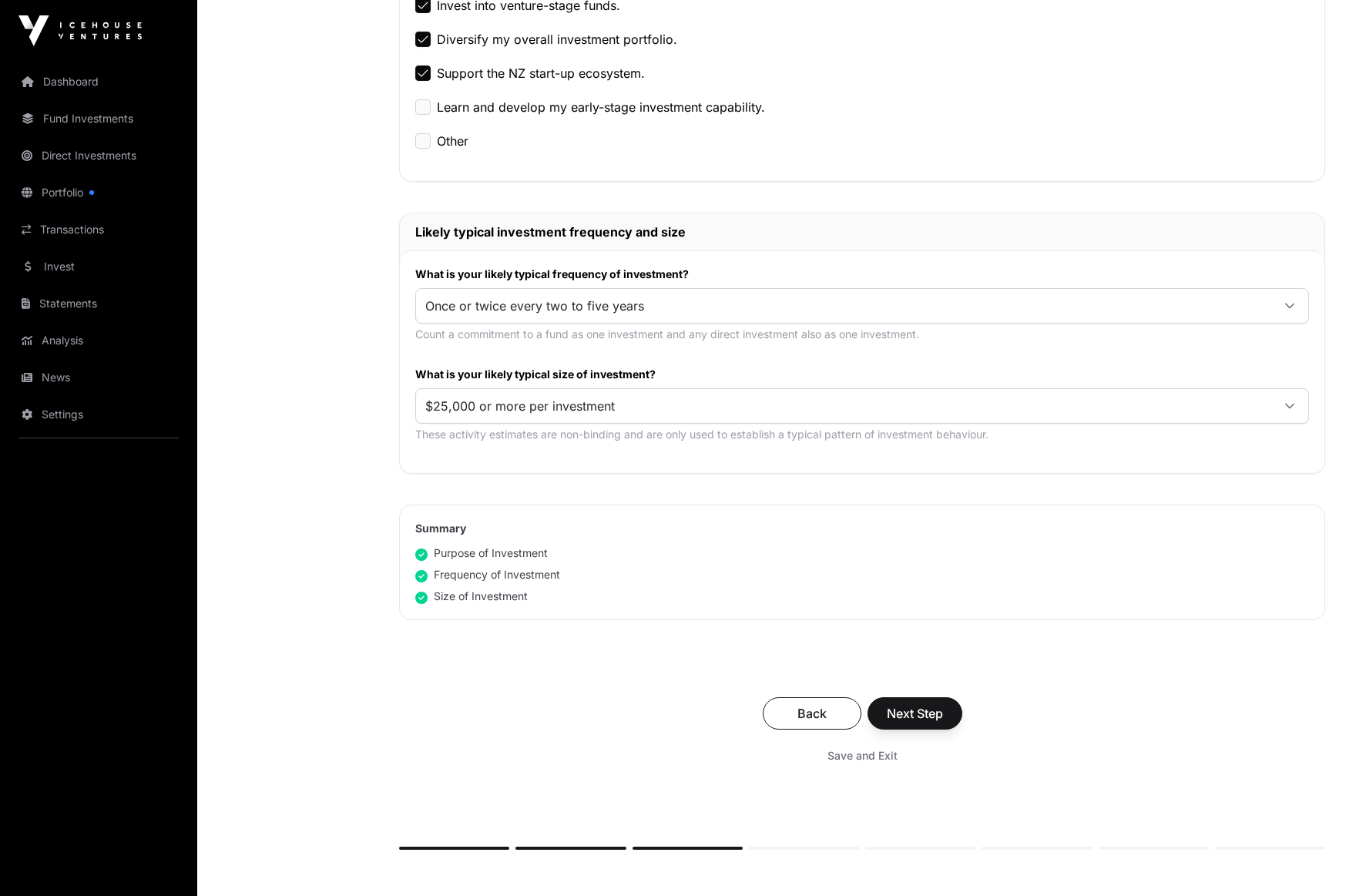
scroll to position [647, 0]
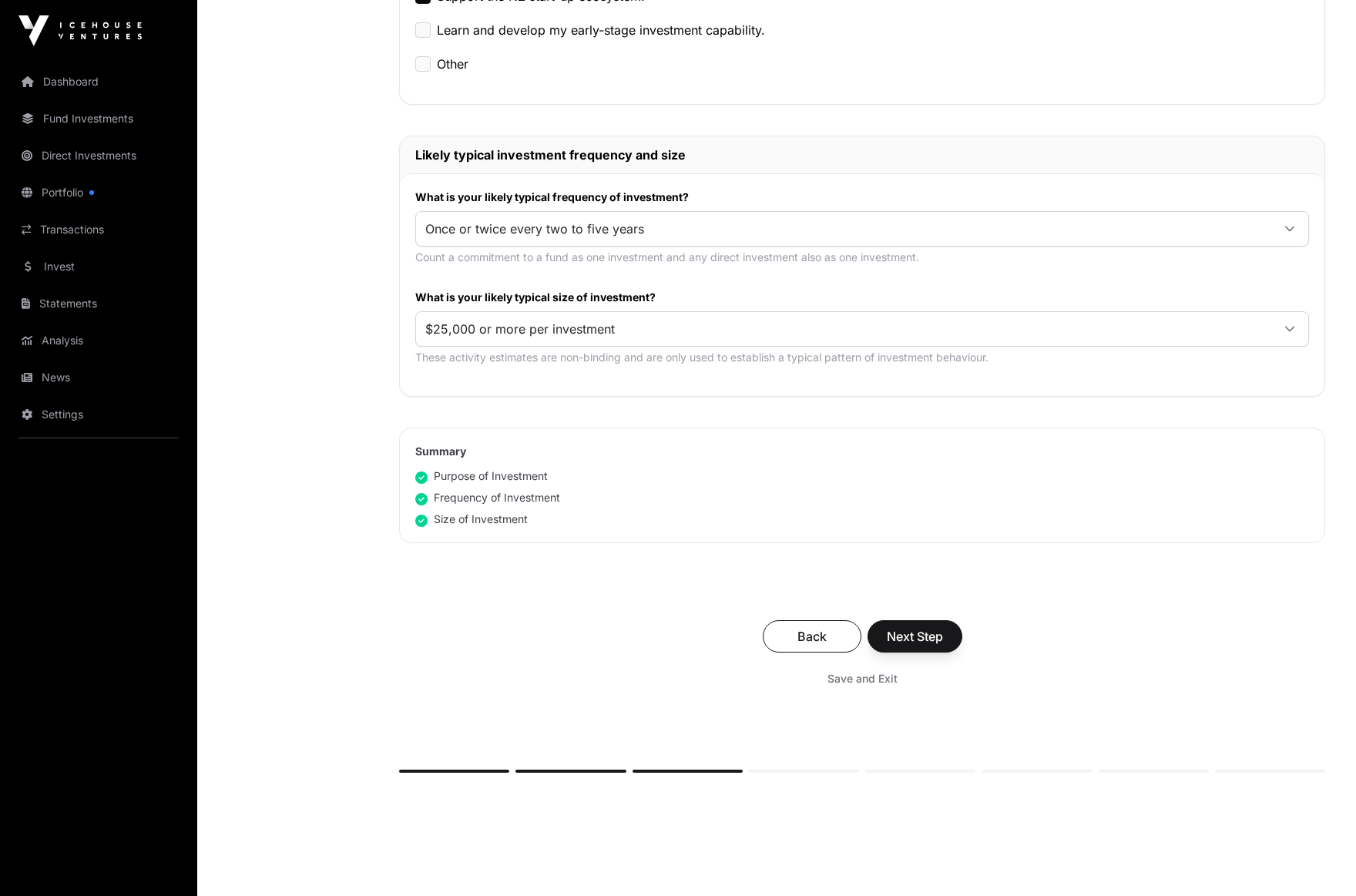
click at [913, 627] on button "Next Step" at bounding box center [914, 636] width 94 height 32
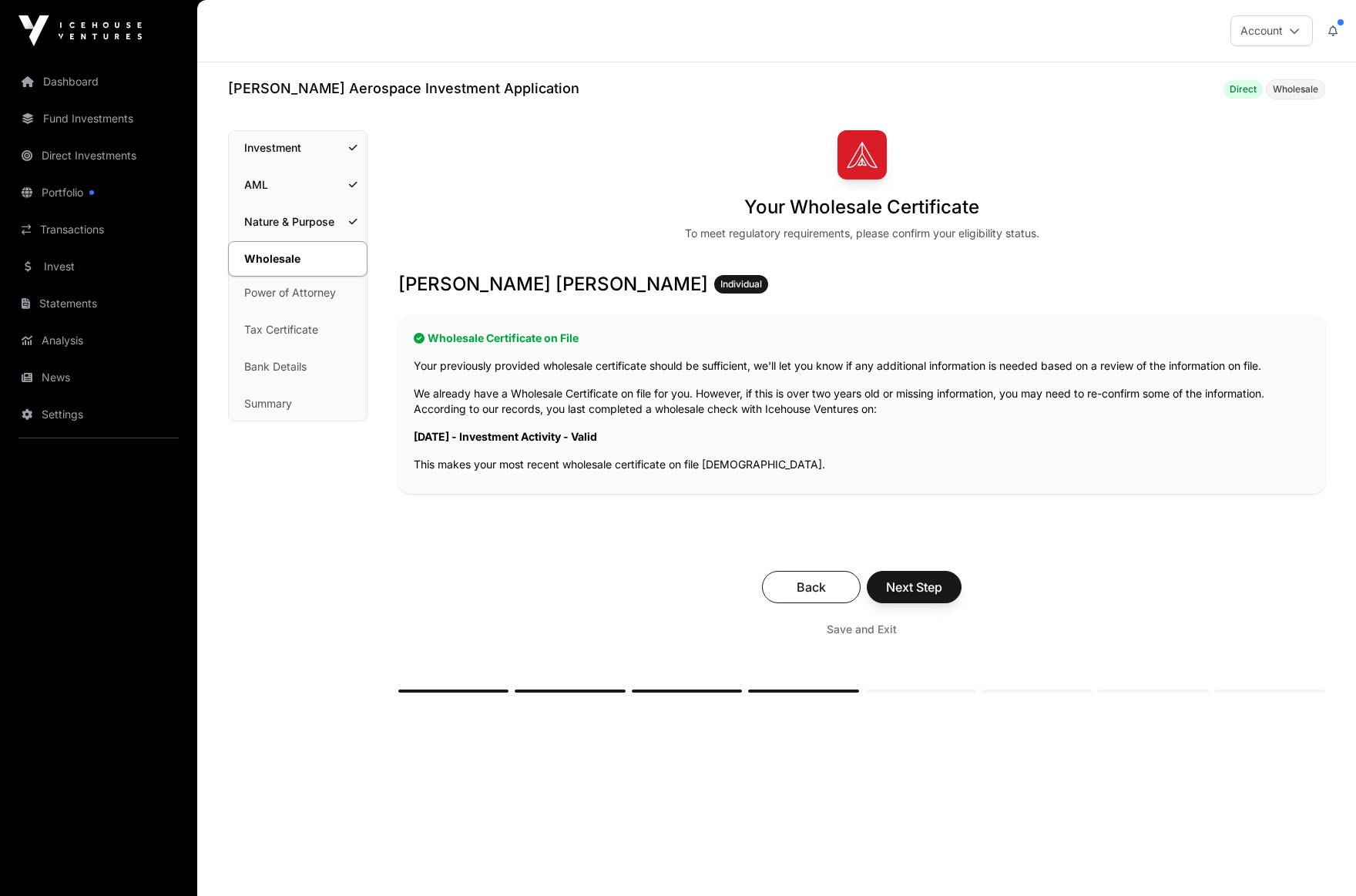
click at [928, 590] on span "Next Step" at bounding box center [913, 587] width 56 height 18
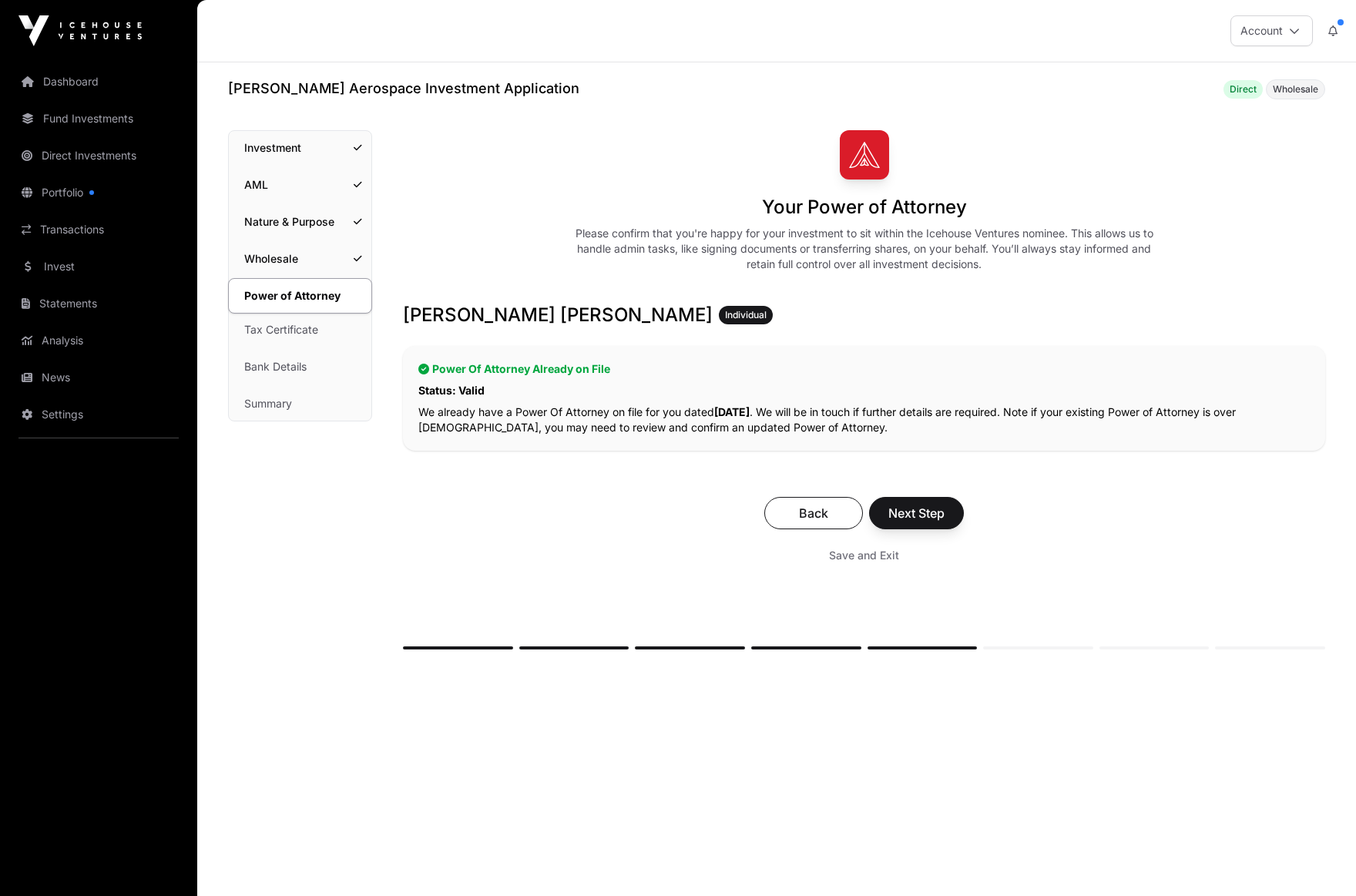
click at [932, 517] on span "Next Step" at bounding box center [916, 513] width 56 height 18
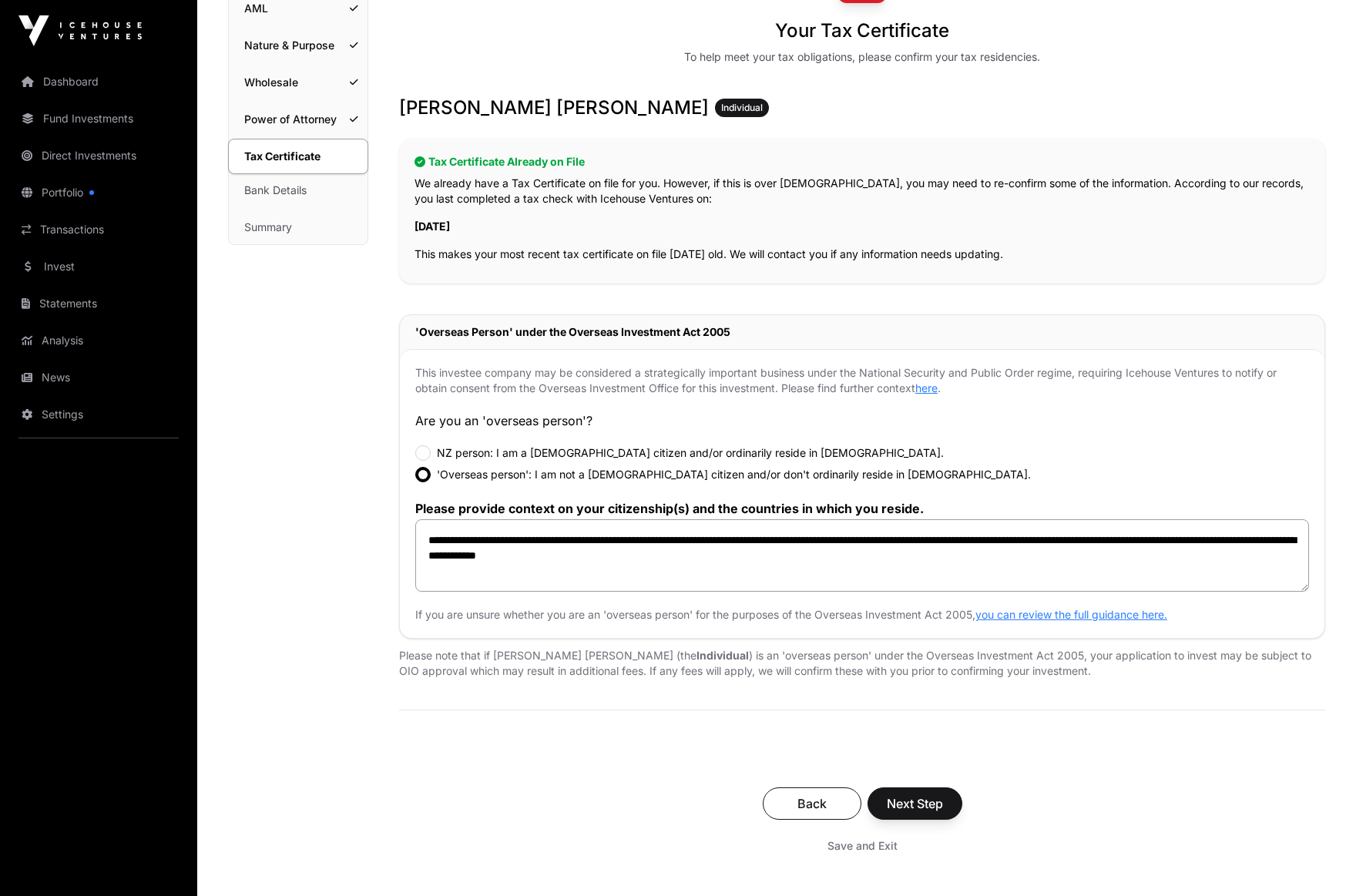
scroll to position [185, 0]
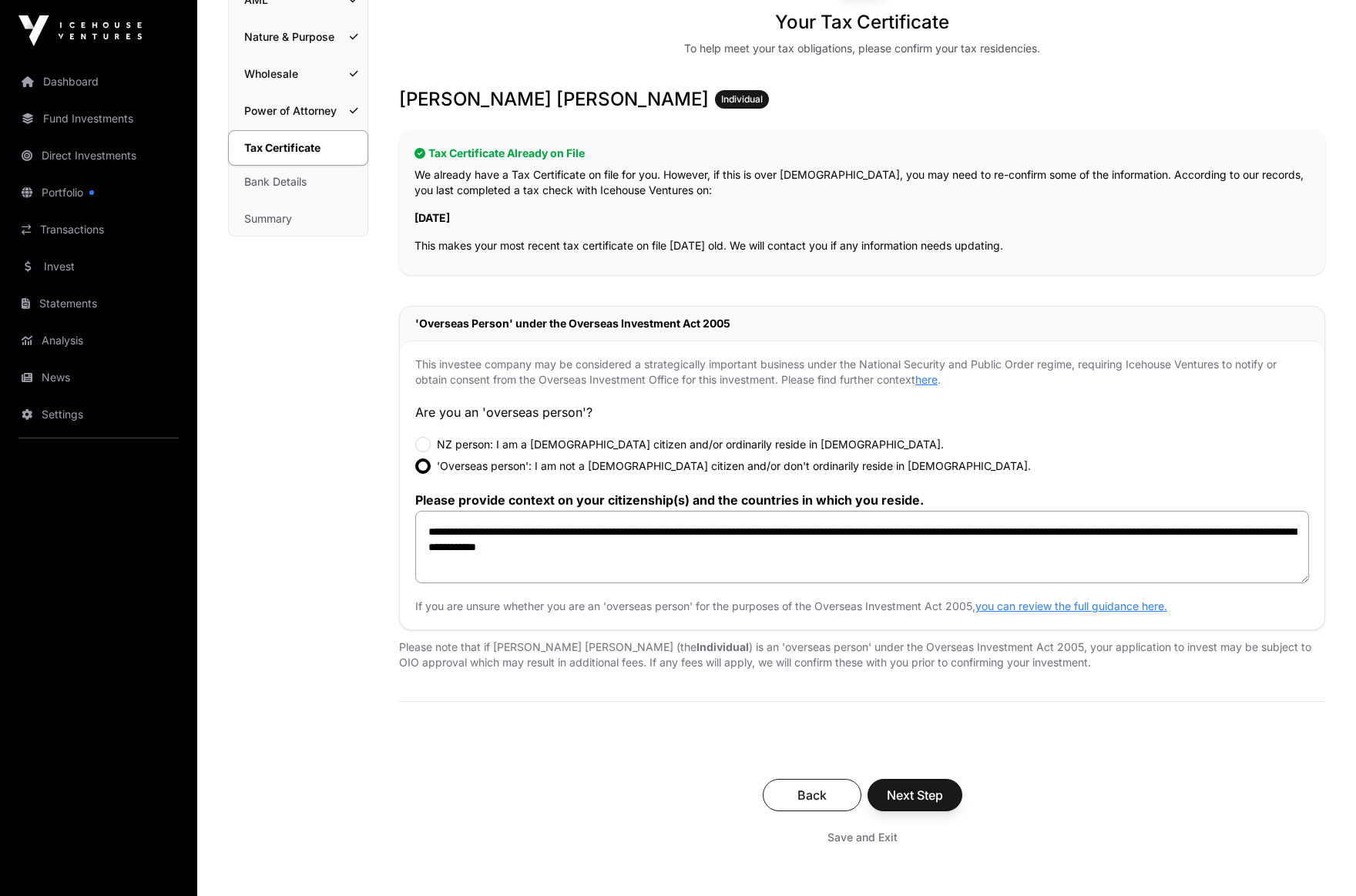
click at [932, 793] on span "Next Step" at bounding box center [914, 795] width 56 height 18
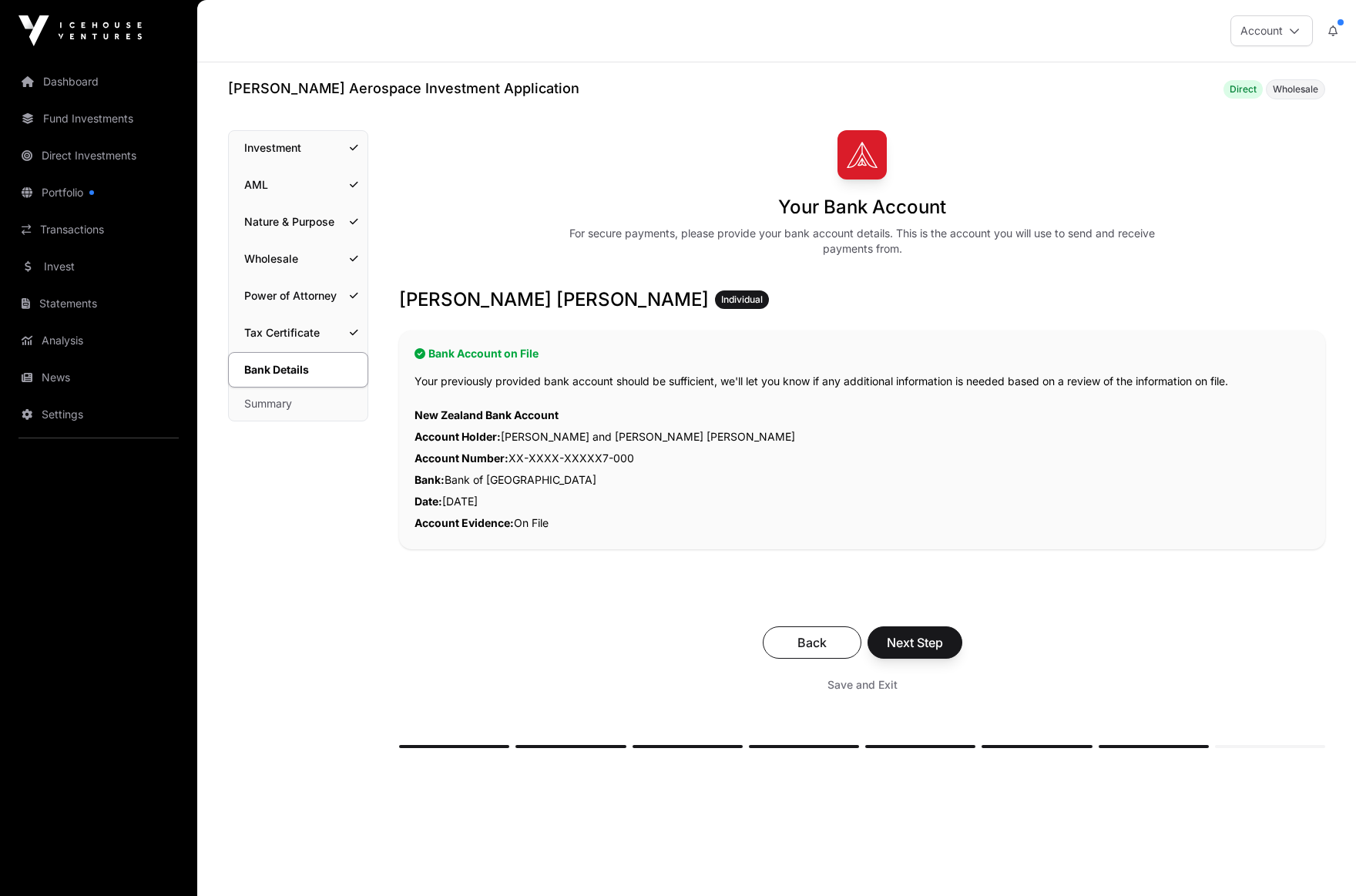
click at [931, 642] on span "Next Step" at bounding box center [914, 642] width 56 height 18
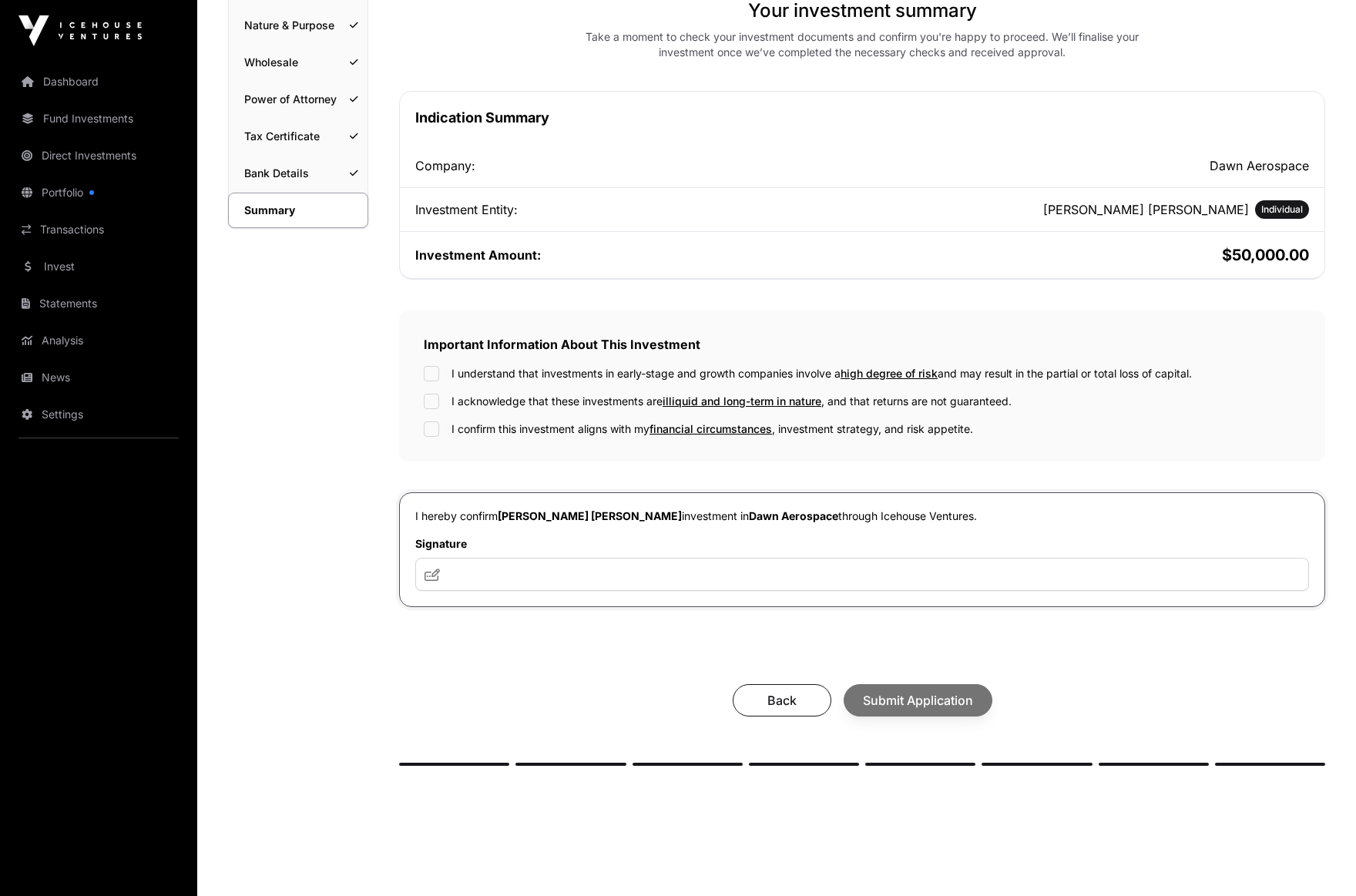
scroll to position [202, 0]
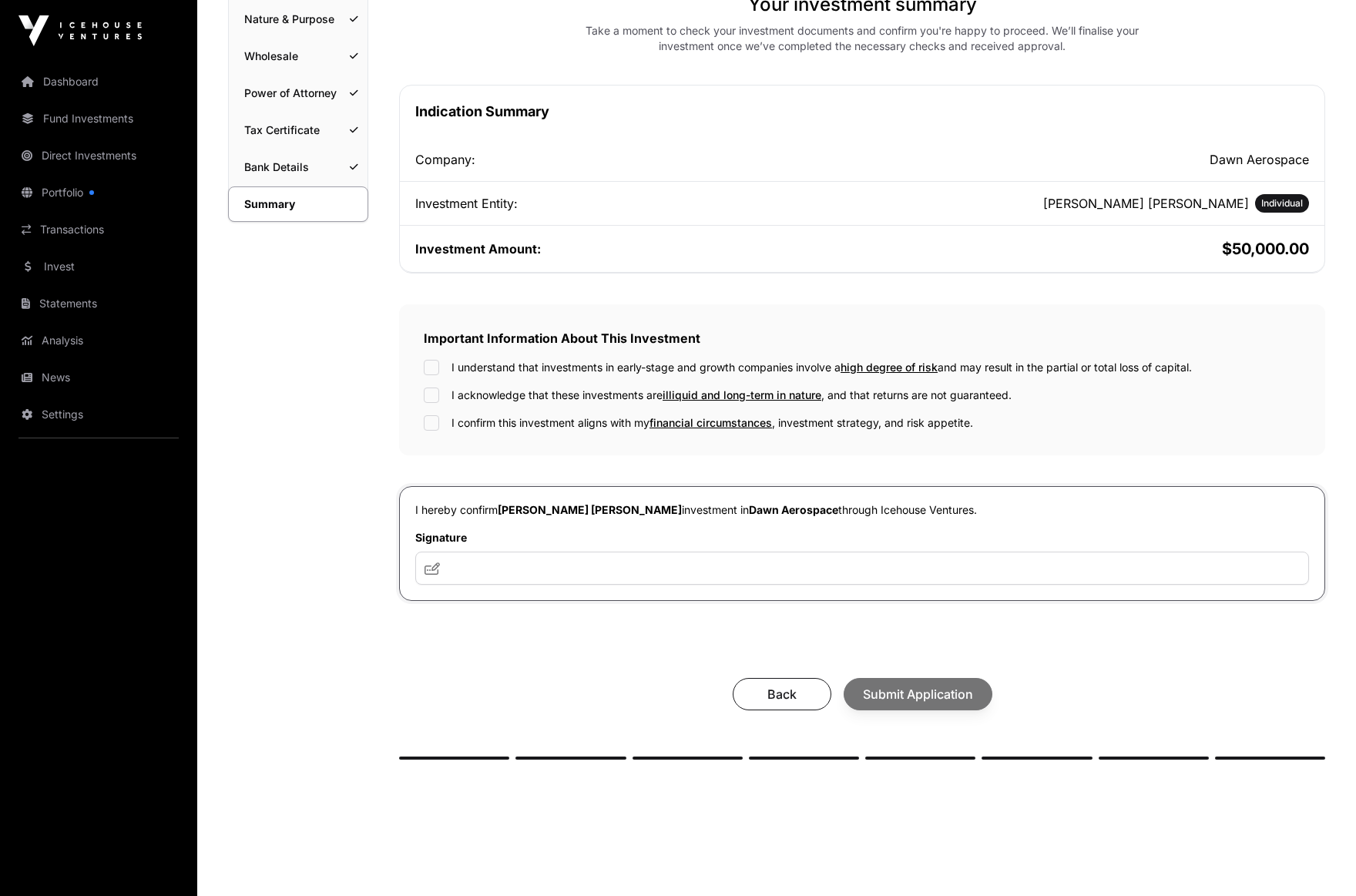
click at [487, 356] on div "Important Information About This Investment I understand that investments in ea…" at bounding box center [862, 379] width 926 height 151
click at [487, 567] on input "text" at bounding box center [862, 568] width 894 height 33
type input "**********"
click at [957, 704] on span "Submit Application" at bounding box center [918, 694] width 110 height 18
